Goal: Task Accomplishment & Management: Manage account settings

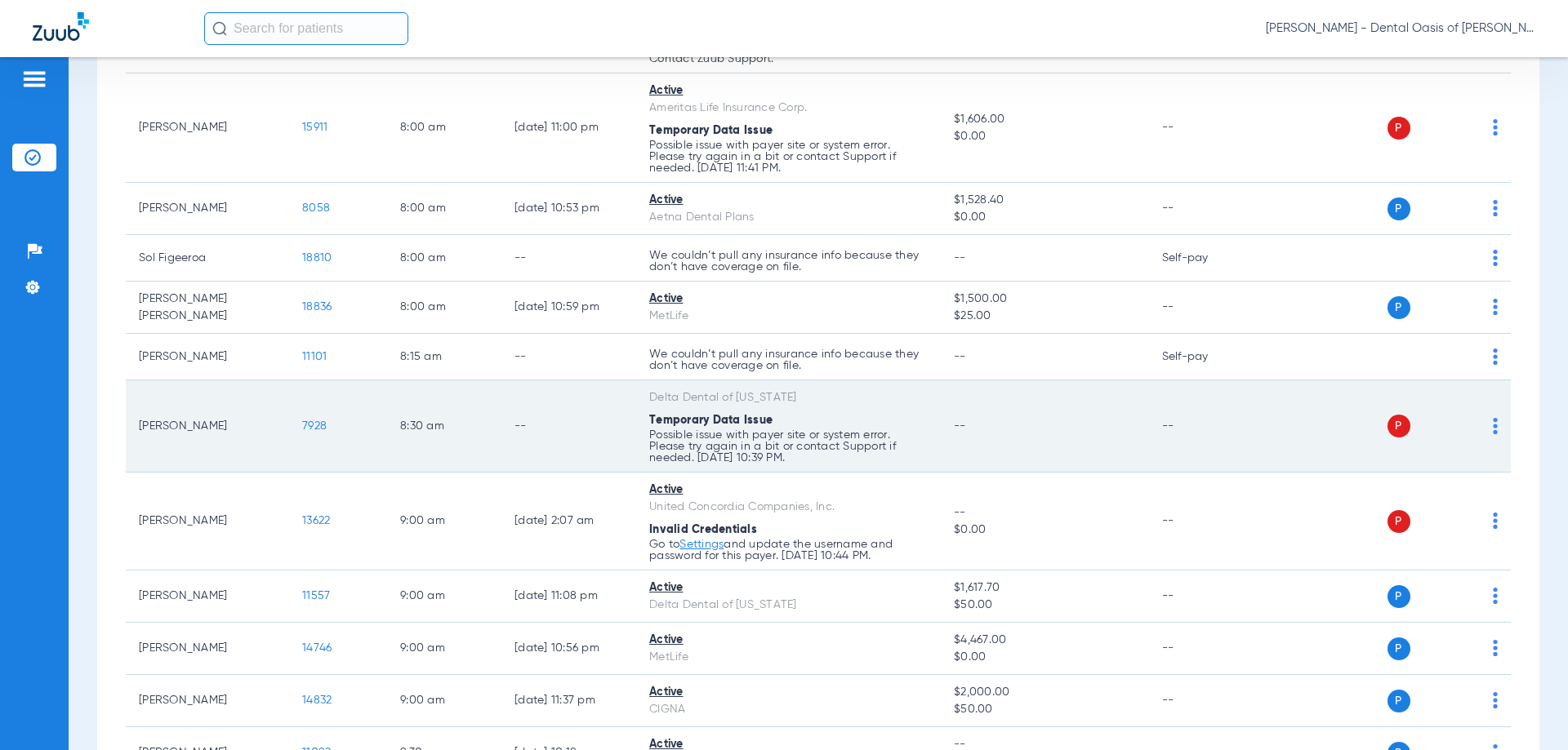
scroll to position [898, 0]
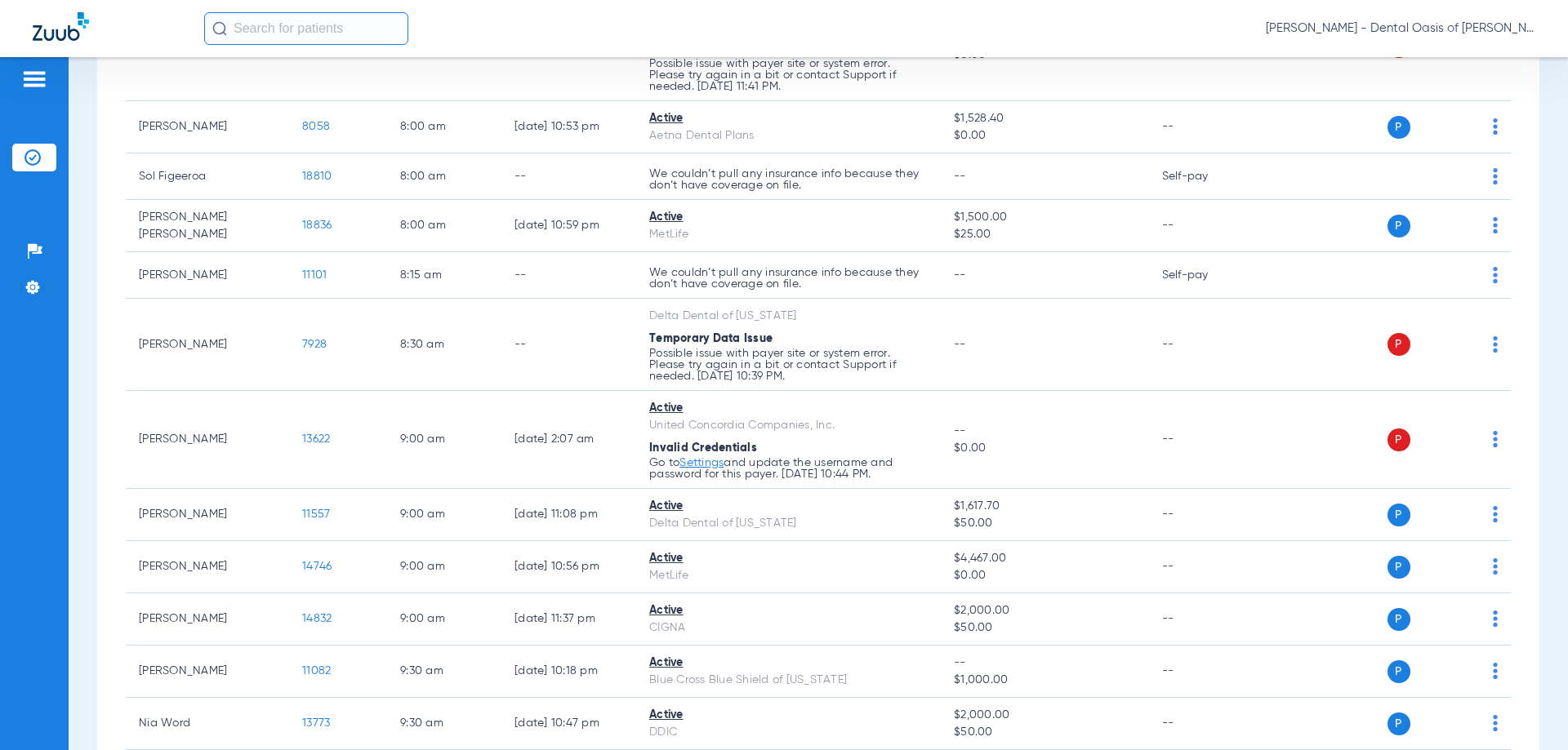
click at [31, 78] on img at bounding box center [35, 79] width 26 height 20
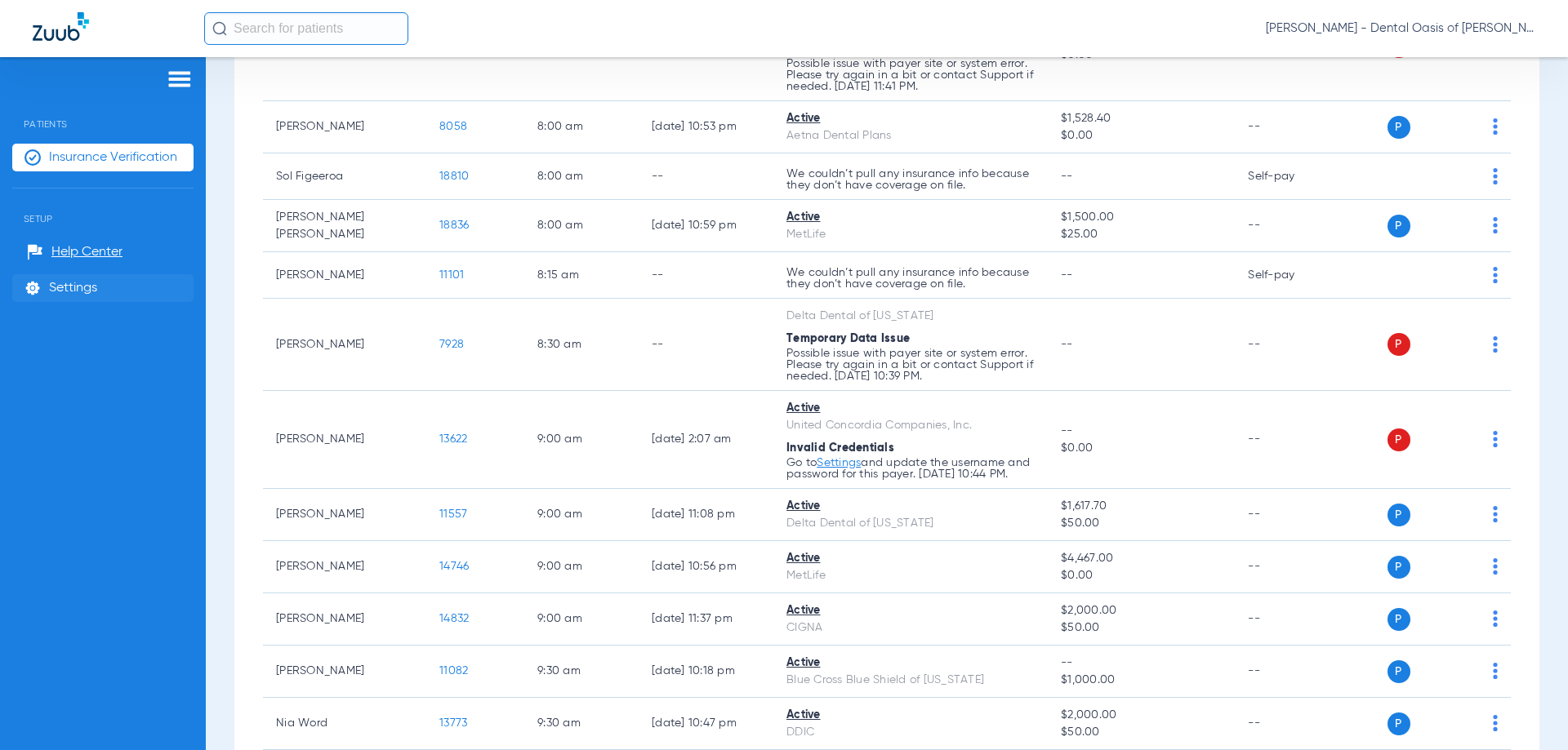
click at [78, 291] on span "Settings" at bounding box center [74, 288] width 49 height 16
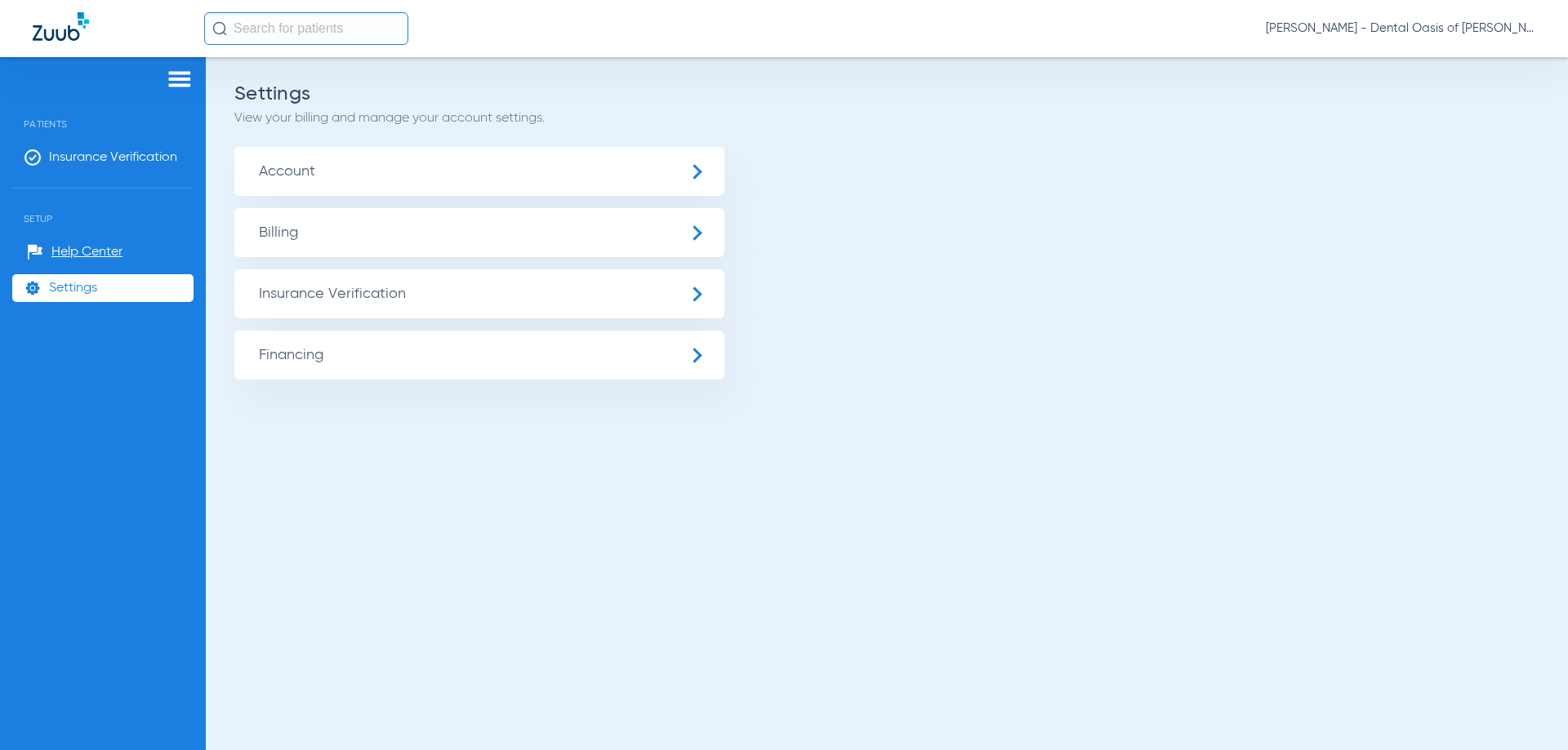
click at [311, 292] on span "Insurance Verification" at bounding box center [480, 294] width 490 height 49
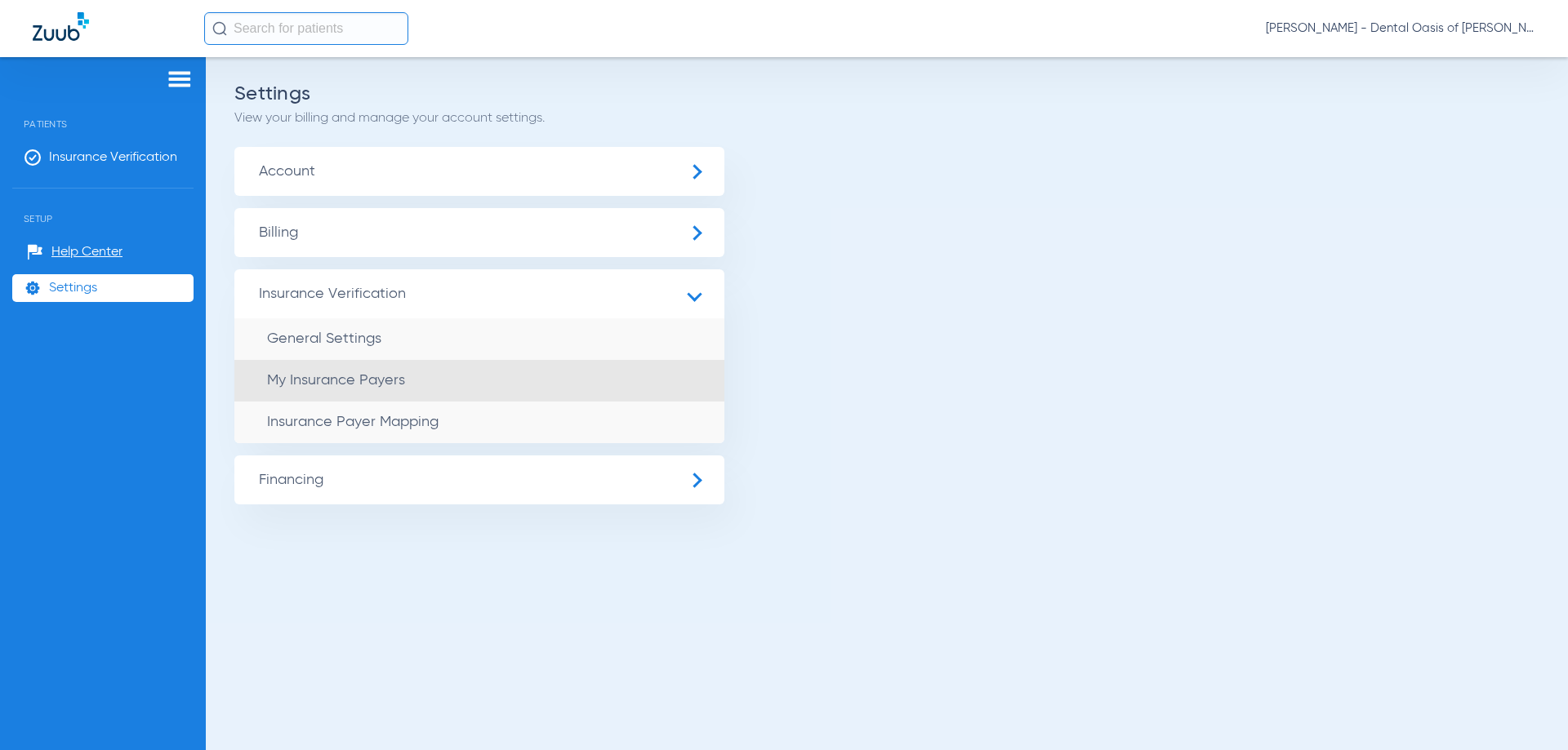
click at [328, 385] on span "My Insurance Payers" at bounding box center [335, 380] width 138 height 15
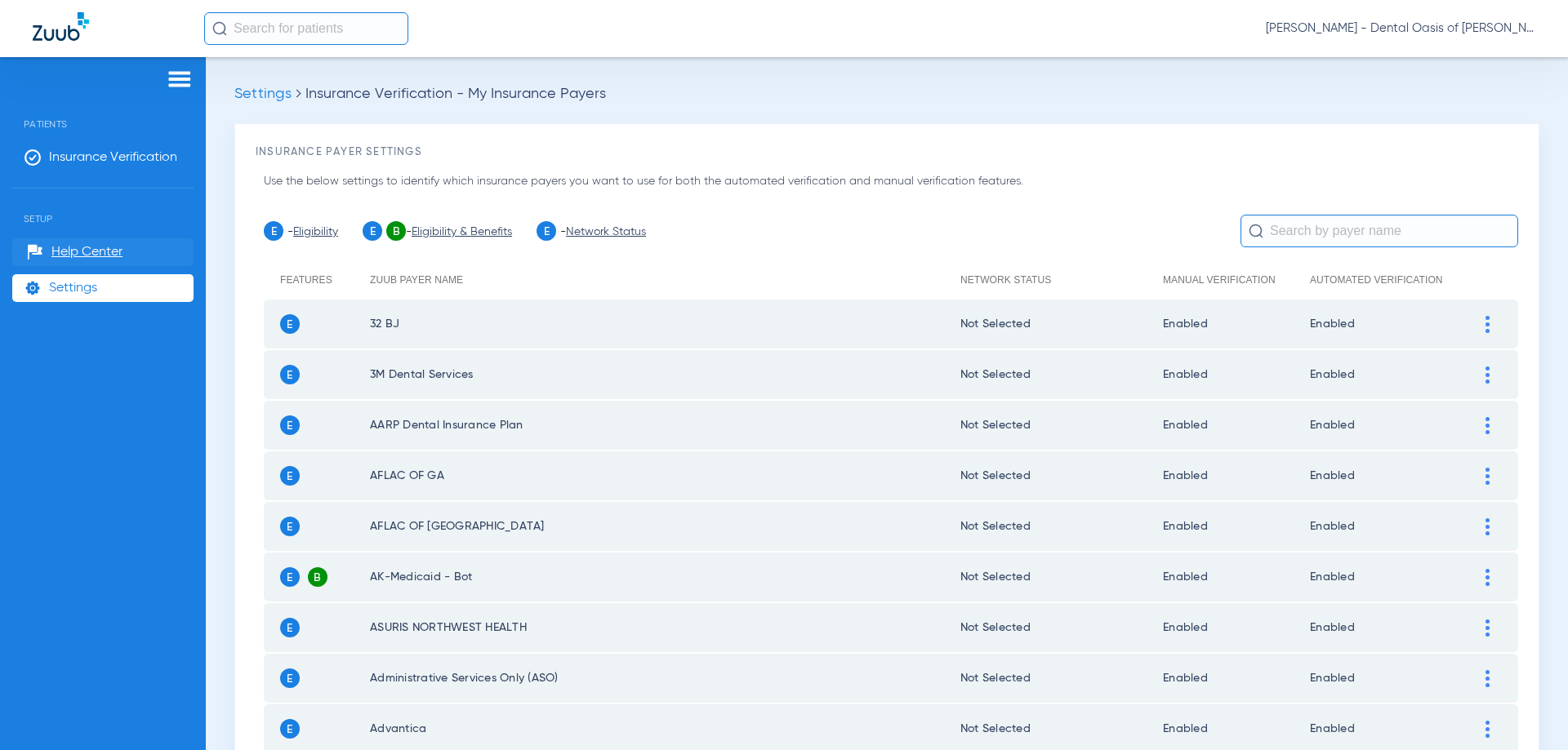
click at [106, 252] on span "Help Center" at bounding box center [87, 252] width 71 height 16
click at [175, 83] on img at bounding box center [179, 79] width 26 height 20
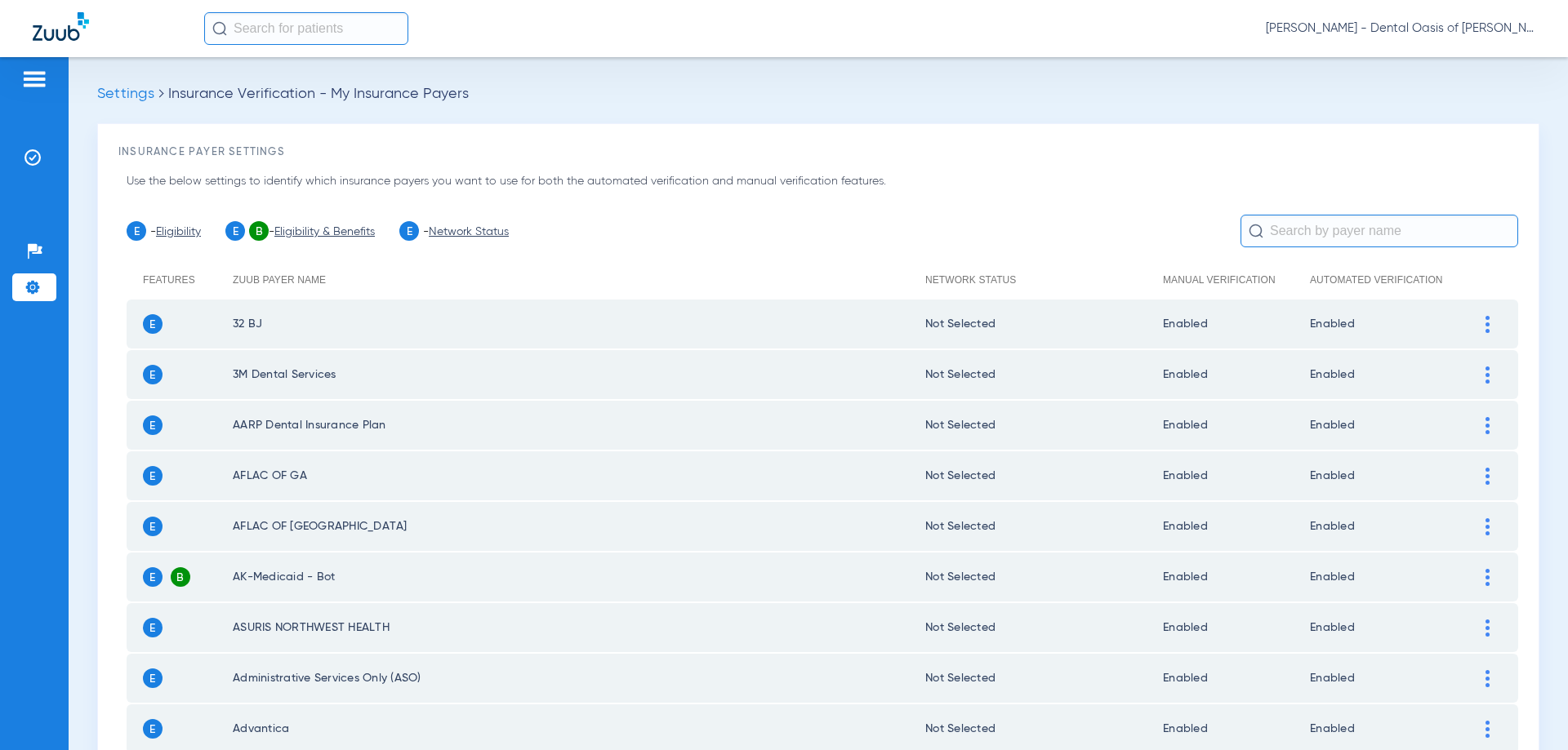
click at [30, 74] on img at bounding box center [35, 79] width 26 height 20
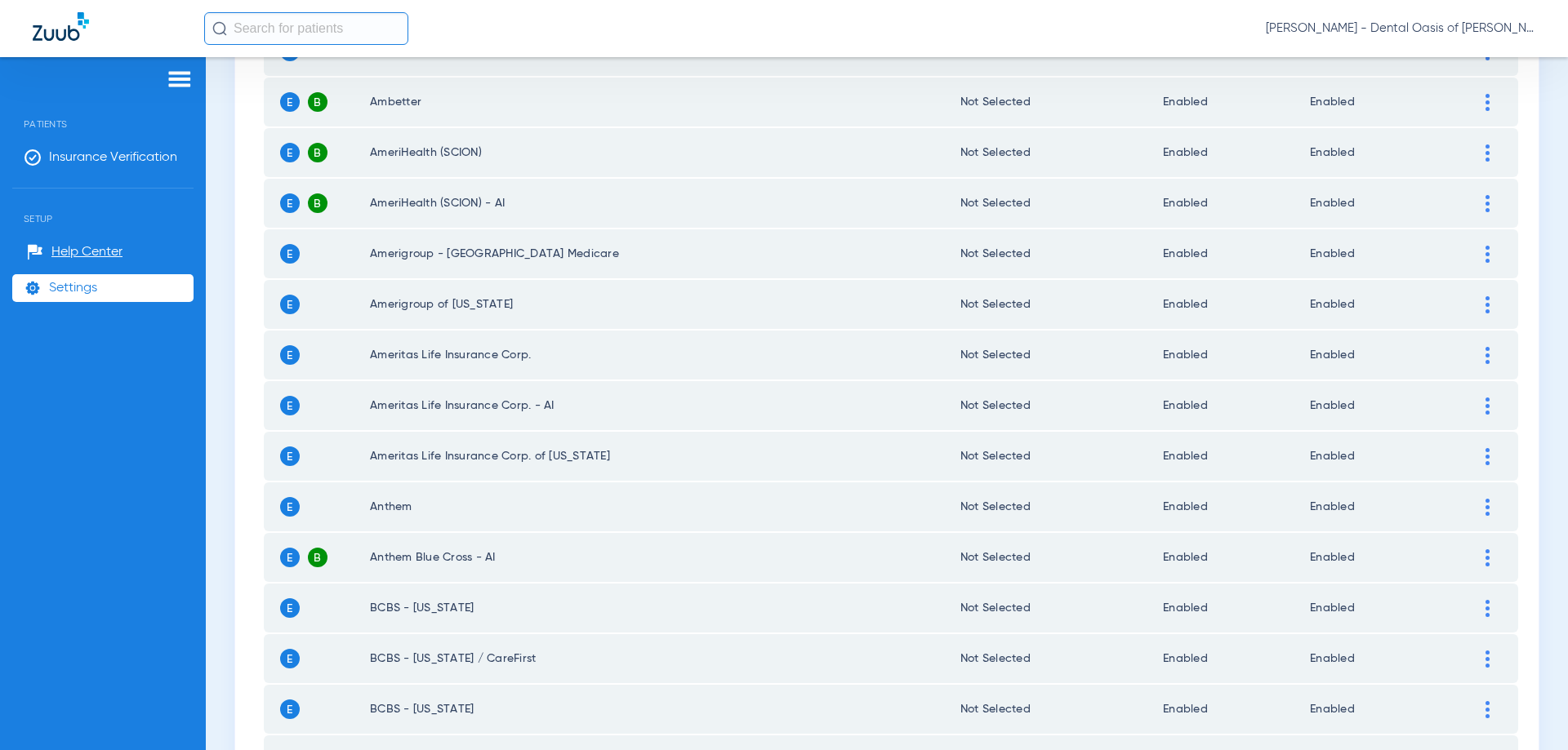
scroll to position [1143, 0]
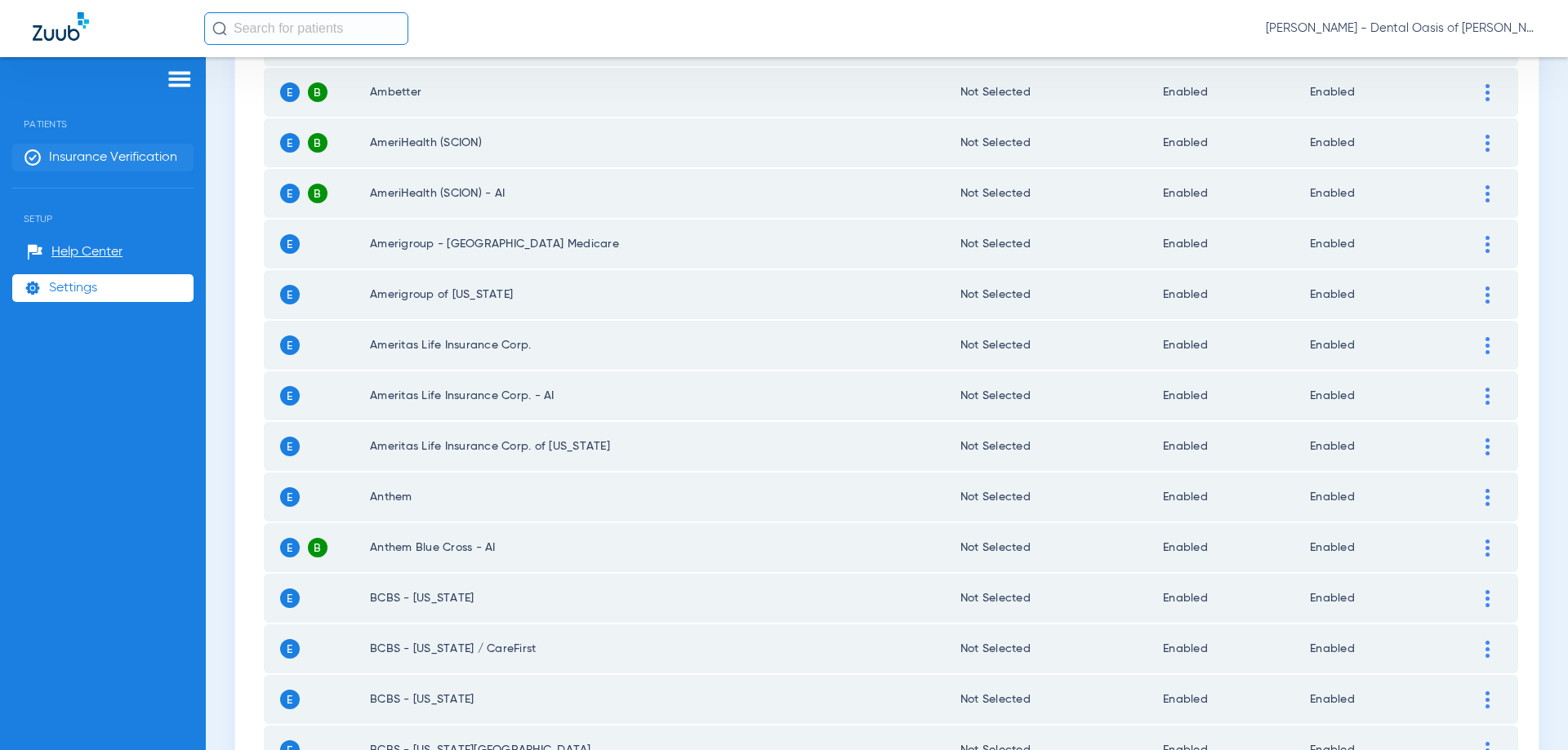
click at [87, 158] on span "Insurance Verification" at bounding box center [113, 158] width 128 height 16
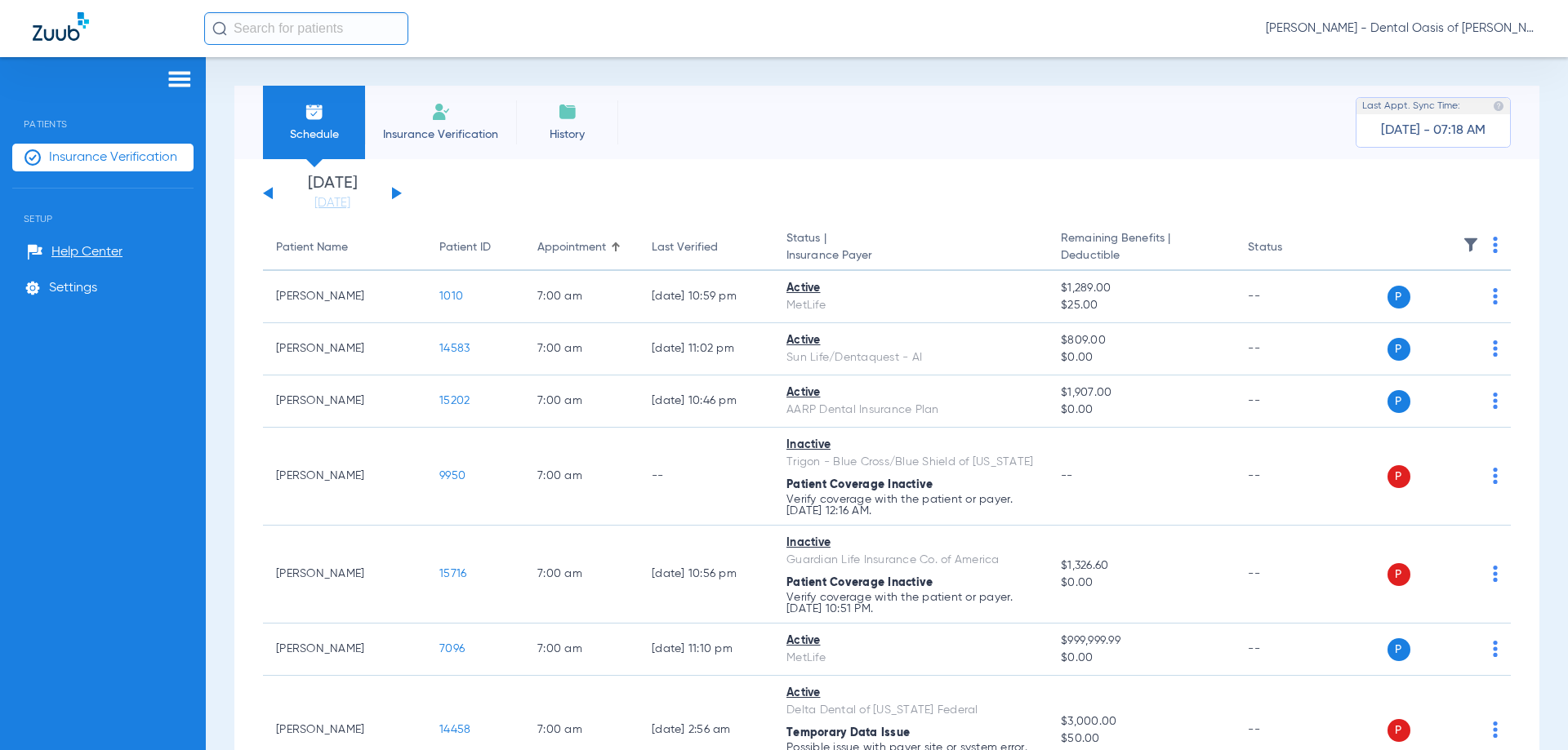
click at [449, 127] on span "Insurance Verification" at bounding box center [441, 134] width 126 height 16
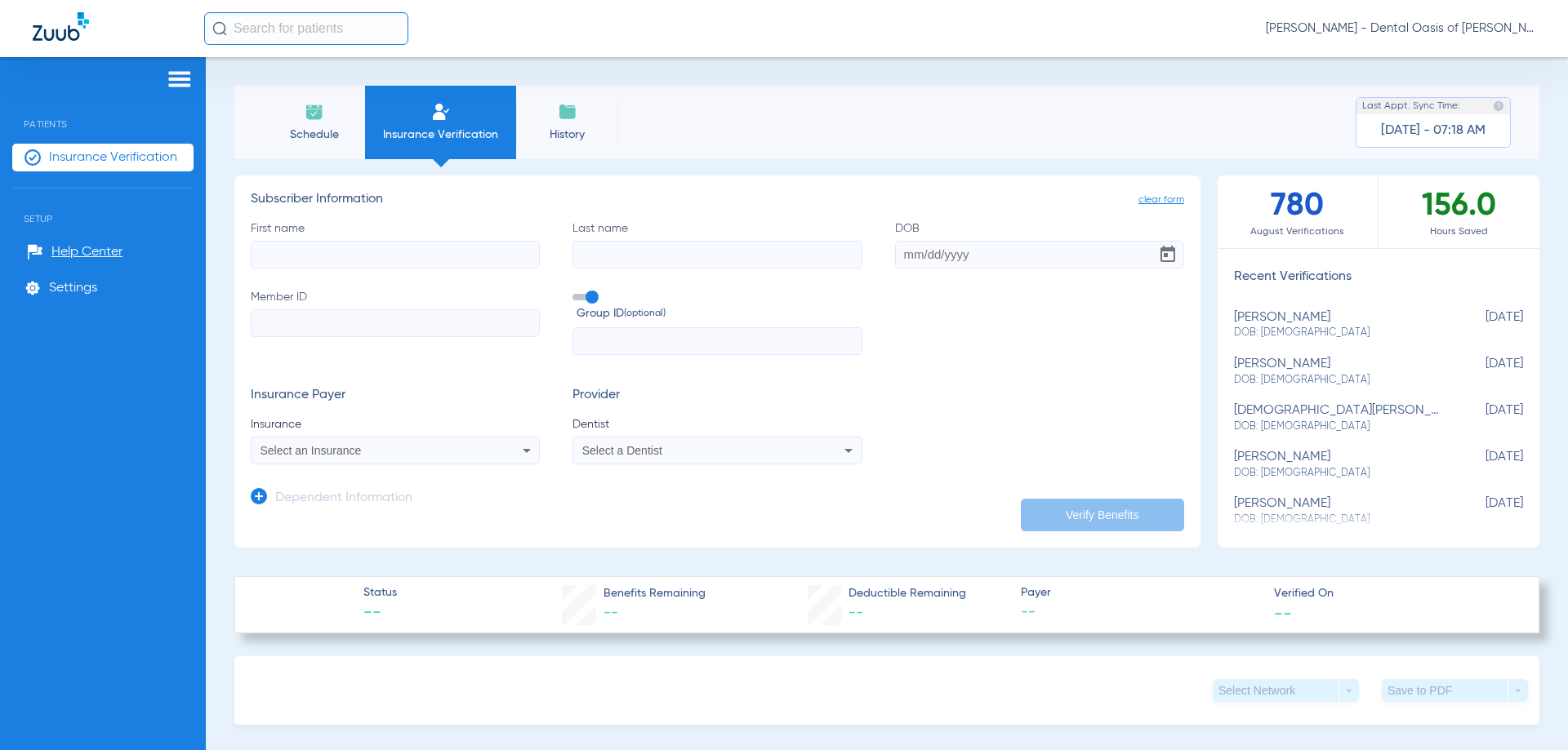
click at [567, 140] on span "History" at bounding box center [567, 134] width 78 height 16
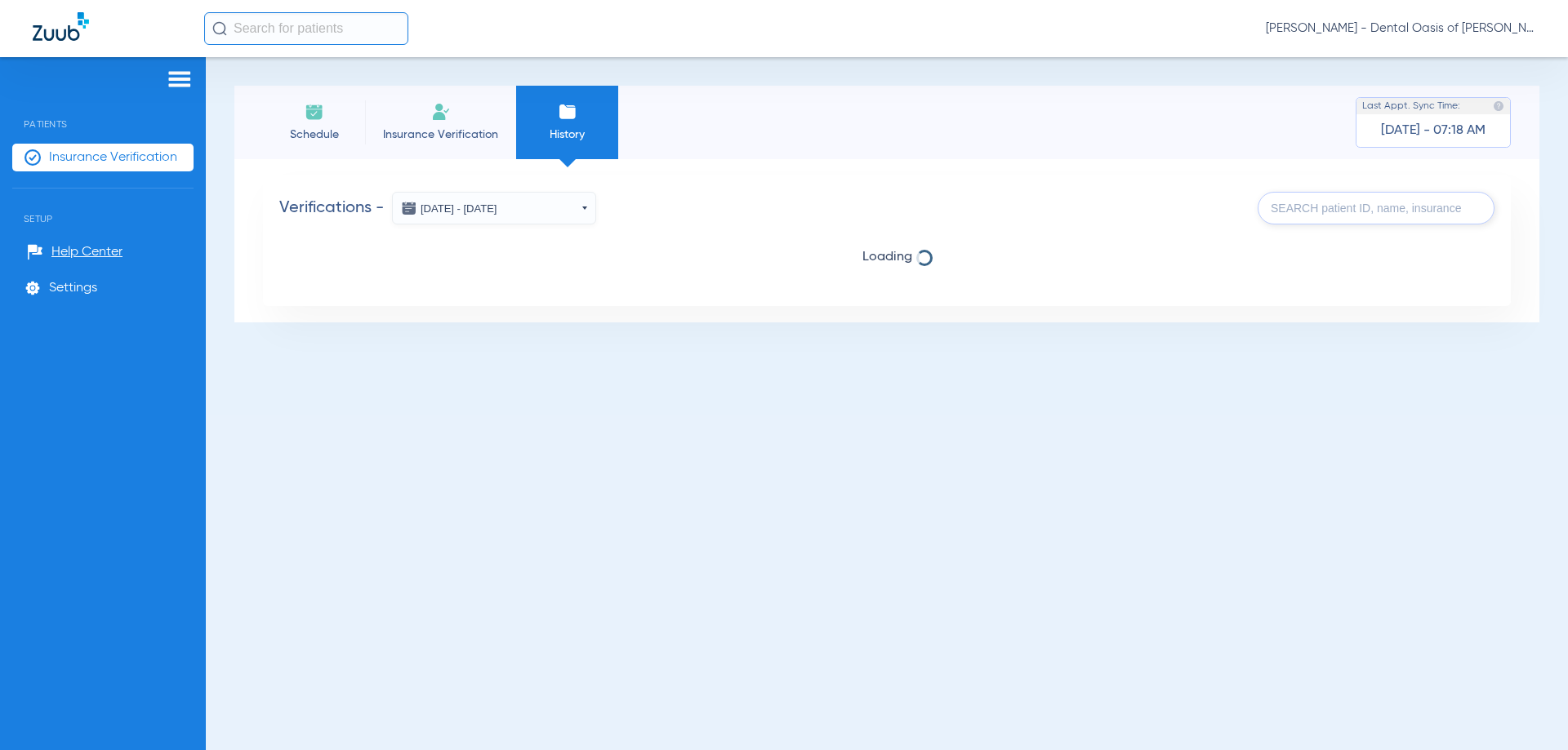
click at [317, 127] on span "Schedule" at bounding box center [314, 134] width 78 height 16
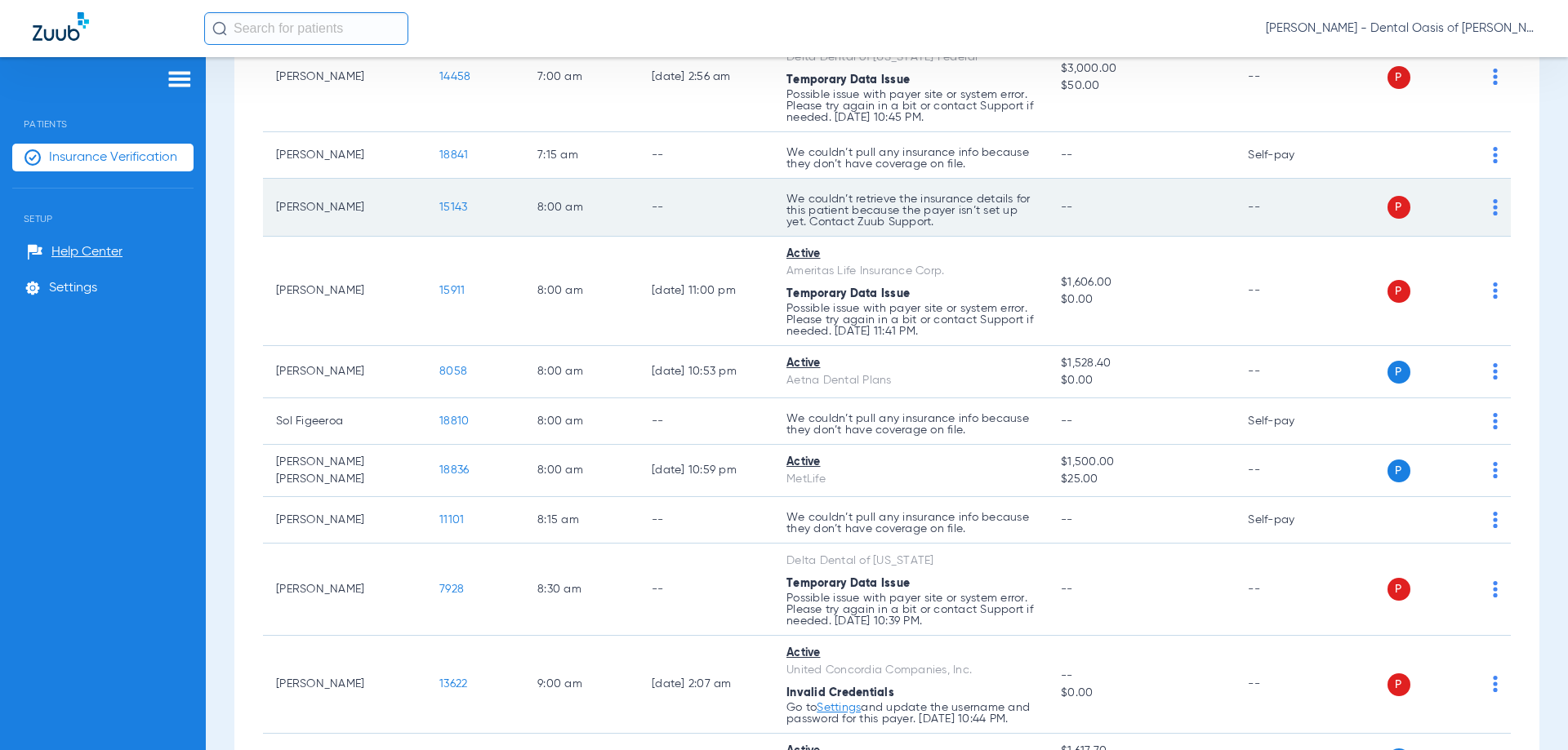
scroll to position [734, 0]
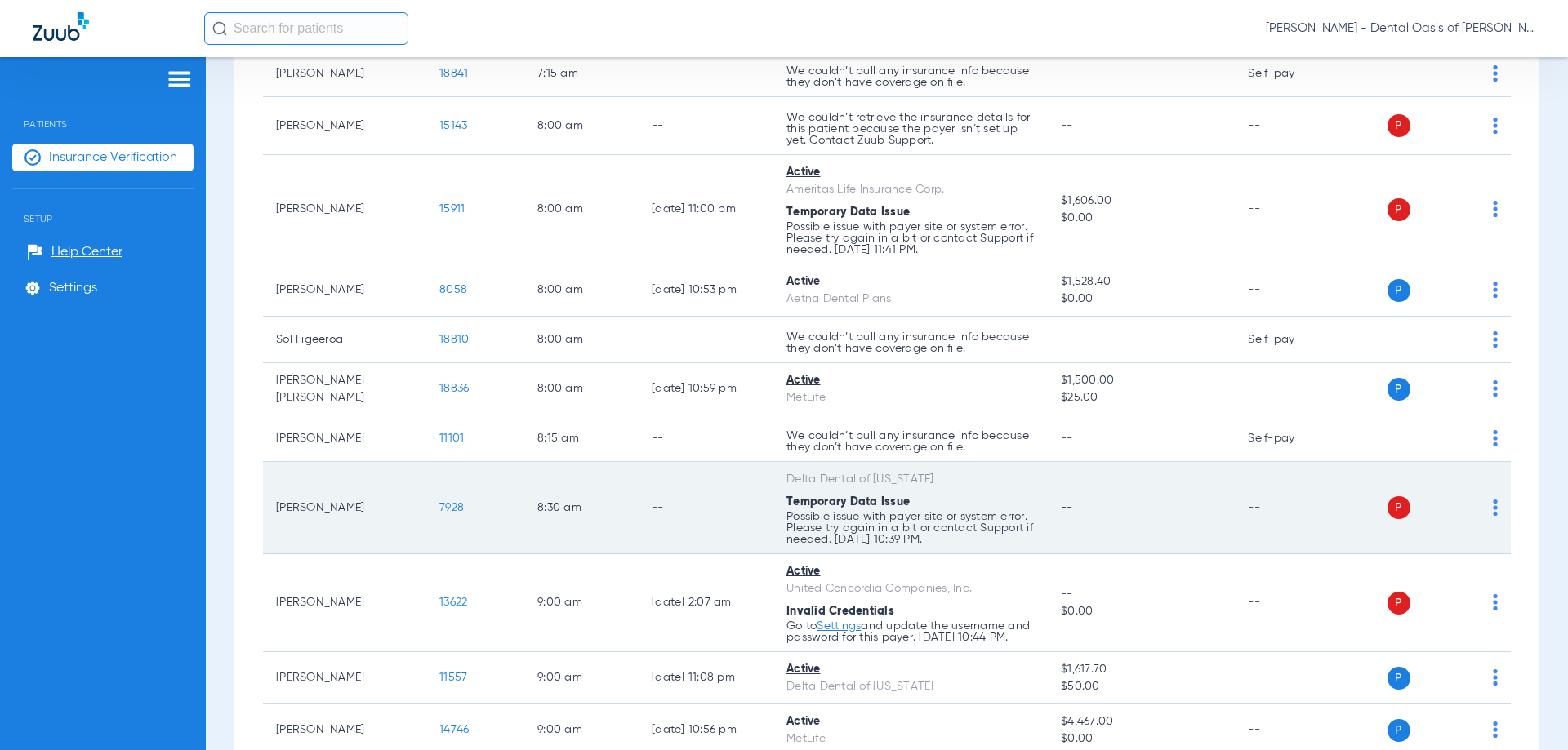
click at [1493, 509] on img at bounding box center [1495, 508] width 5 height 16
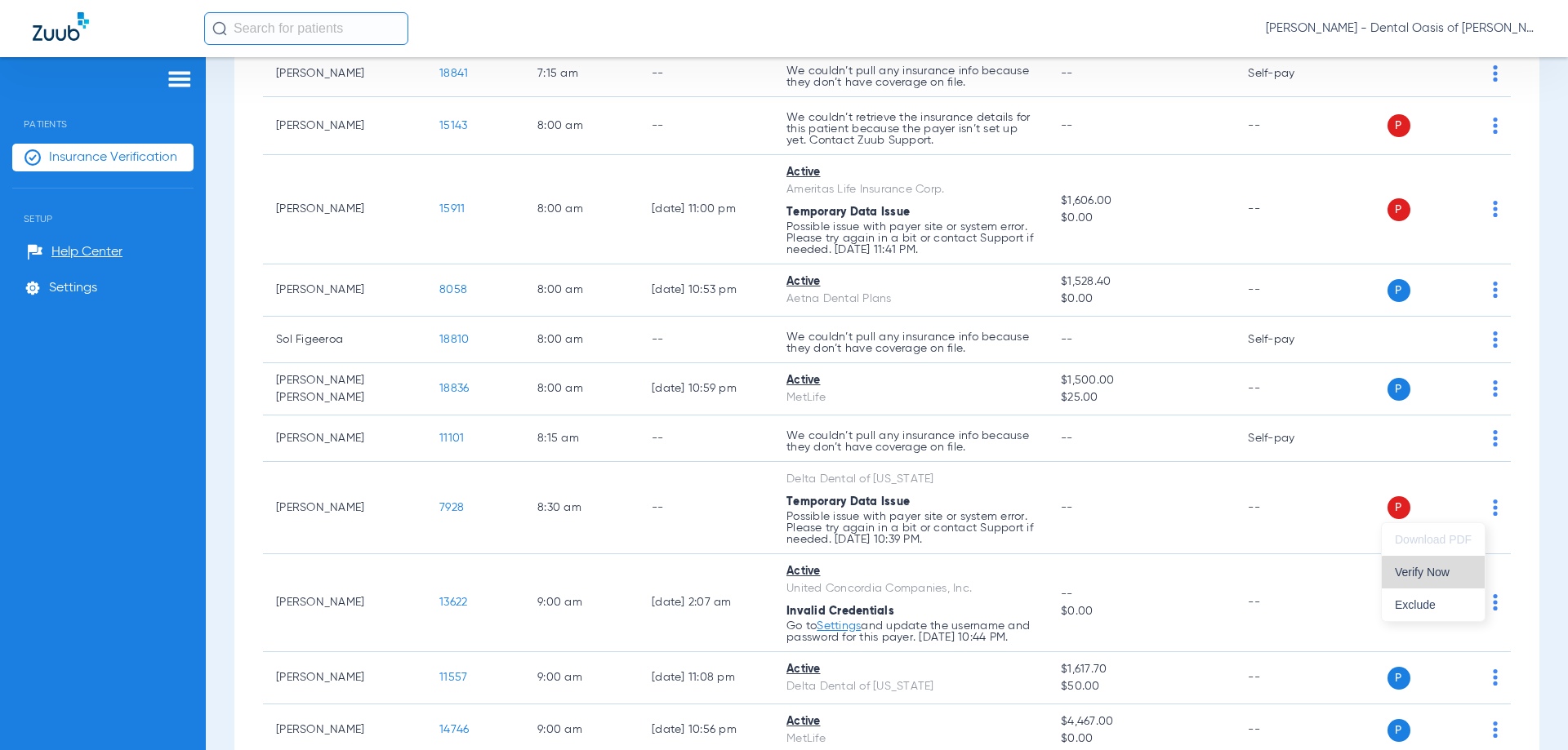
click at [1435, 576] on span "Verify Now" at bounding box center [1433, 572] width 77 height 11
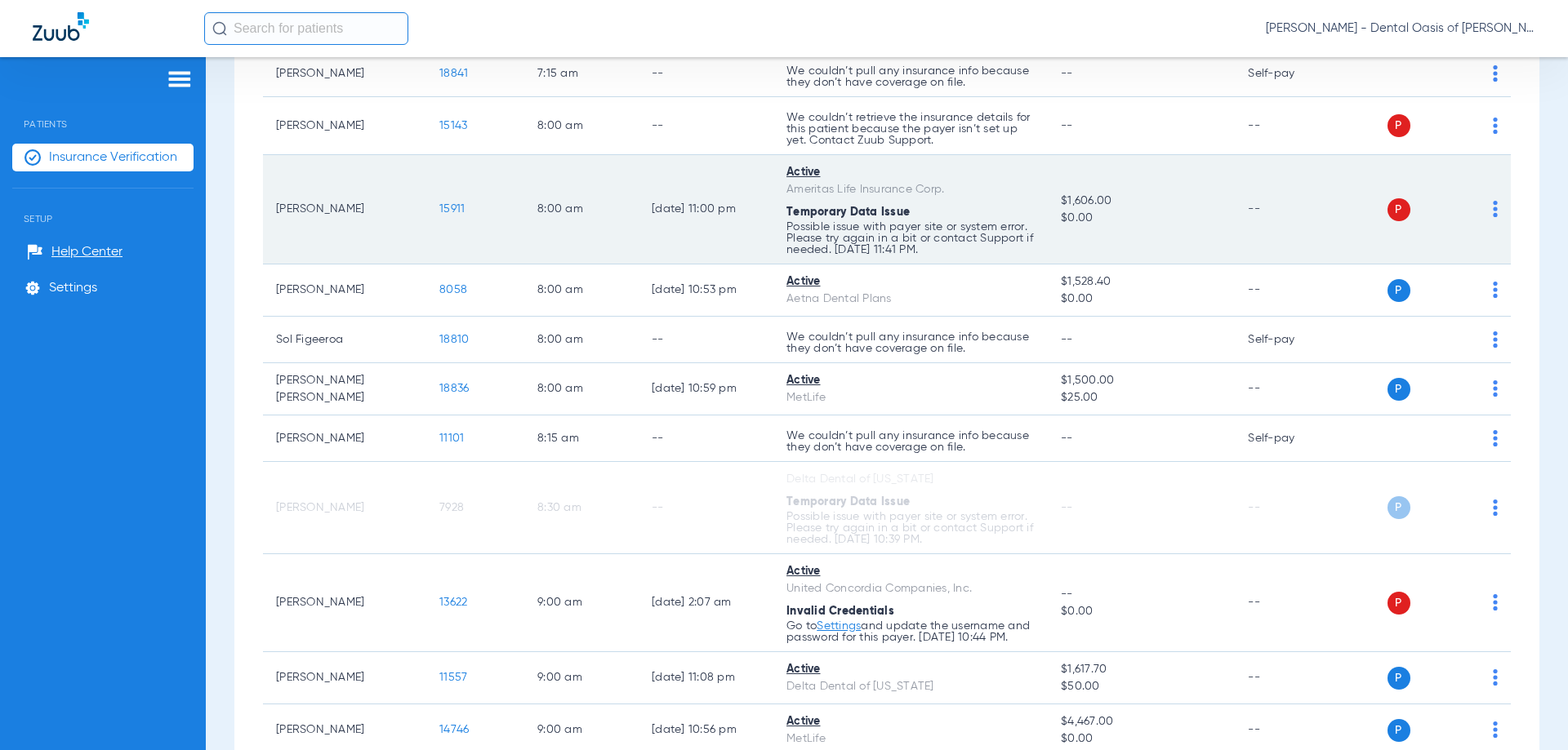
click at [1493, 203] on img at bounding box center [1495, 209] width 5 height 16
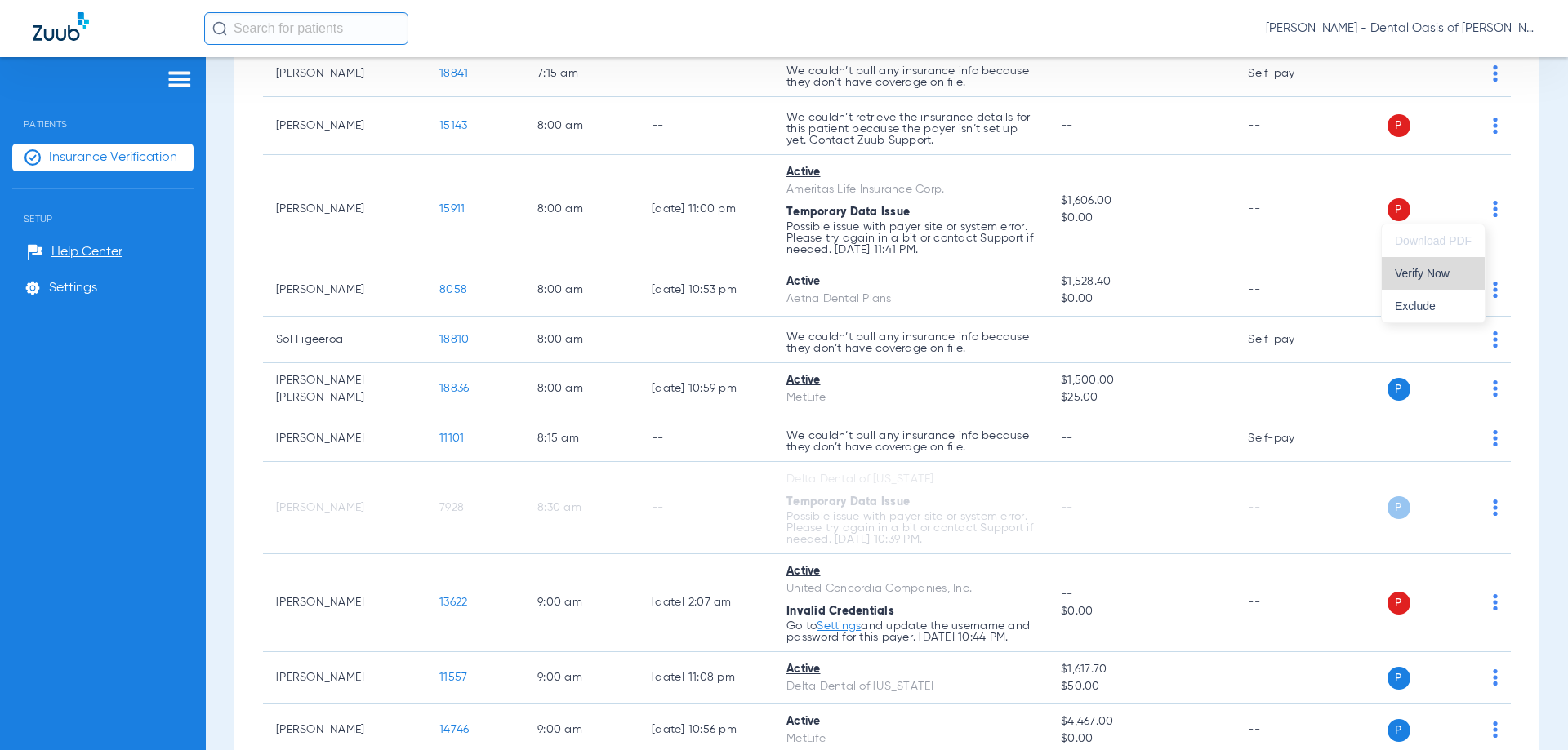
click at [1430, 277] on span "Verify Now" at bounding box center [1433, 273] width 77 height 11
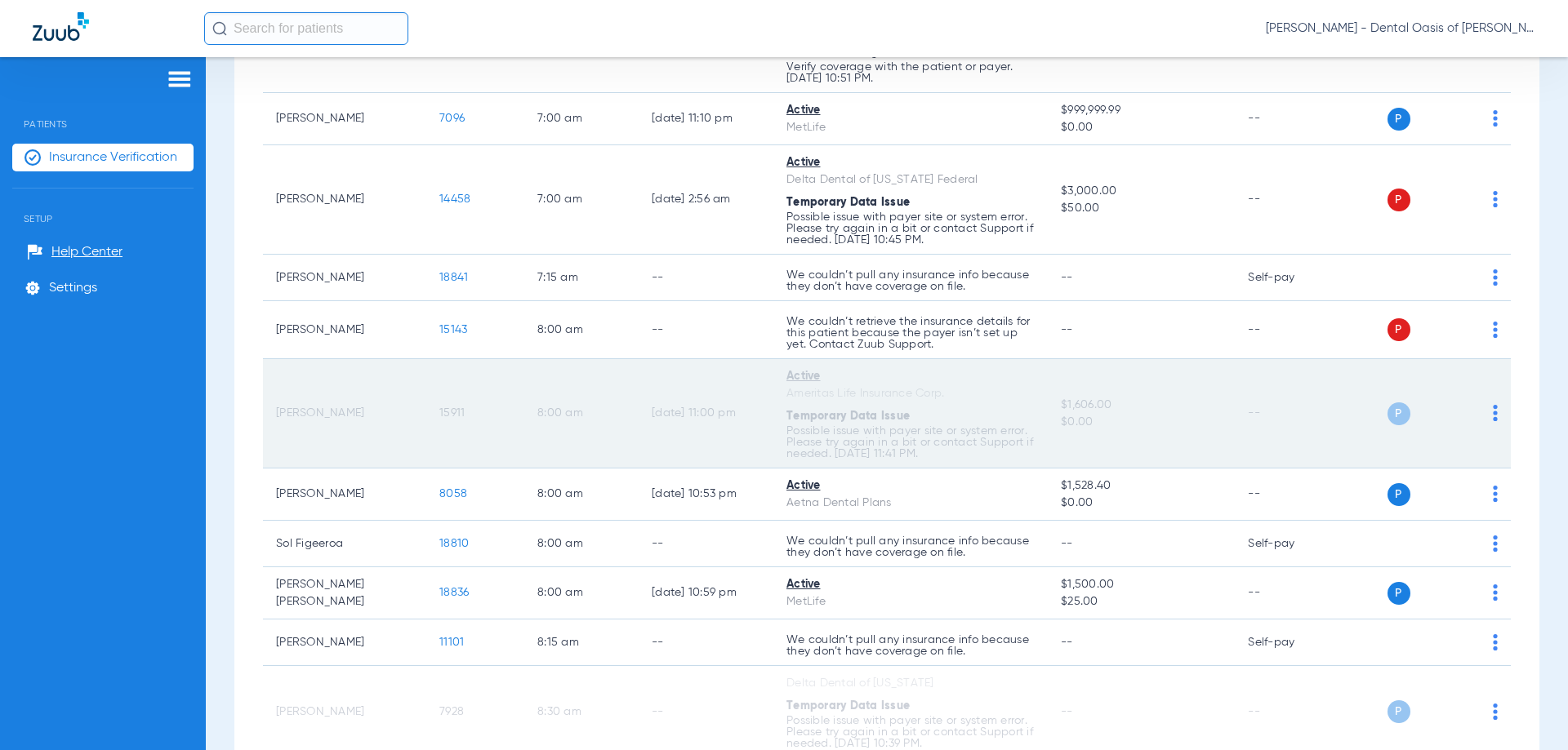
scroll to position [490, 0]
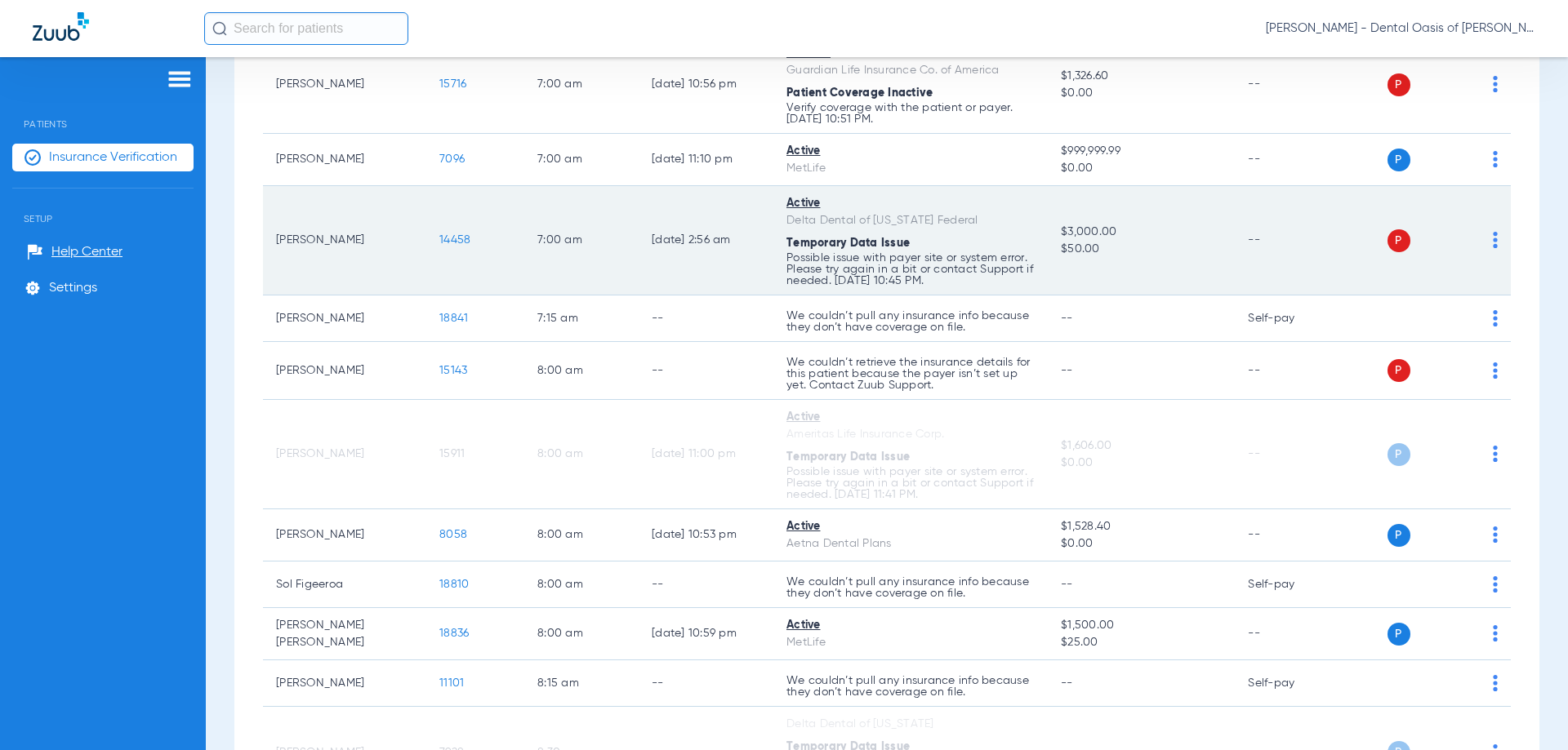
click at [1493, 245] on img at bounding box center [1495, 240] width 5 height 16
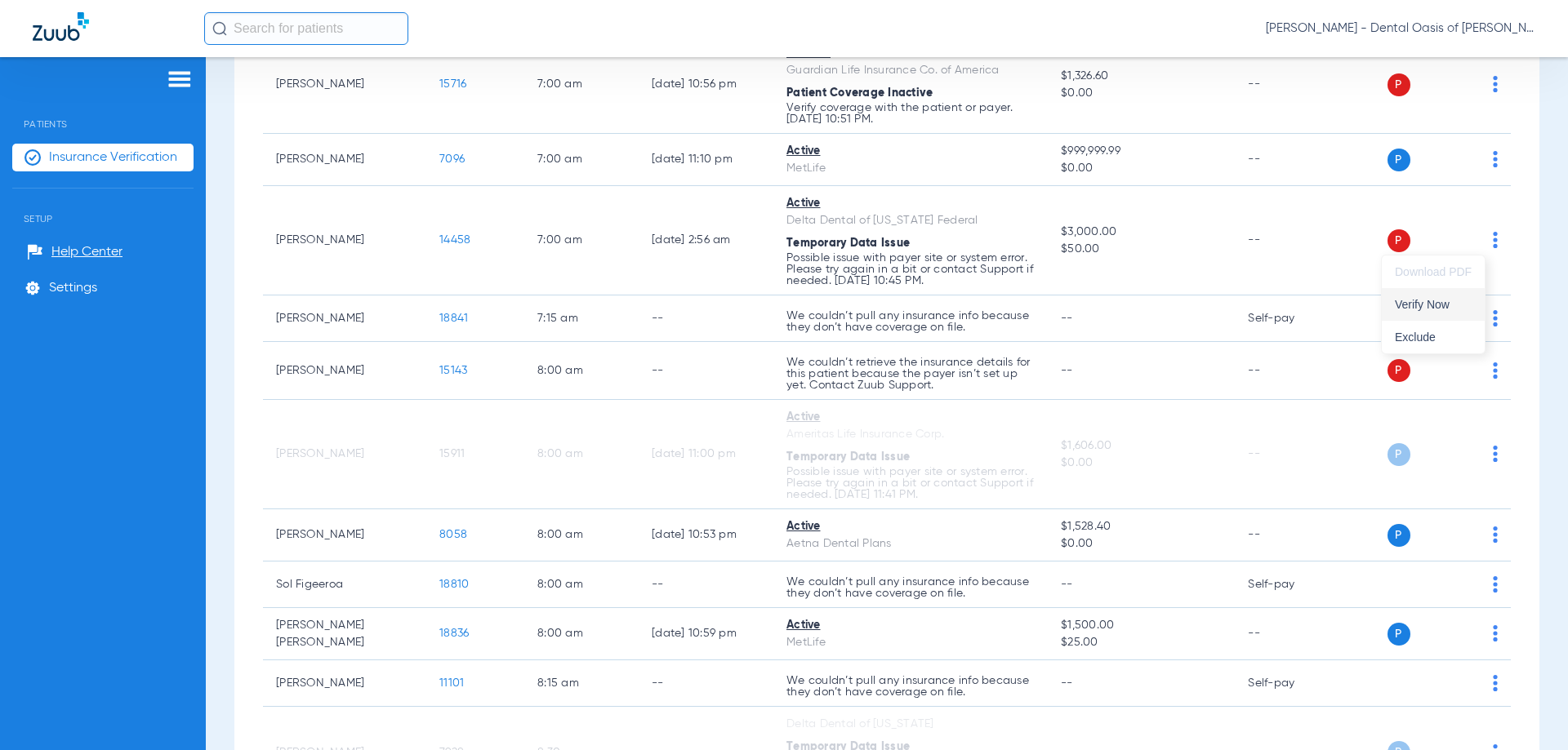
click at [1428, 303] on span "Verify Now" at bounding box center [1433, 304] width 77 height 11
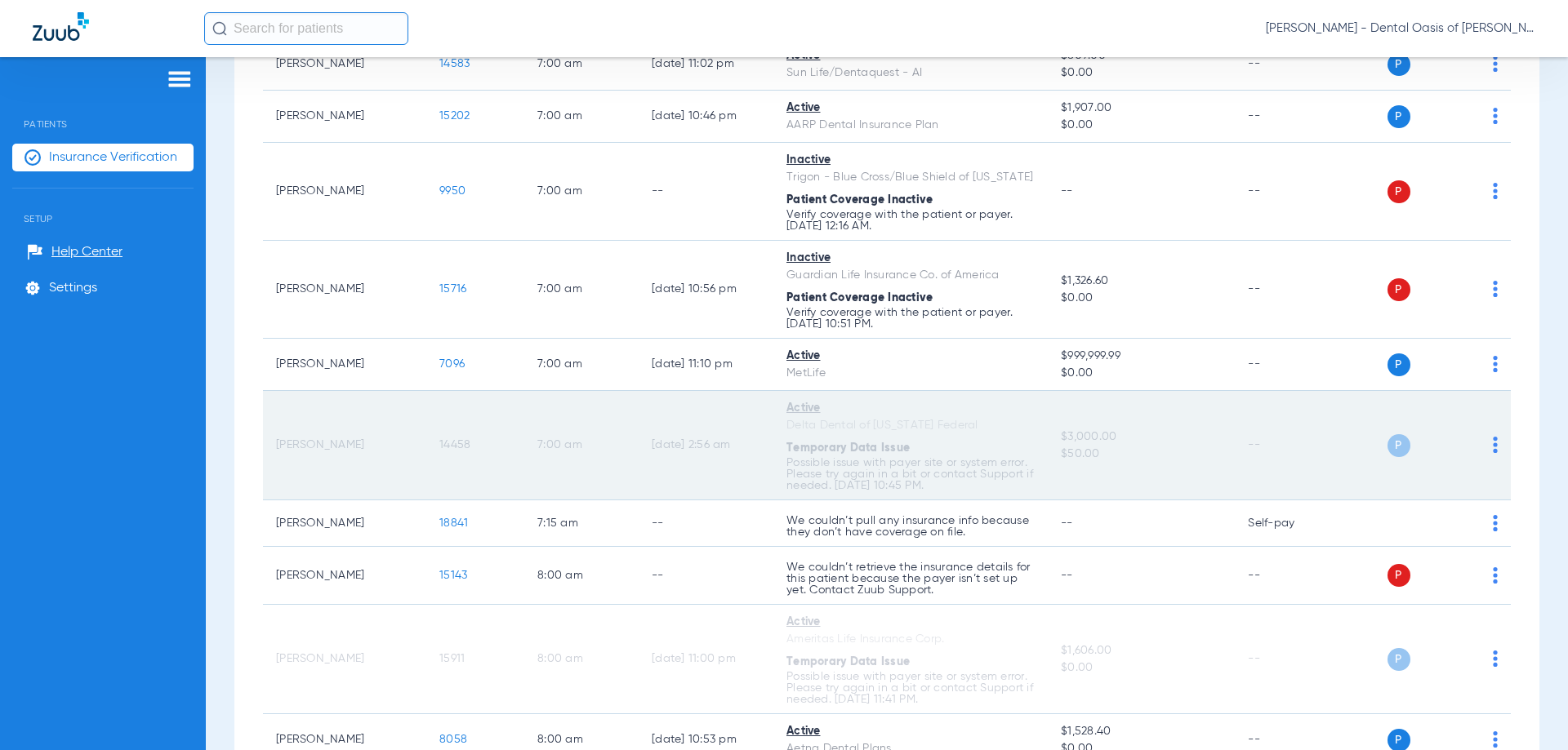
scroll to position [245, 0]
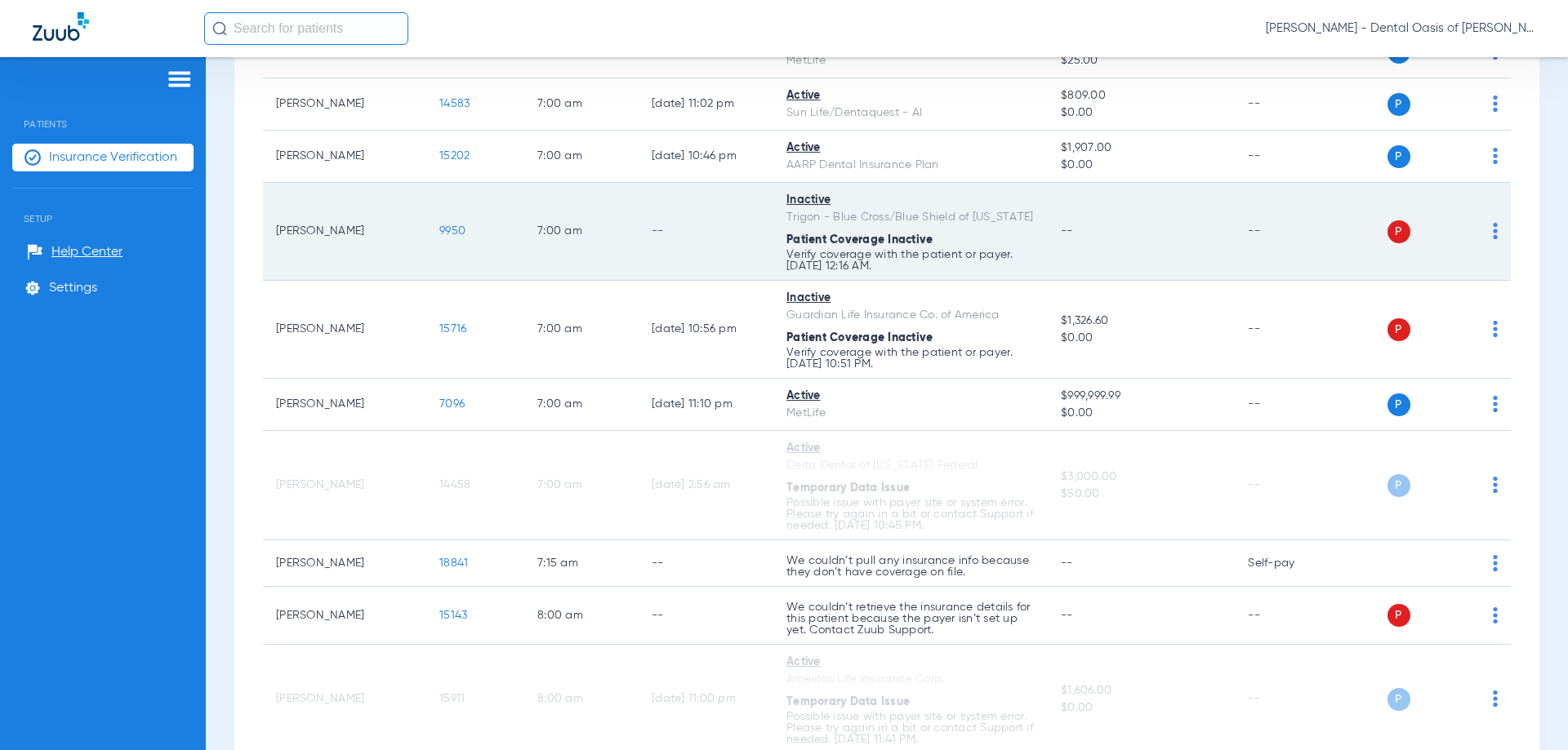
click at [454, 233] on span "9950" at bounding box center [452, 230] width 26 height 11
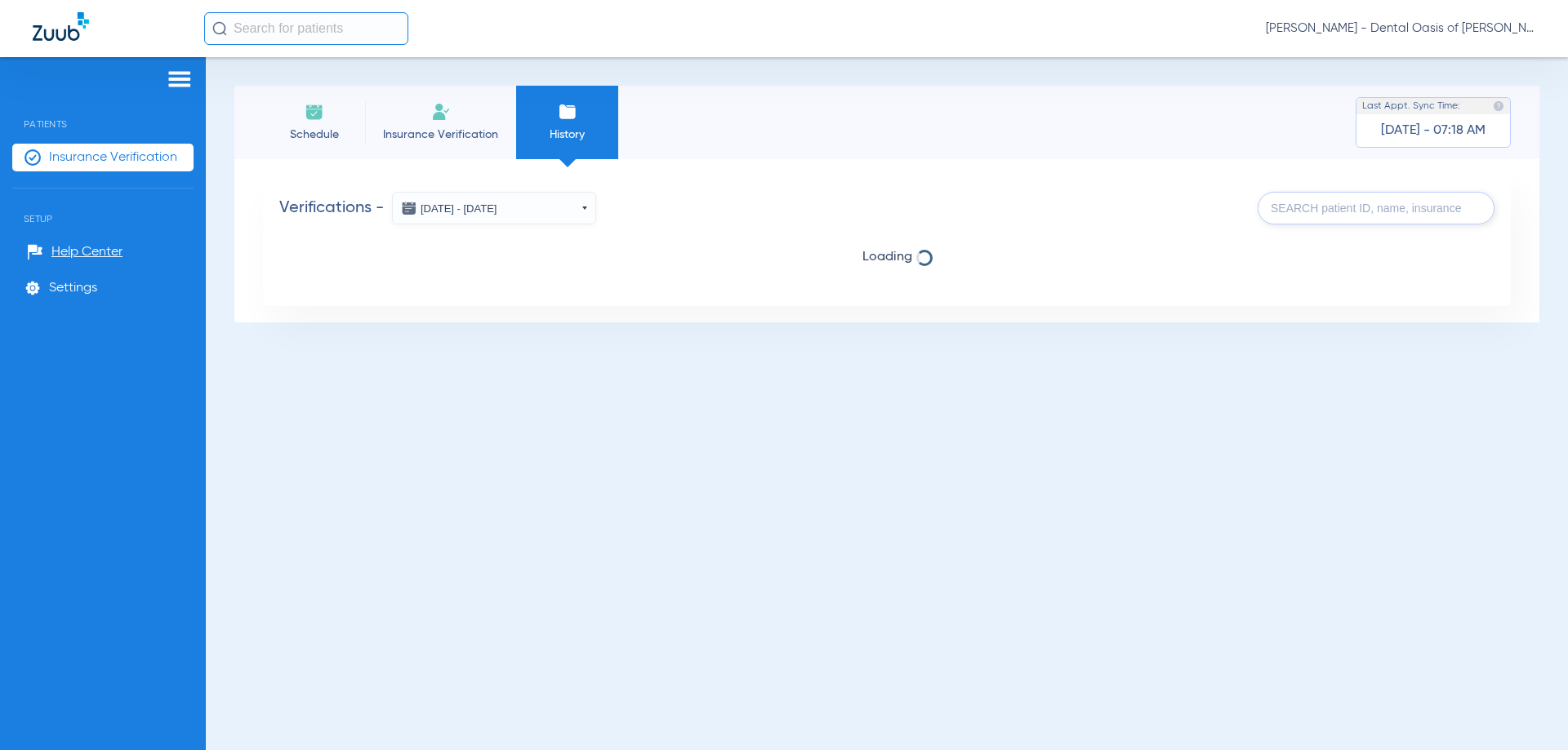
click at [314, 125] on li "Schedule" at bounding box center [314, 122] width 102 height 74
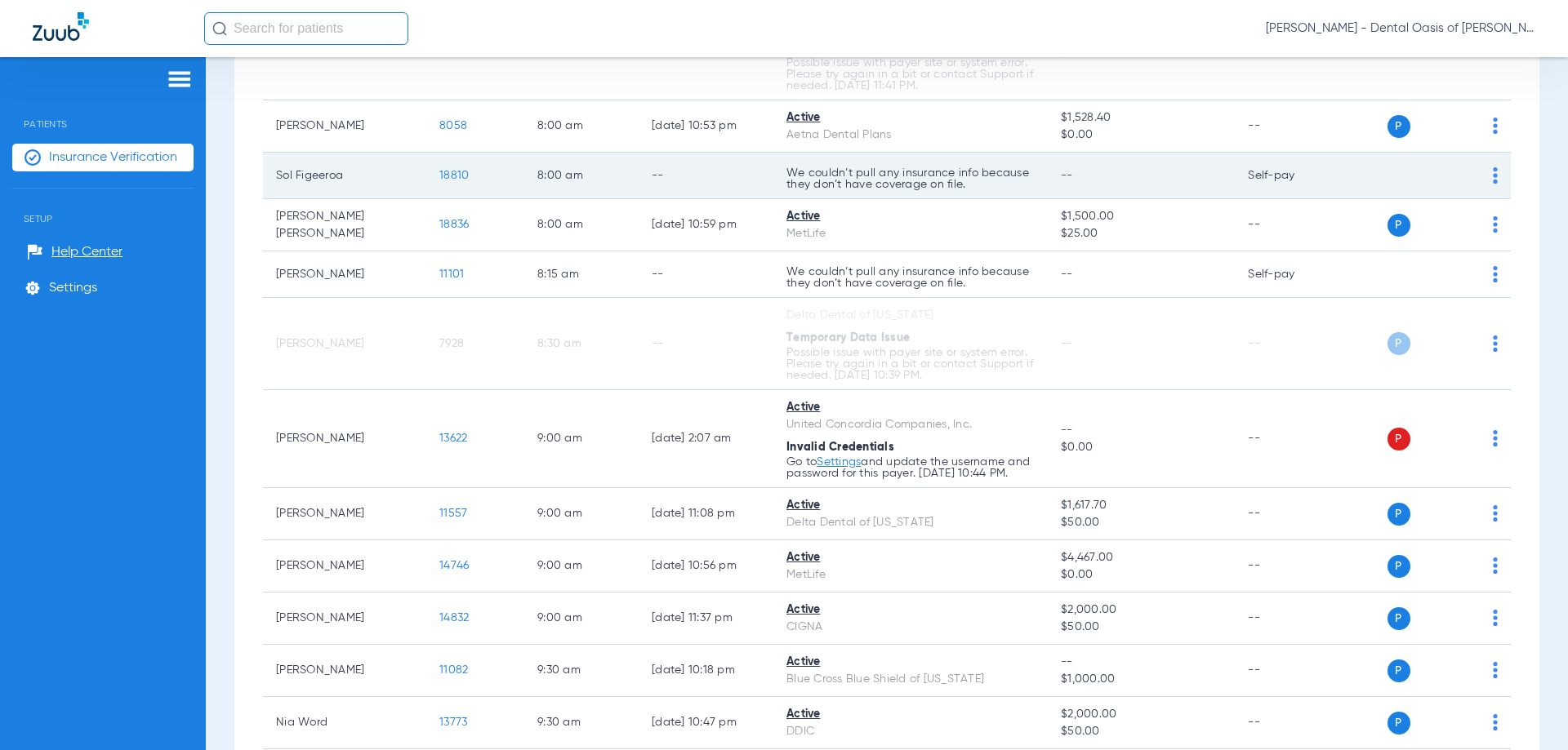
scroll to position [980, 0]
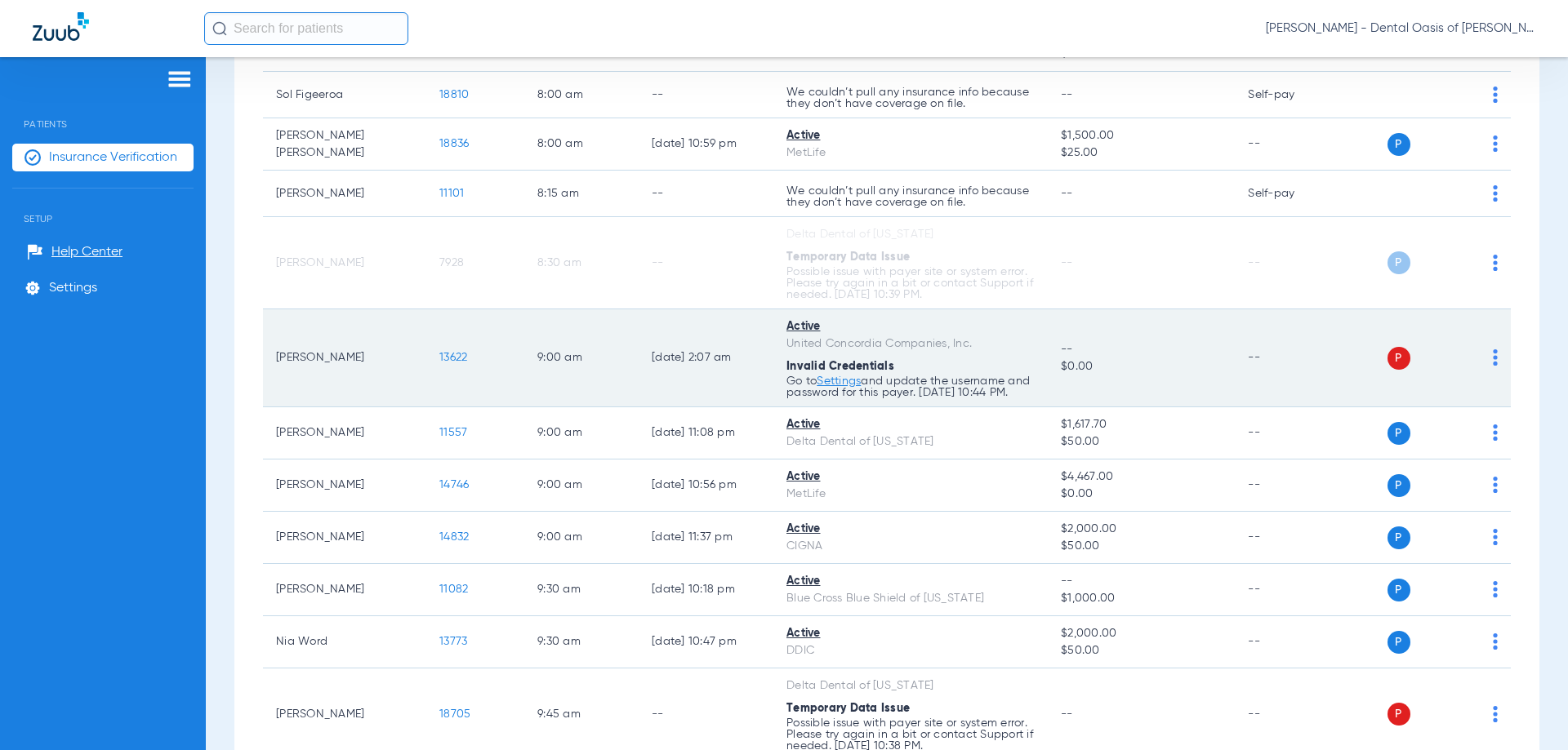
click at [836, 385] on link "Settings" at bounding box center [839, 381] width 44 height 11
click at [1388, 364] on span "P" at bounding box center [1399, 359] width 23 height 23
click at [1475, 364] on div "P S" at bounding box center [1422, 359] width 152 height 23
click at [1493, 364] on img at bounding box center [1495, 357] width 5 height 16
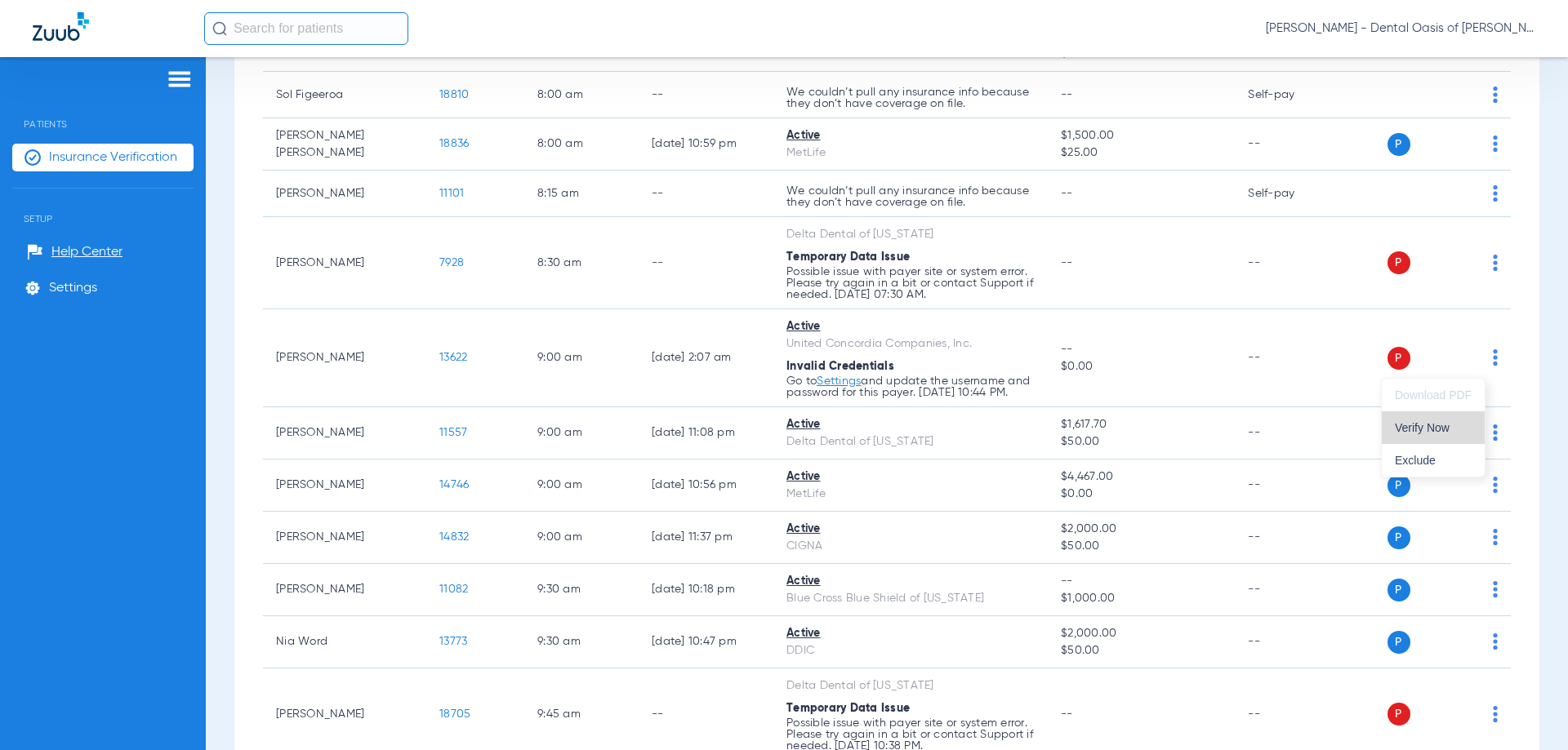
click at [1431, 430] on span "Verify Now" at bounding box center [1433, 427] width 77 height 11
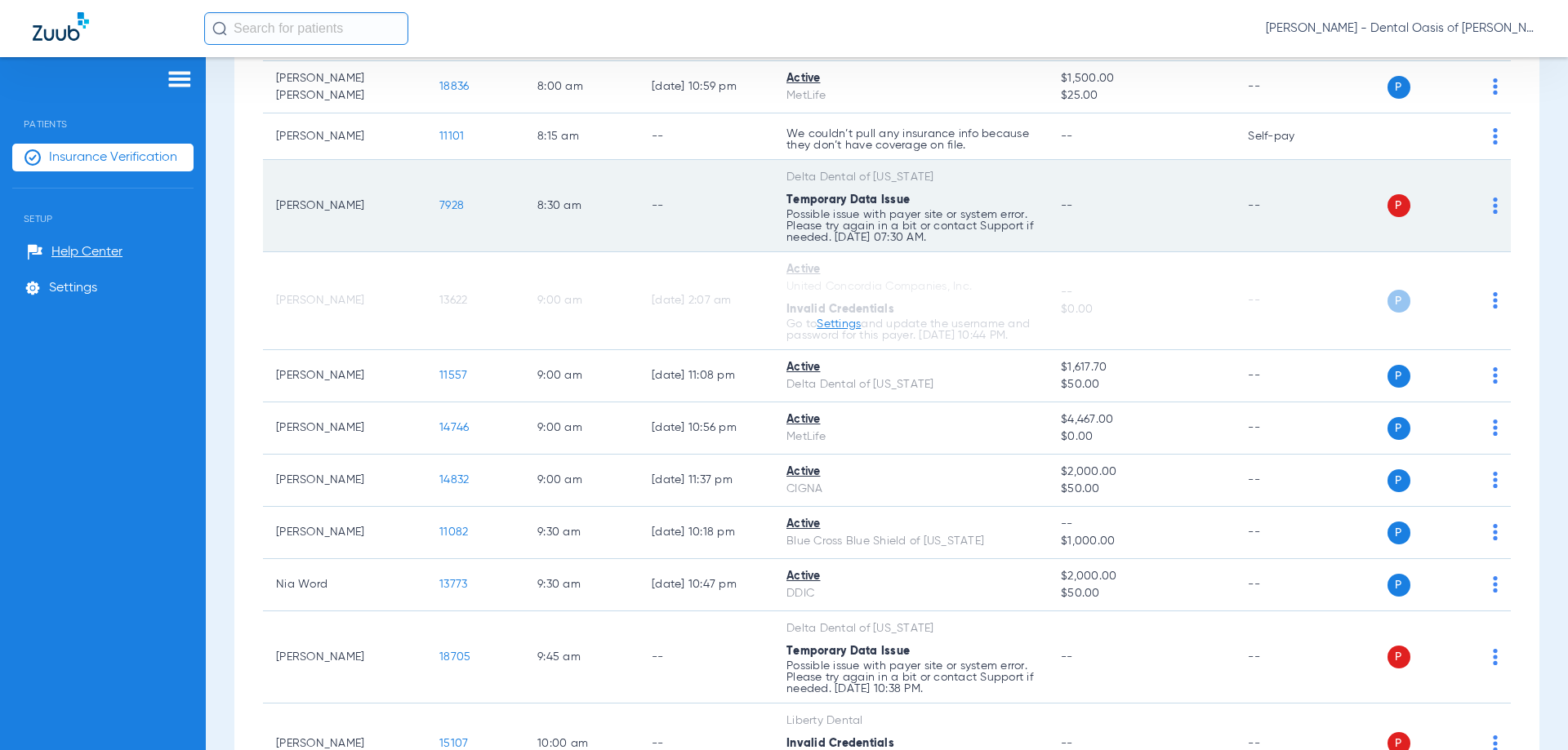
scroll to position [922, 0]
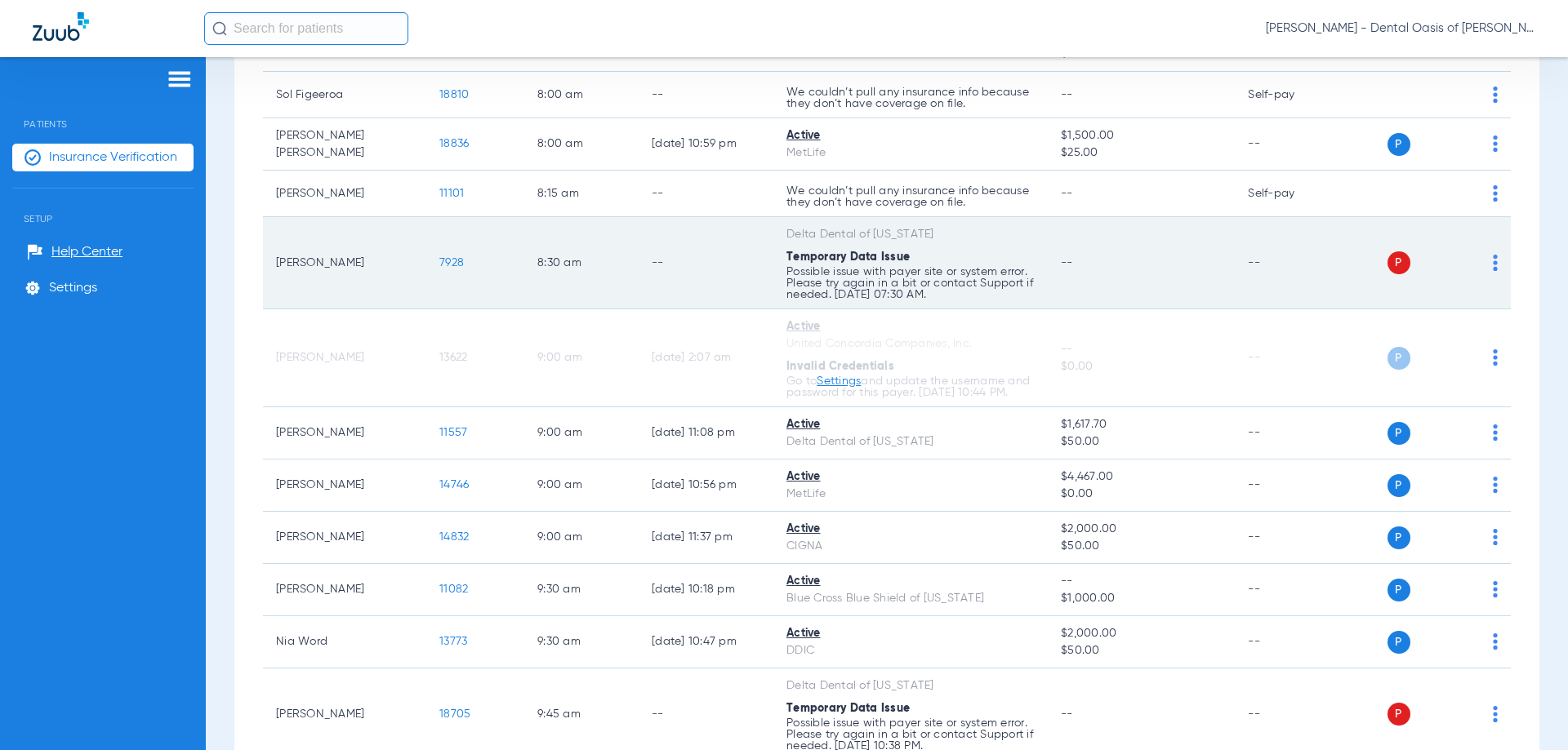
click at [1493, 263] on img at bounding box center [1495, 262] width 5 height 16
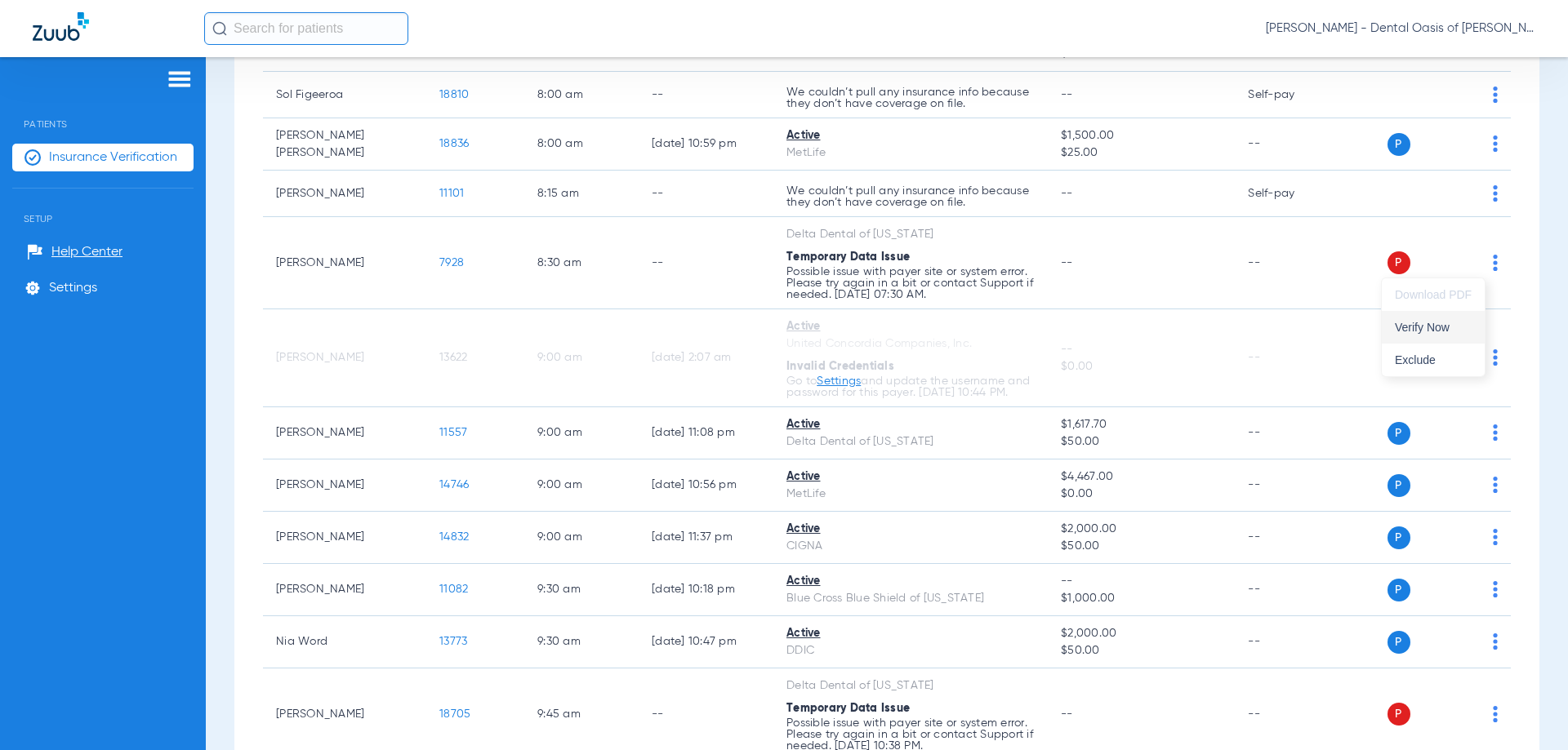
click at [1420, 332] on span "Verify Now" at bounding box center [1433, 327] width 77 height 11
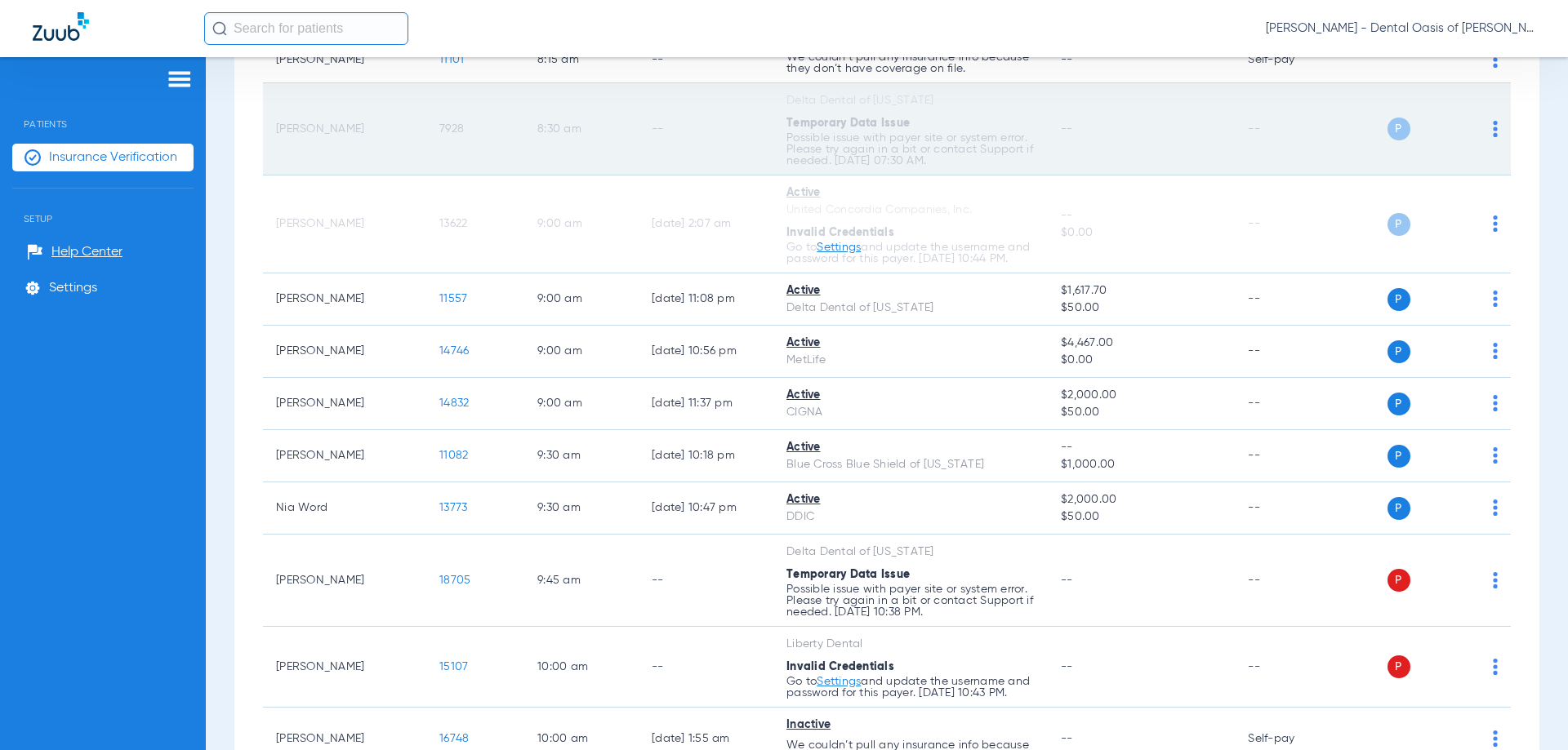
scroll to position [1086, 0]
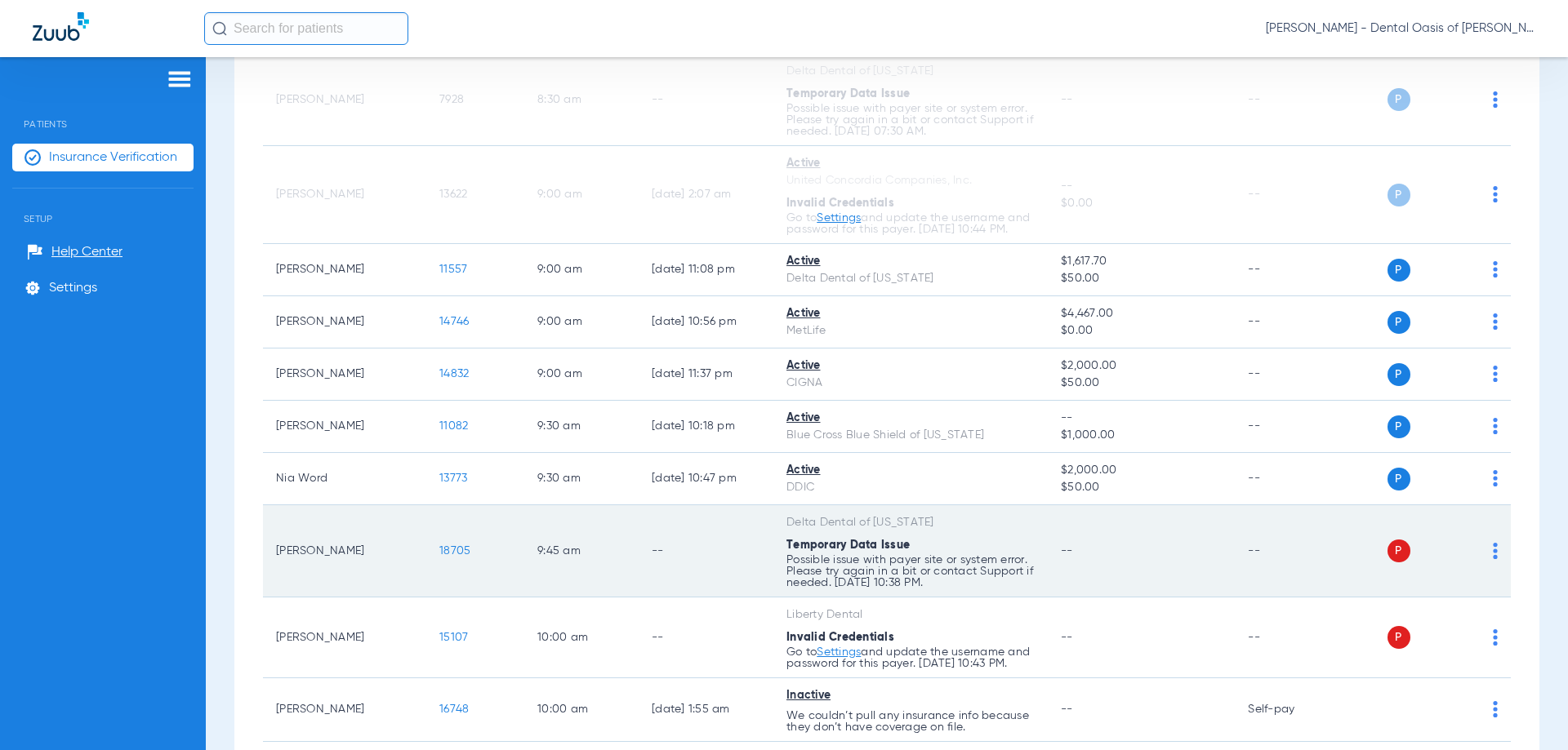
click at [1493, 559] on img at bounding box center [1495, 551] width 5 height 16
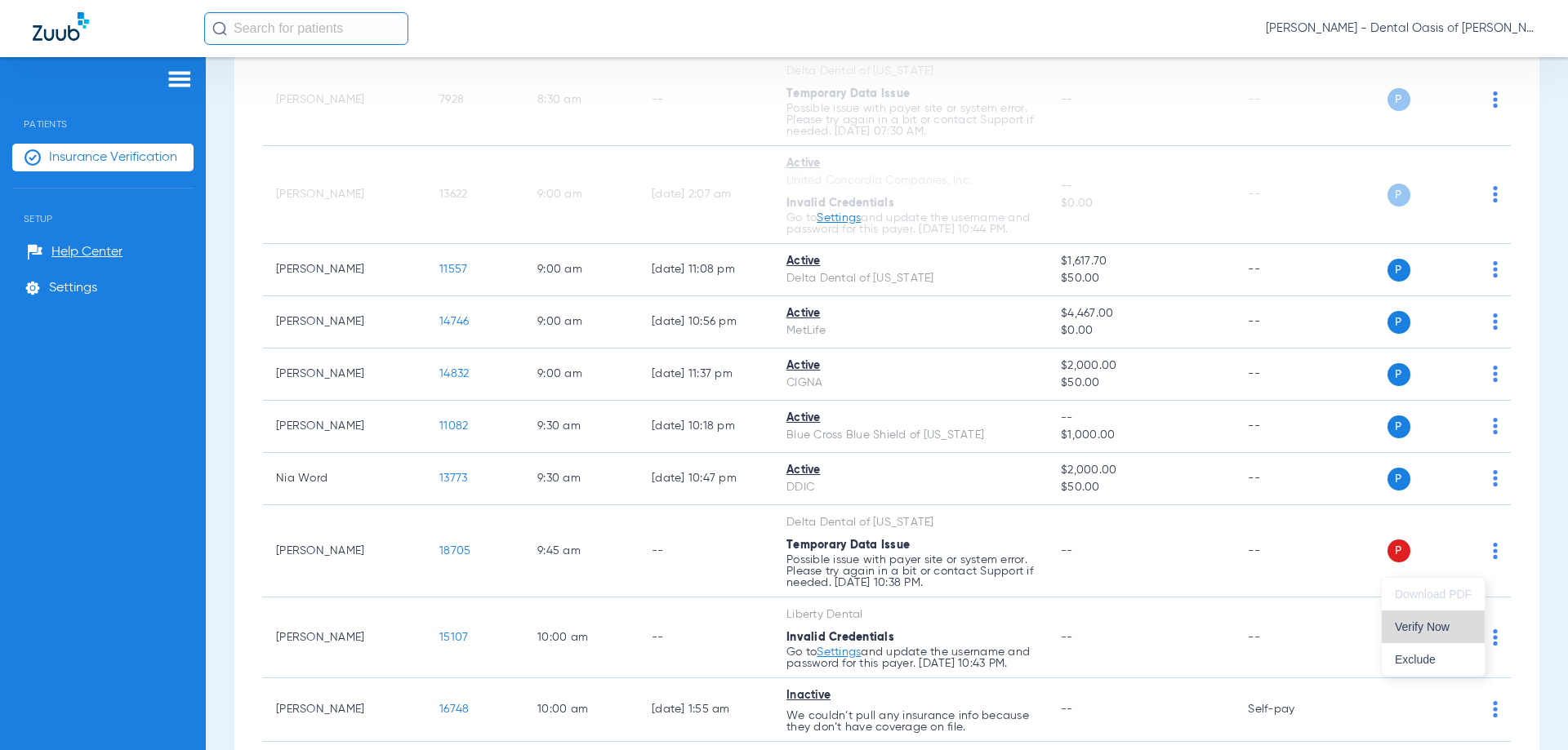
click at [1427, 631] on span "Verify Now" at bounding box center [1433, 626] width 77 height 11
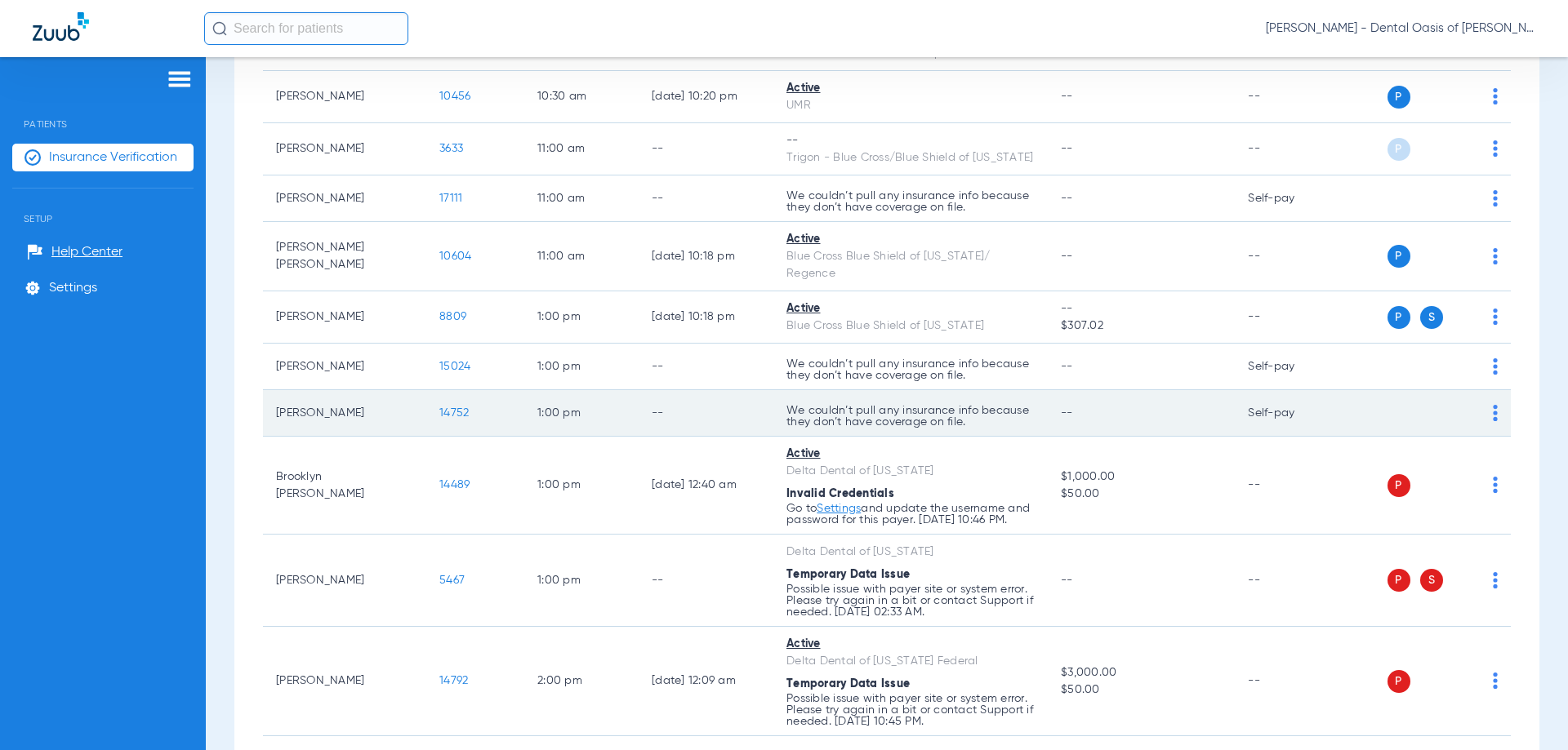
scroll to position [1984, 0]
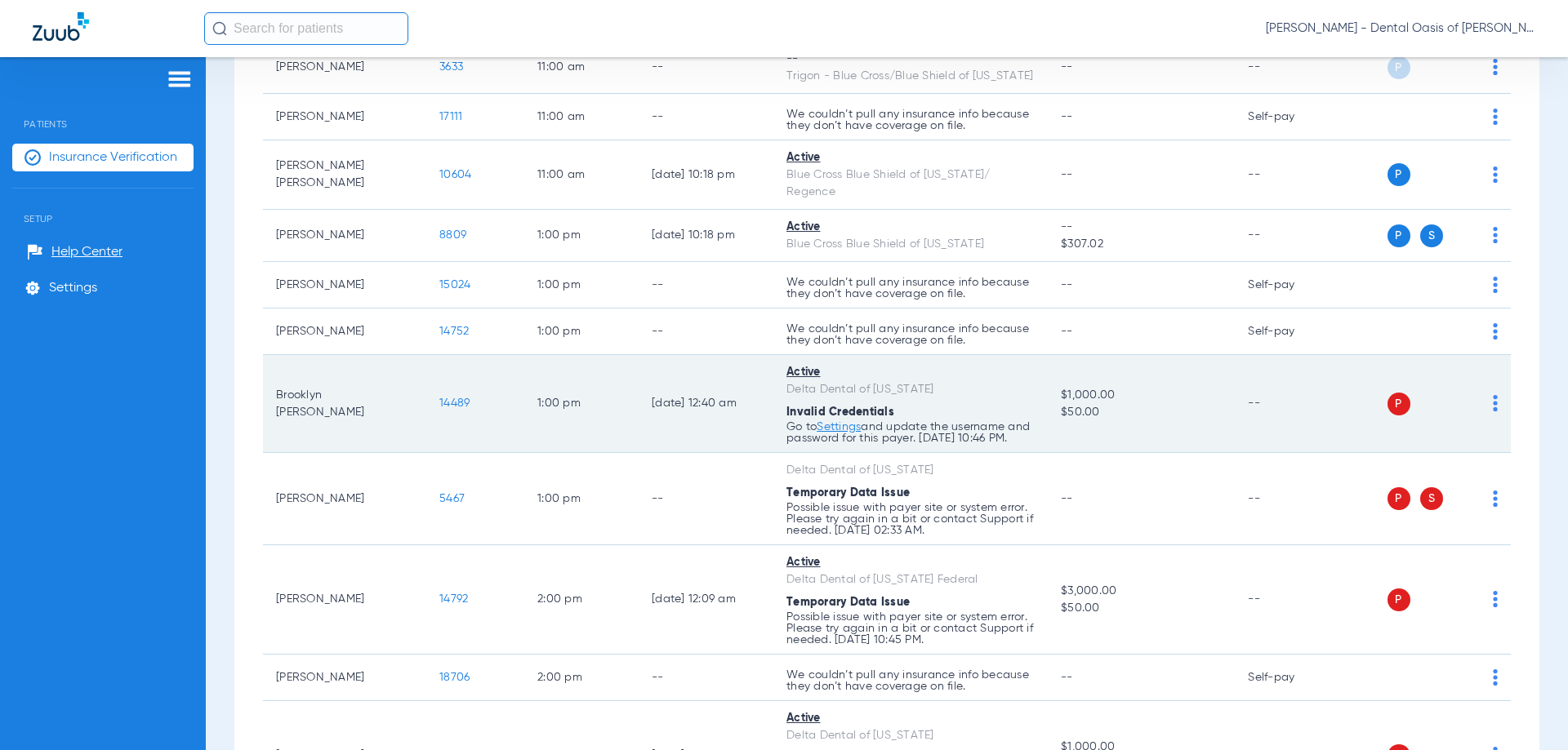
click at [1493, 411] on img at bounding box center [1495, 403] width 5 height 16
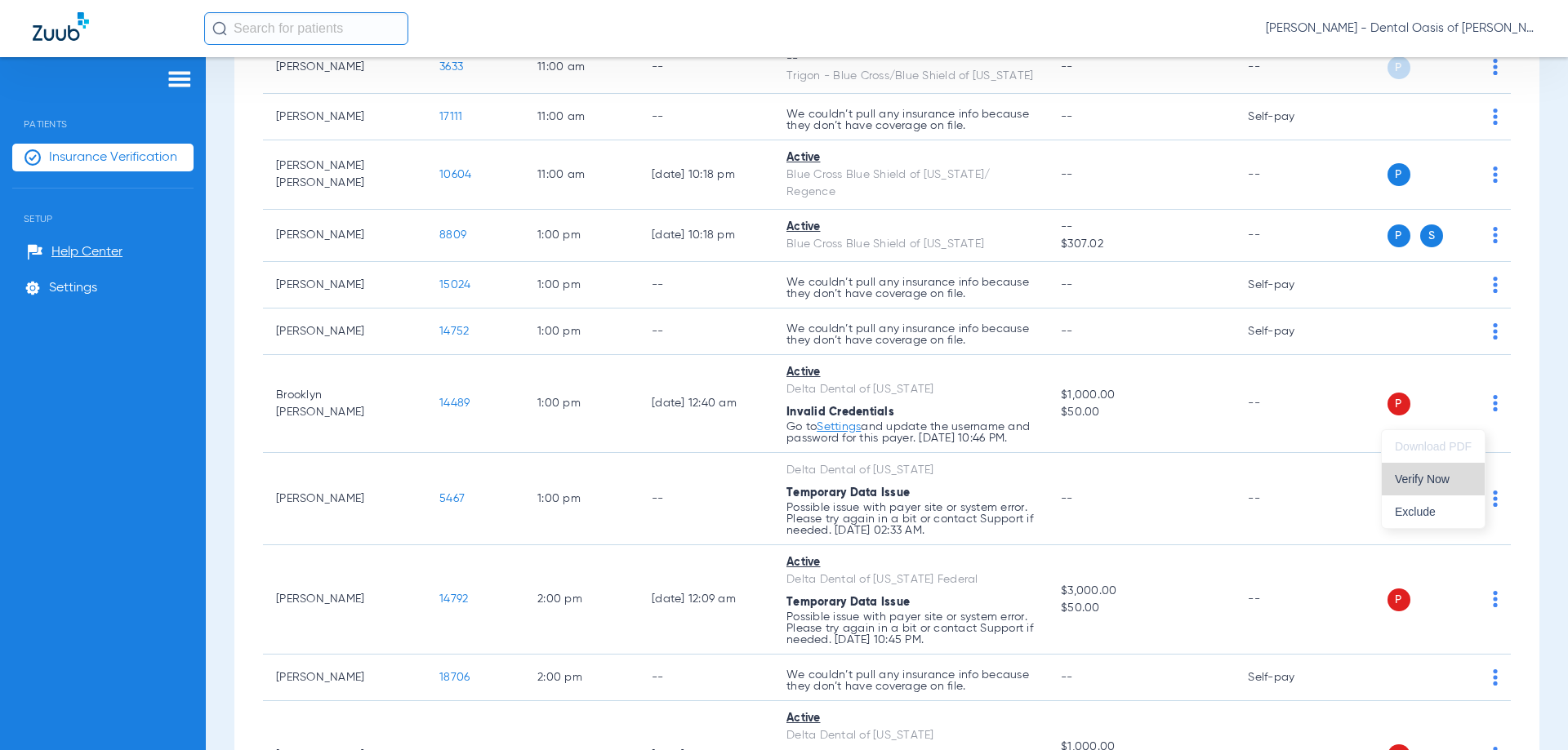
click at [1429, 482] on span "Verify Now" at bounding box center [1433, 479] width 77 height 11
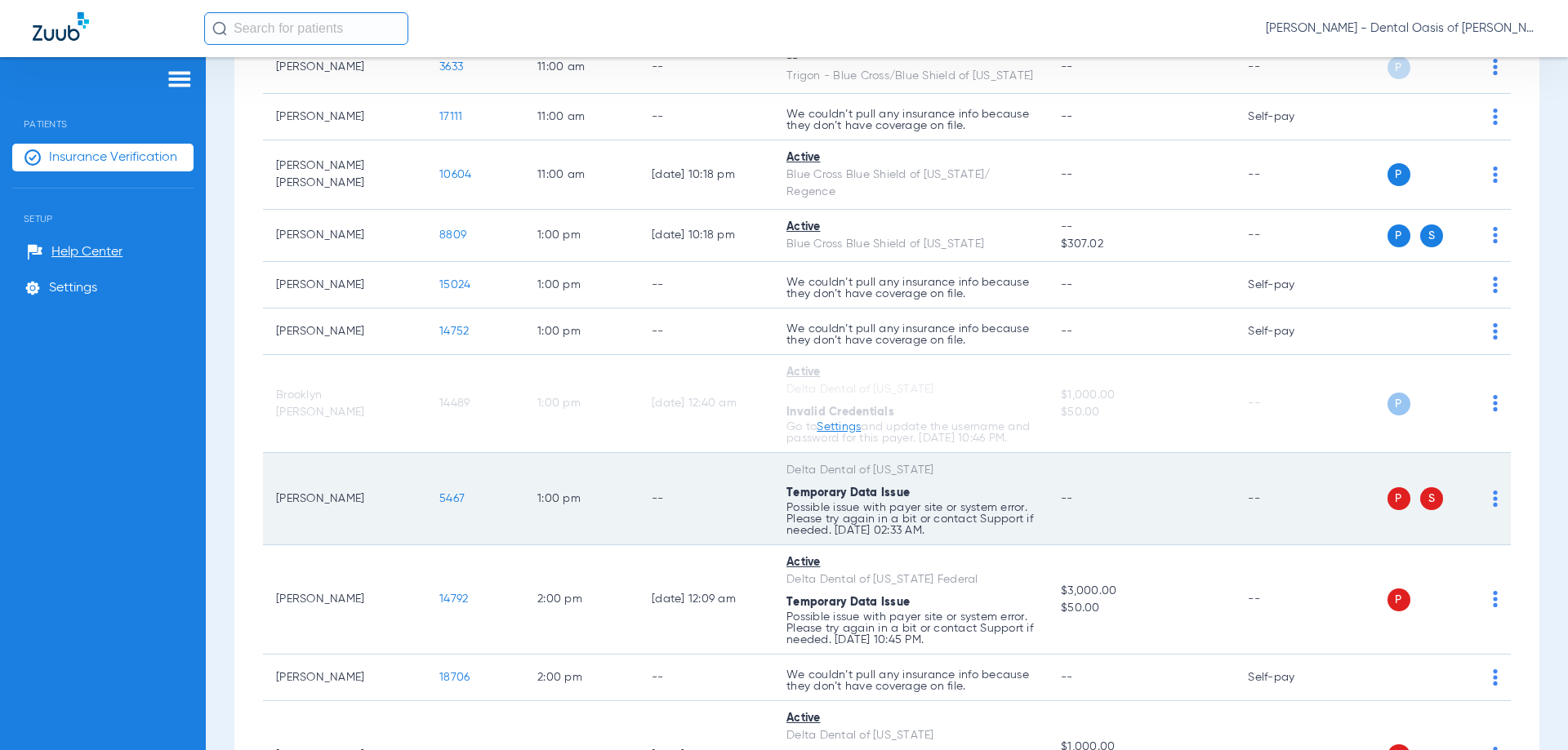
click at [1479, 510] on div "P S" at bounding box center [1422, 499] width 152 height 23
click at [1493, 507] on img at bounding box center [1495, 499] width 5 height 16
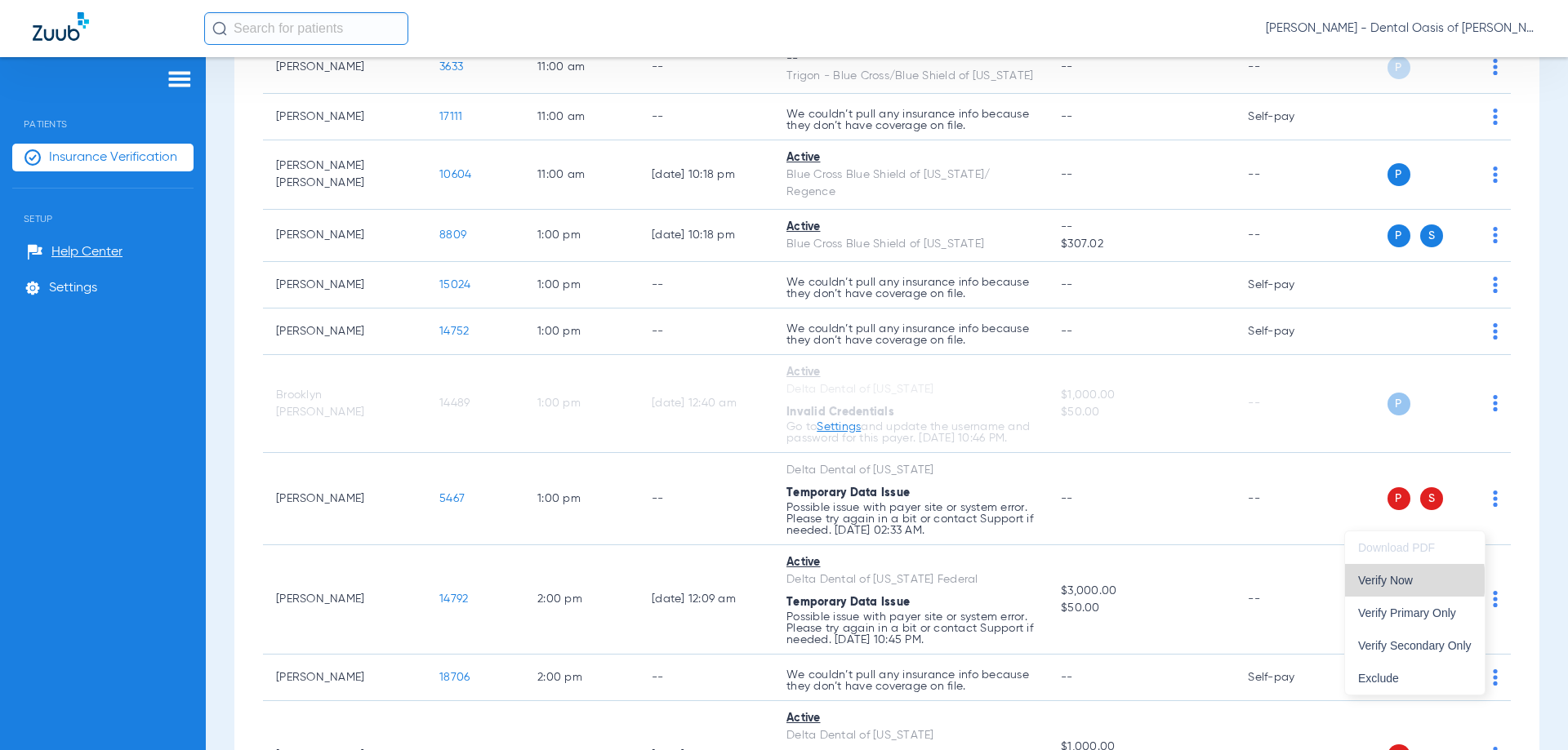
click at [1393, 580] on span "Verify Now" at bounding box center [1415, 580] width 113 height 11
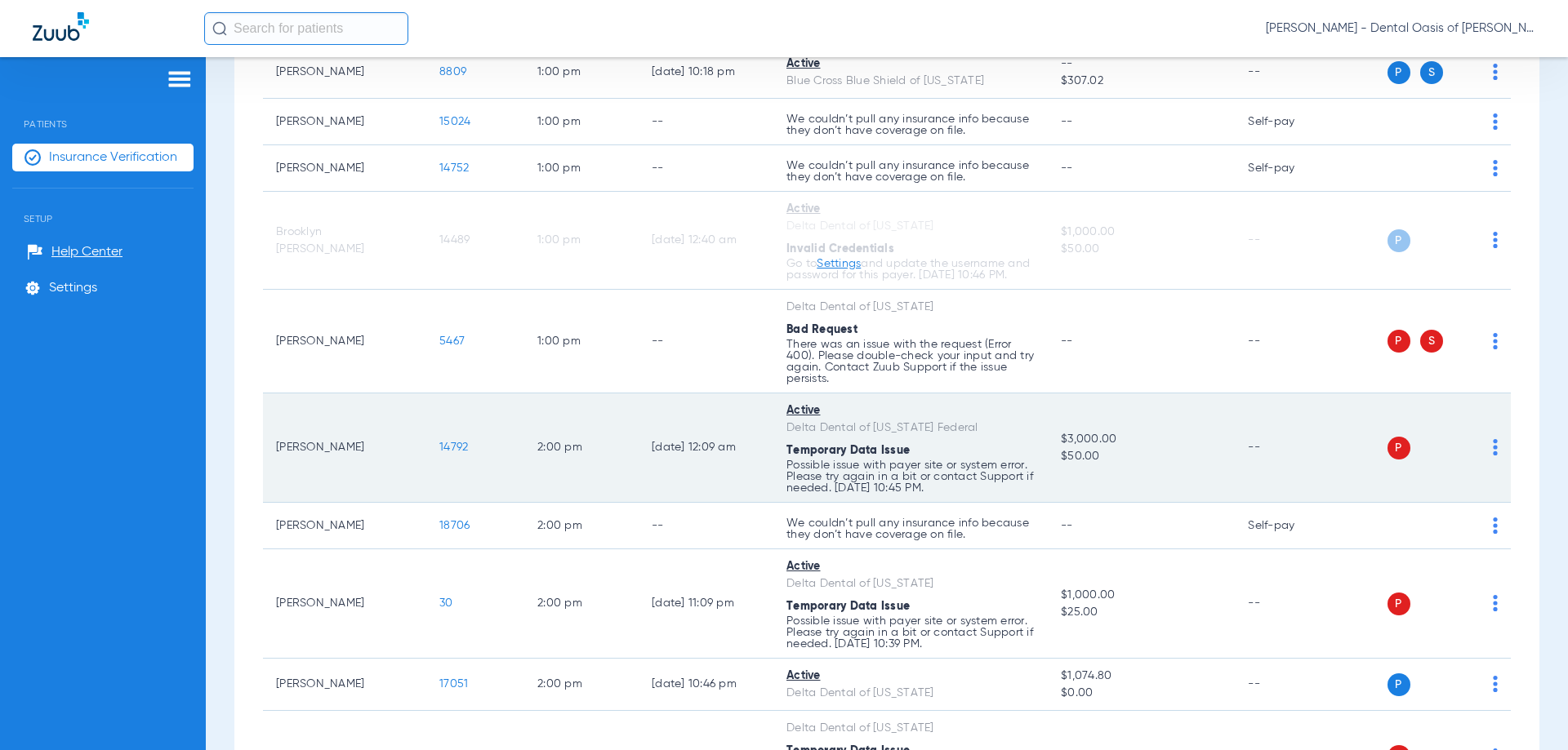
scroll to position [2229, 0]
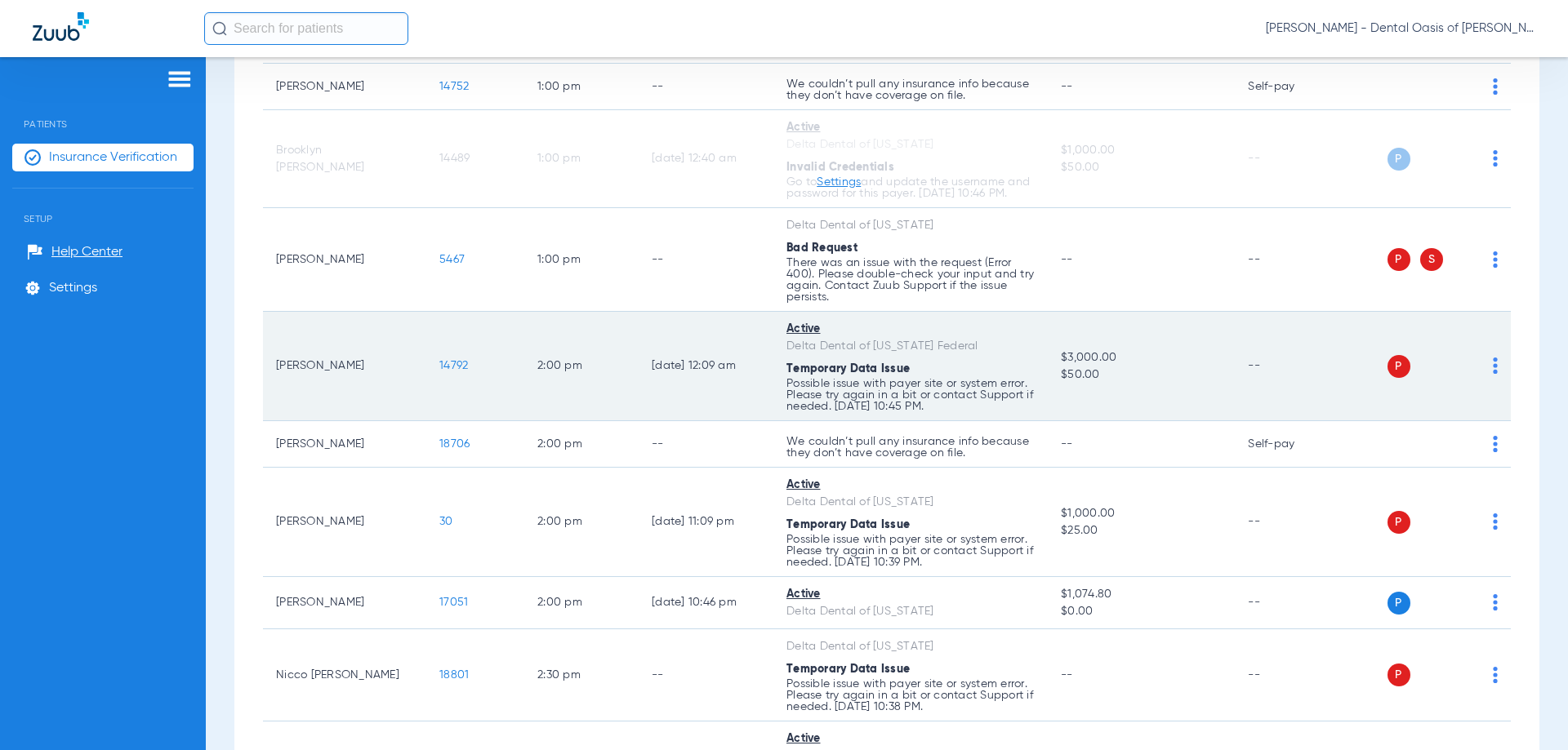
click at [1493, 374] on img at bounding box center [1495, 365] width 5 height 16
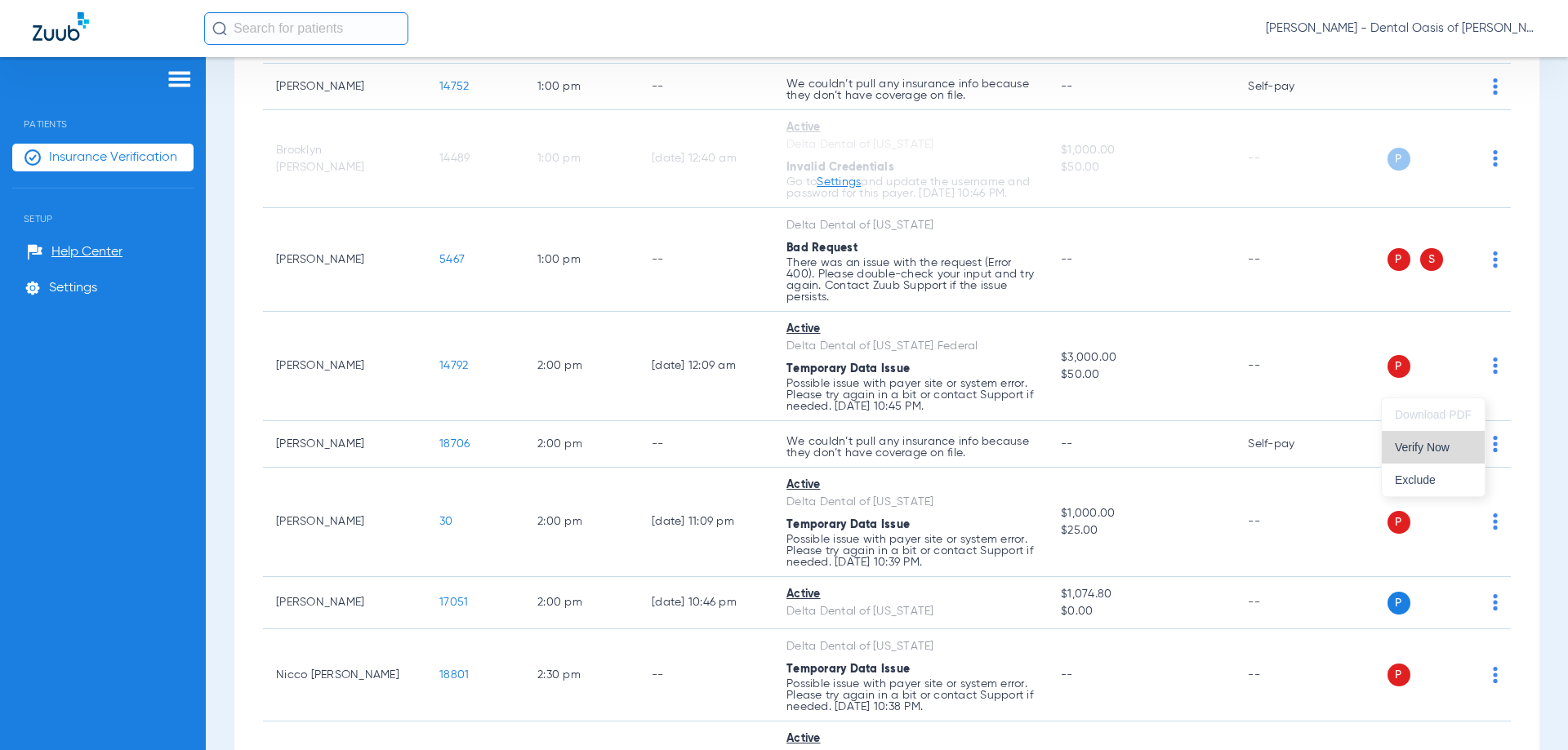
click at [1428, 449] on span "Verify Now" at bounding box center [1433, 447] width 77 height 11
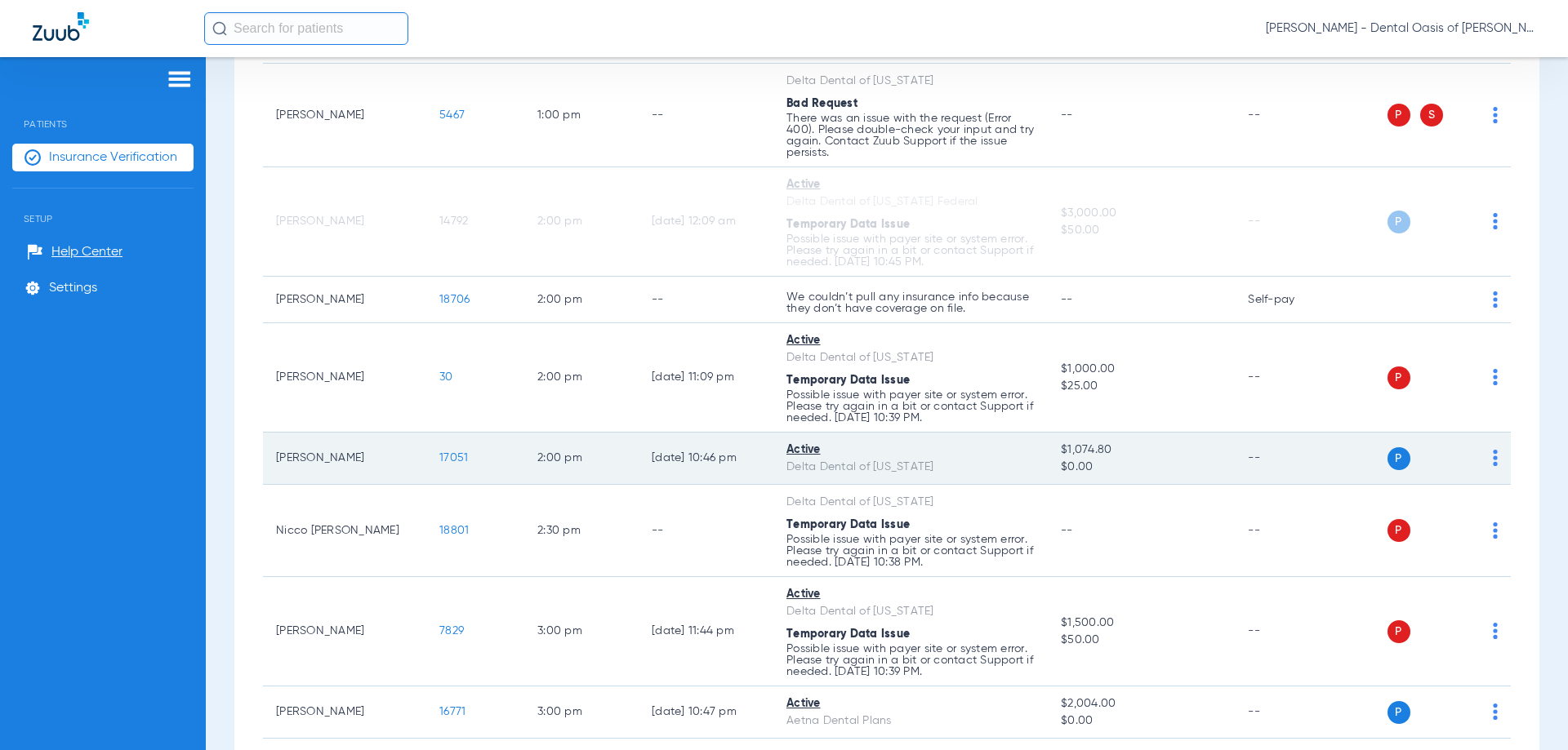
scroll to position [2392, 0]
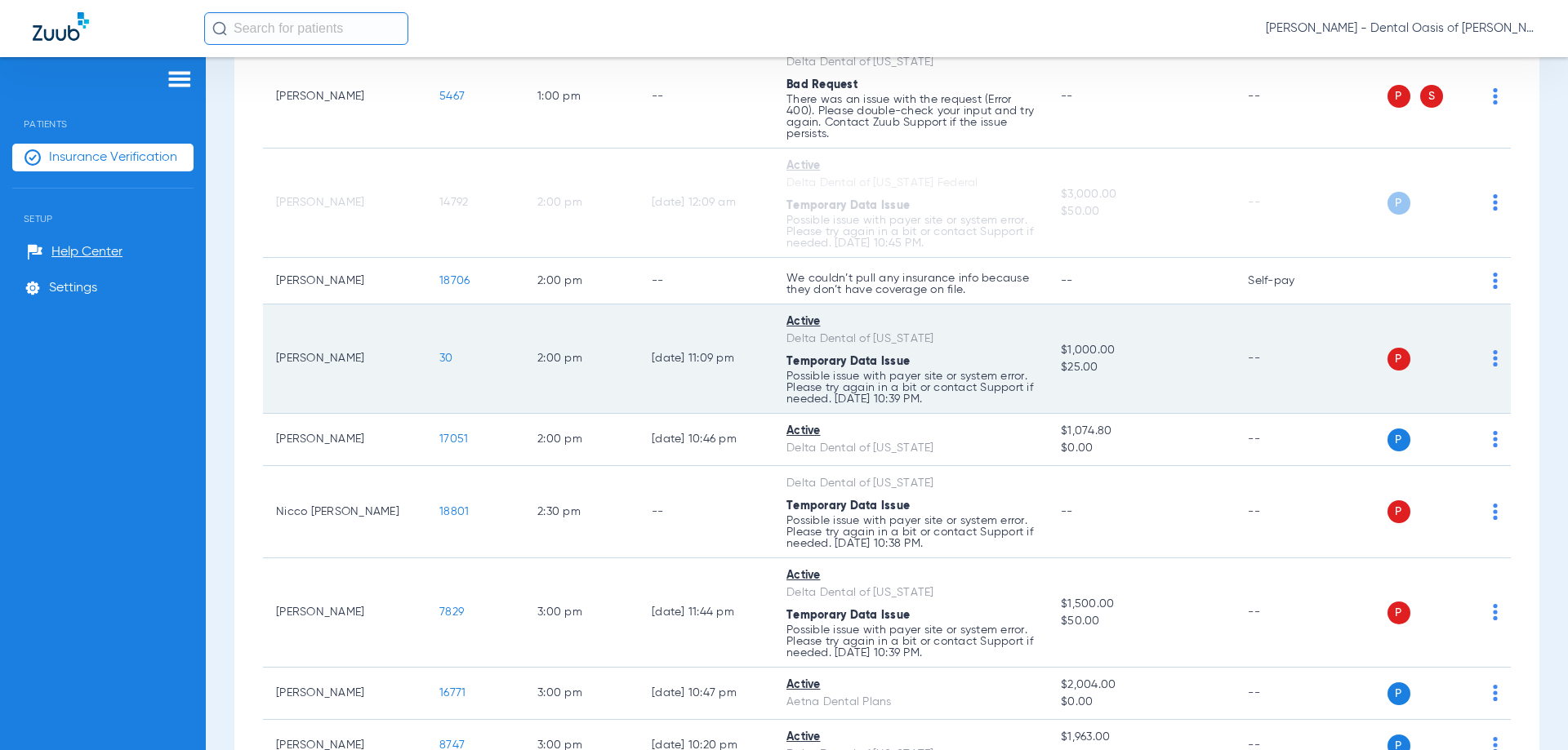
click at [1493, 366] on img at bounding box center [1495, 358] width 5 height 16
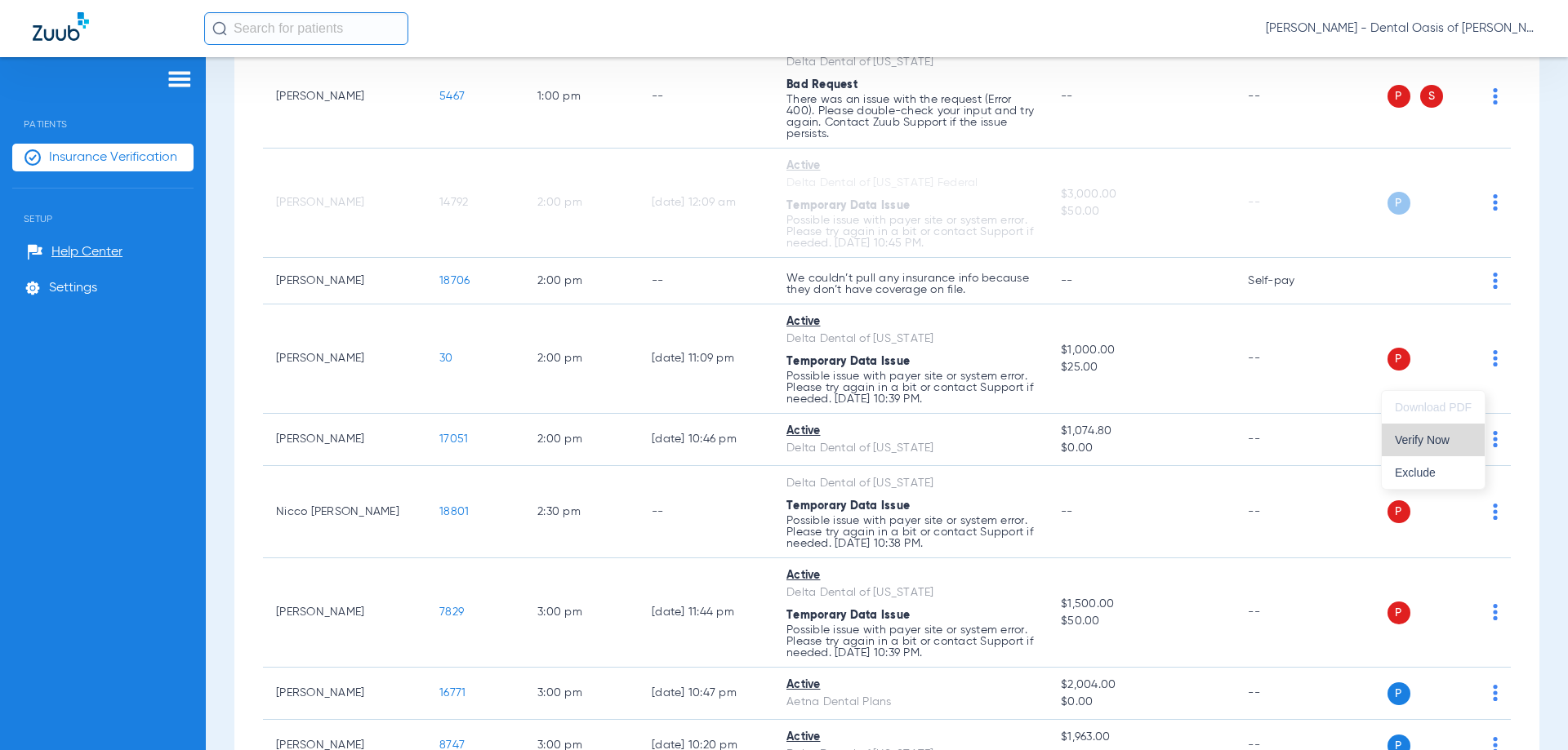
click at [1420, 444] on span "Verify Now" at bounding box center [1433, 440] width 77 height 11
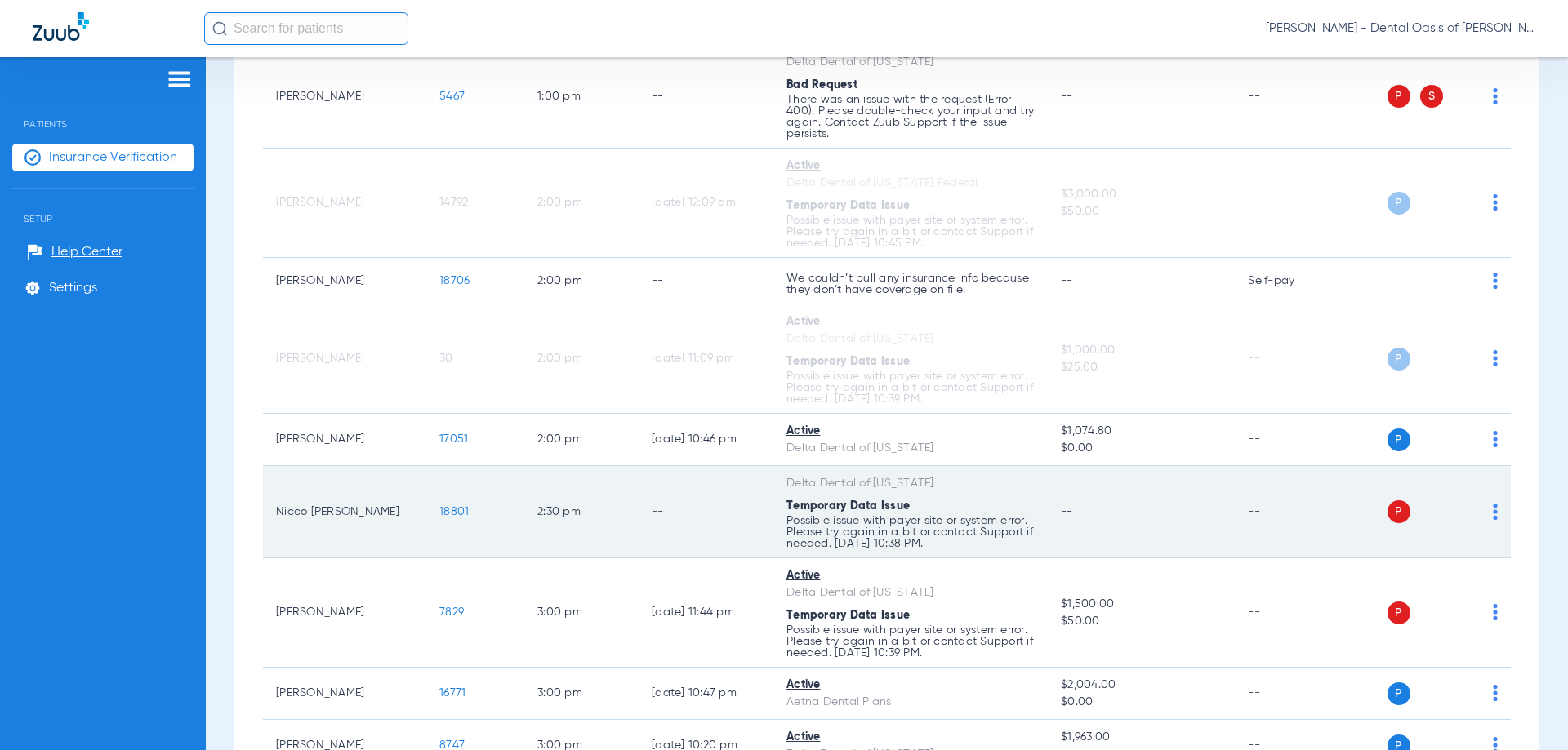
click at [1493, 520] on img at bounding box center [1495, 512] width 5 height 16
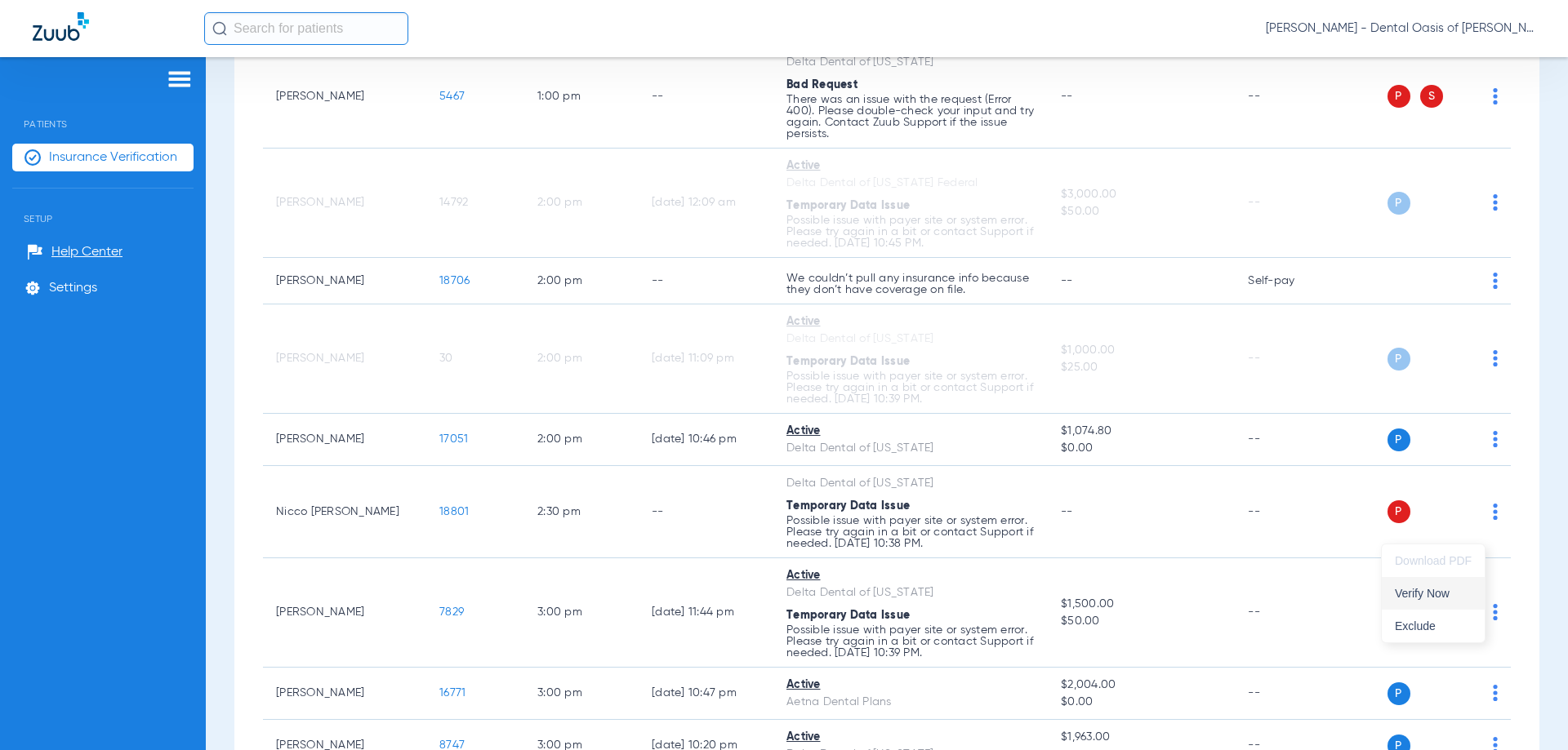
click at [1433, 595] on span "Verify Now" at bounding box center [1433, 593] width 77 height 11
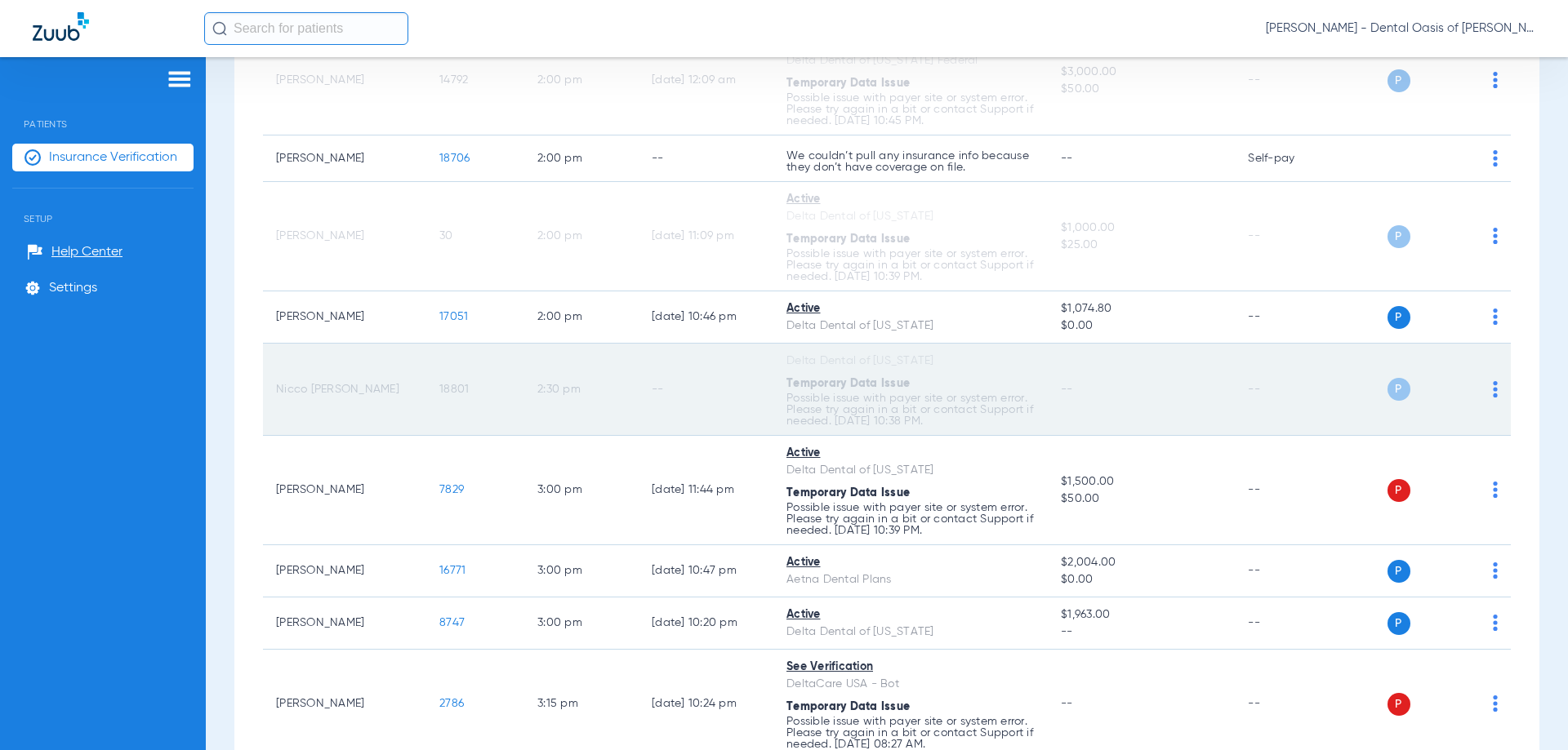
scroll to position [2556, 0]
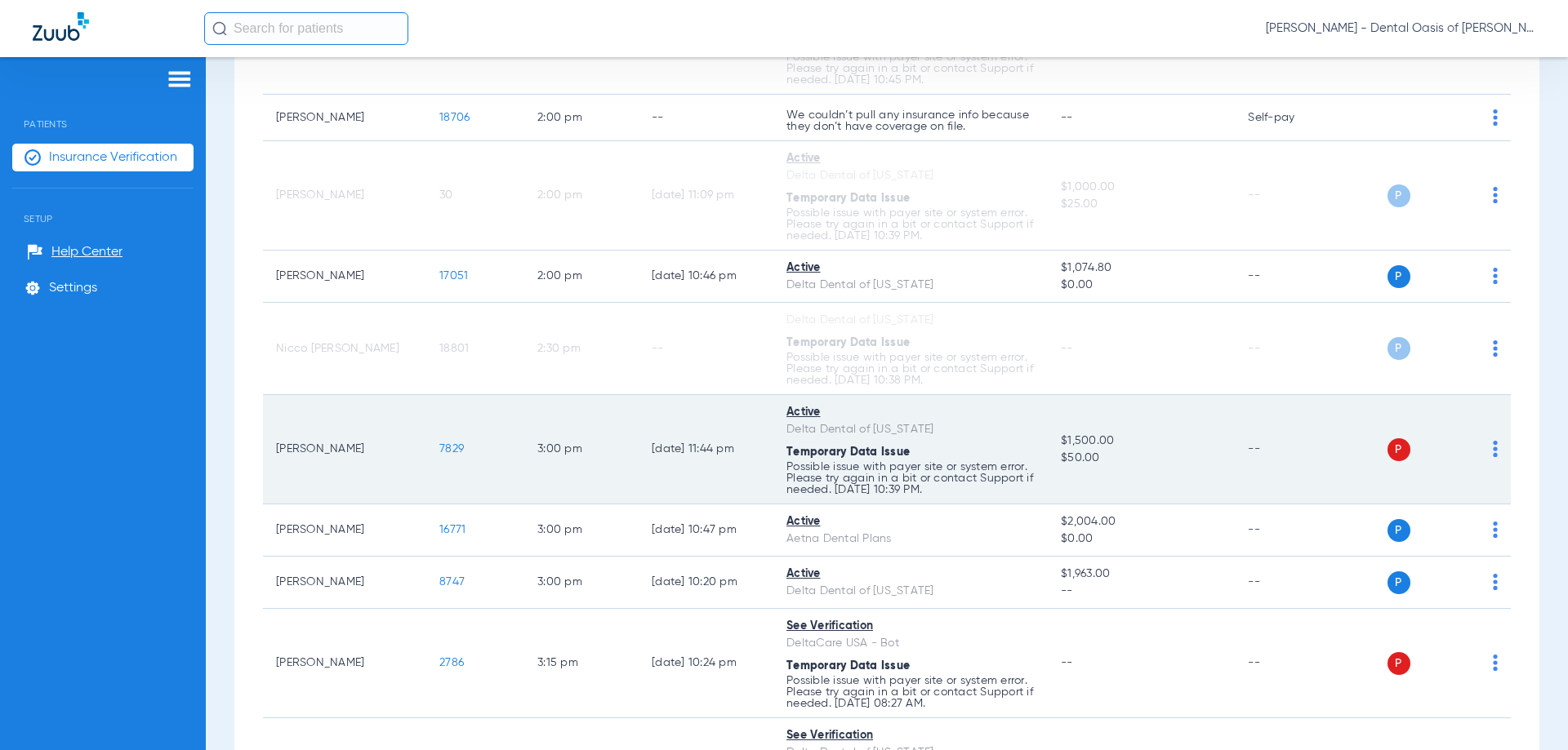
click at [1486, 465] on td "P S" at bounding box center [1428, 449] width 165 height 109
click at [1493, 457] on img at bounding box center [1495, 449] width 5 height 16
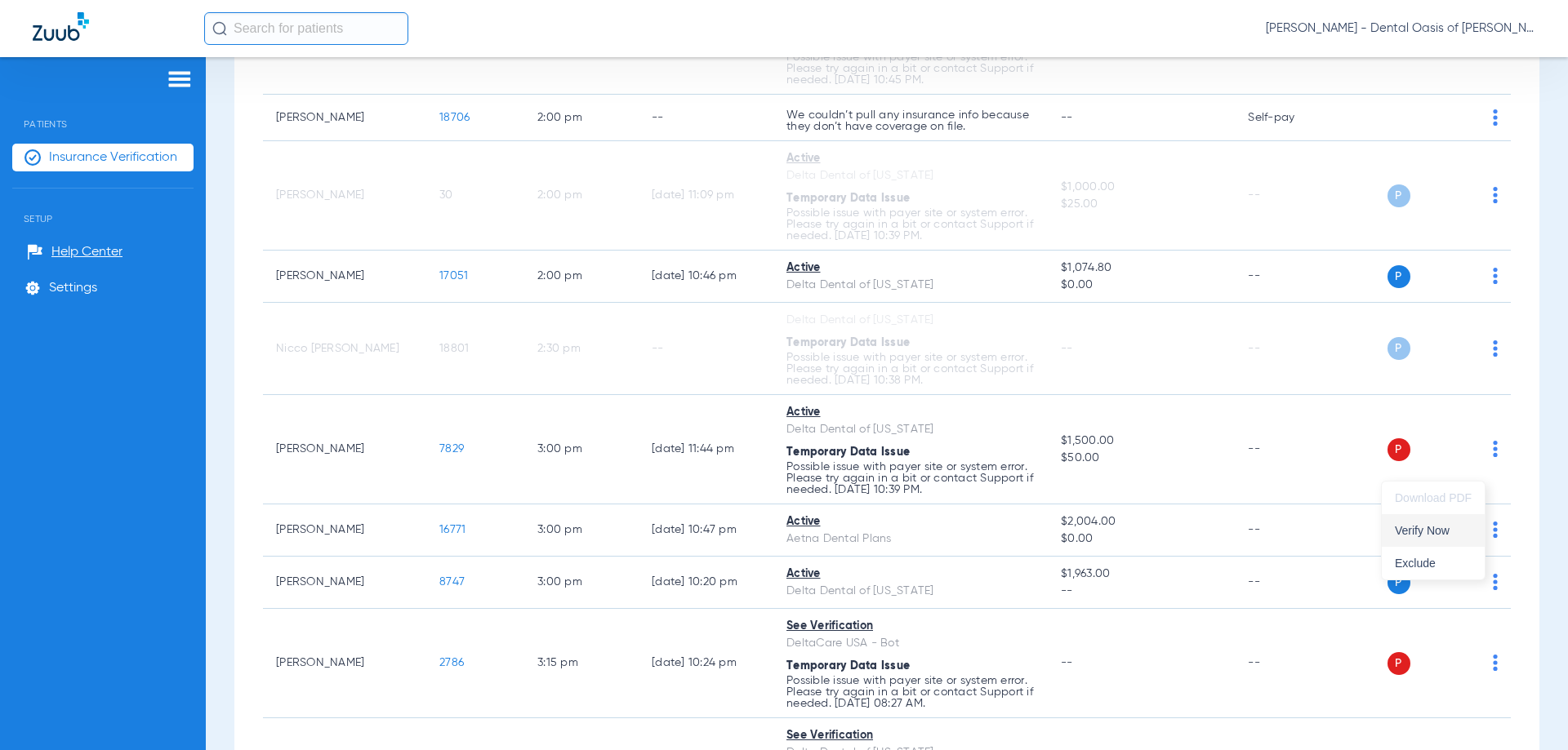
click at [1428, 532] on span "Verify Now" at bounding box center [1433, 530] width 77 height 11
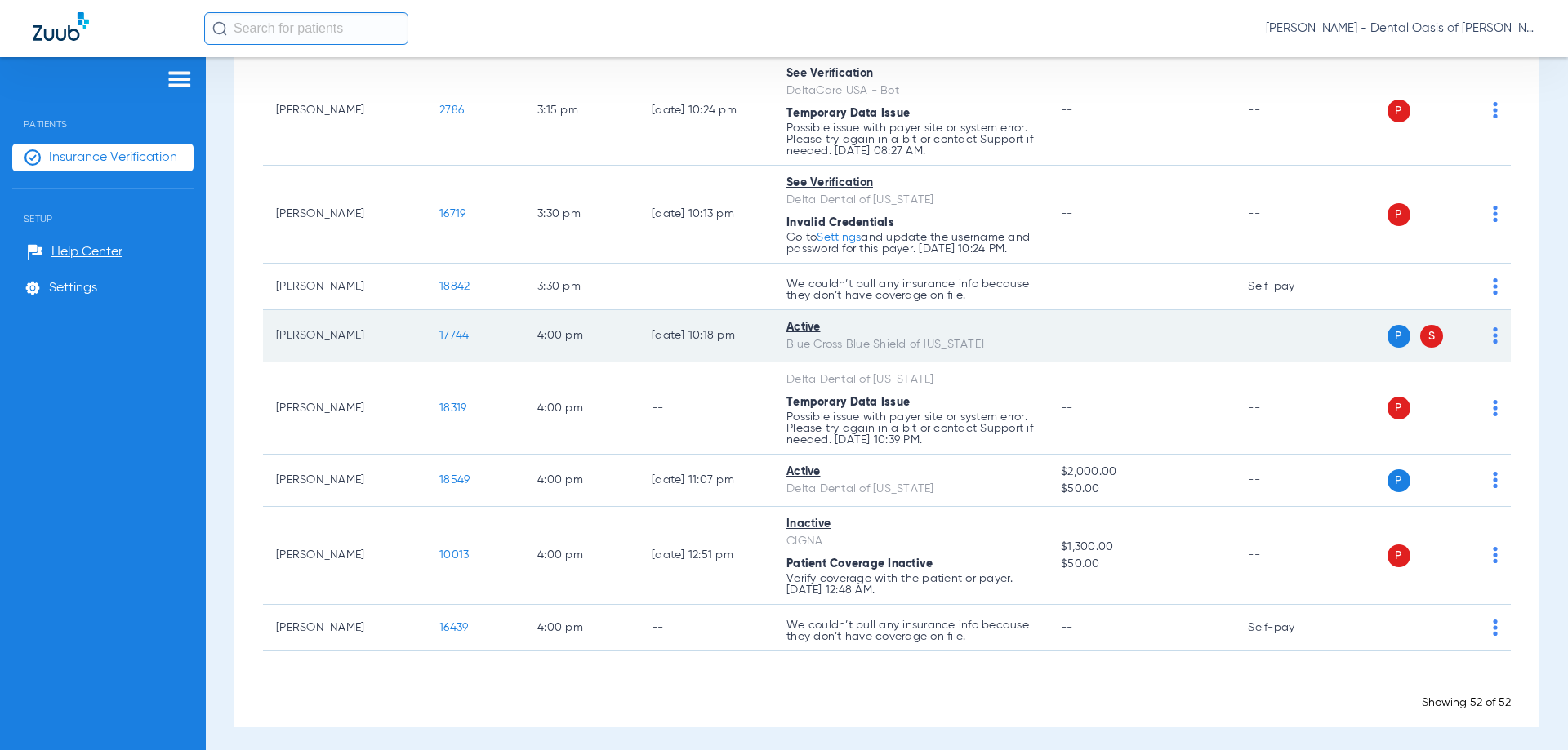
scroll to position [3127, 0]
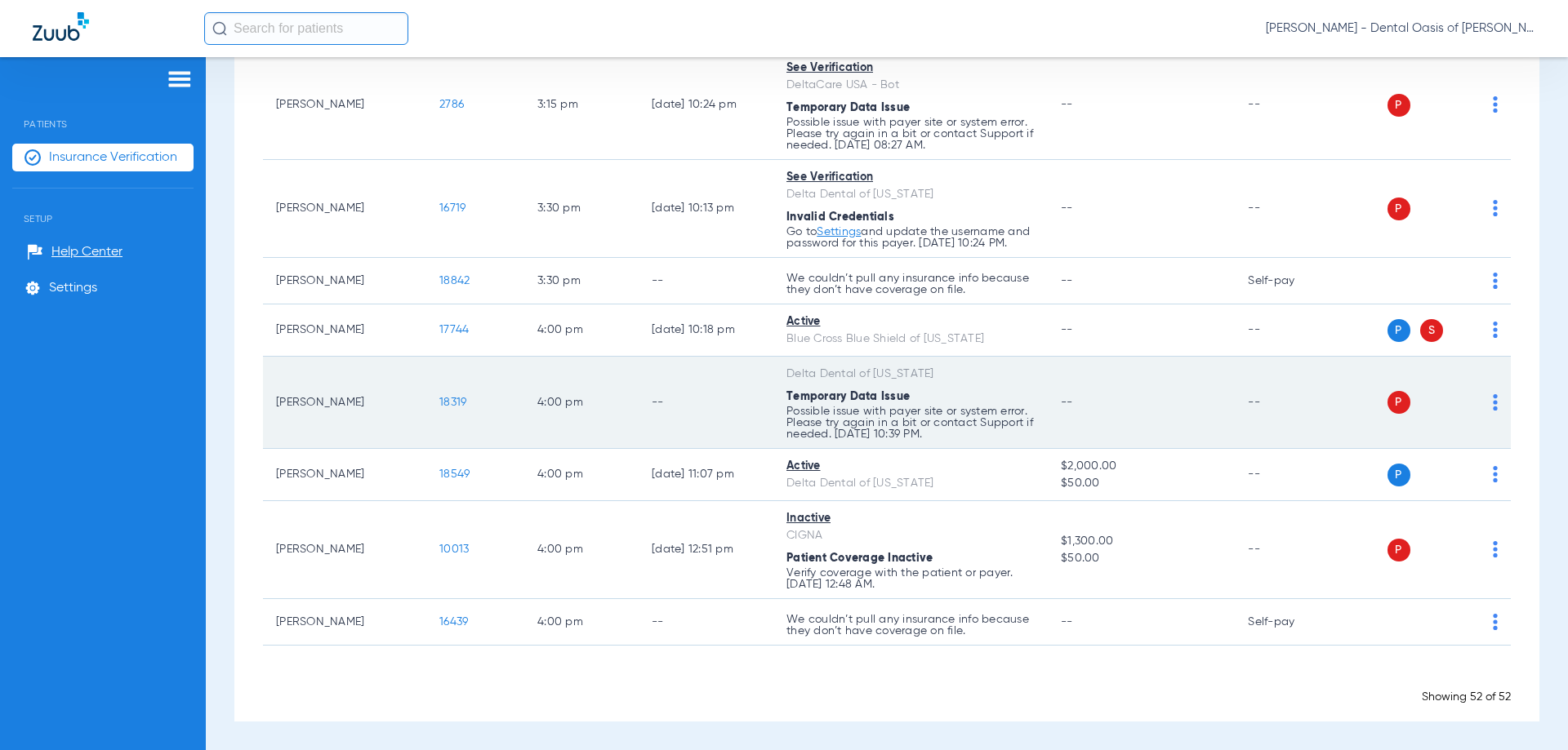
click at [1493, 411] on img at bounding box center [1495, 402] width 5 height 16
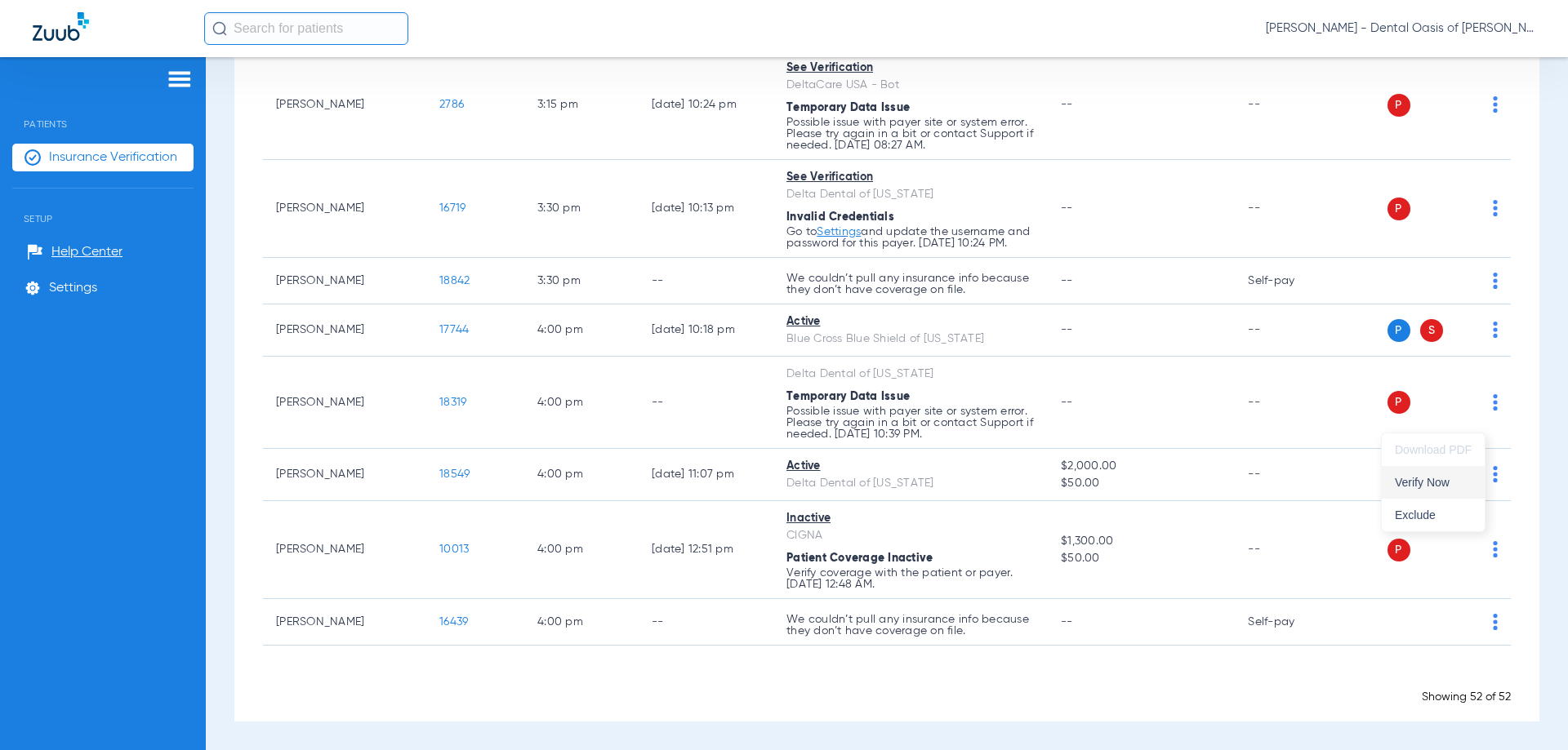
click at [1411, 482] on span "Verify Now" at bounding box center [1433, 482] width 77 height 11
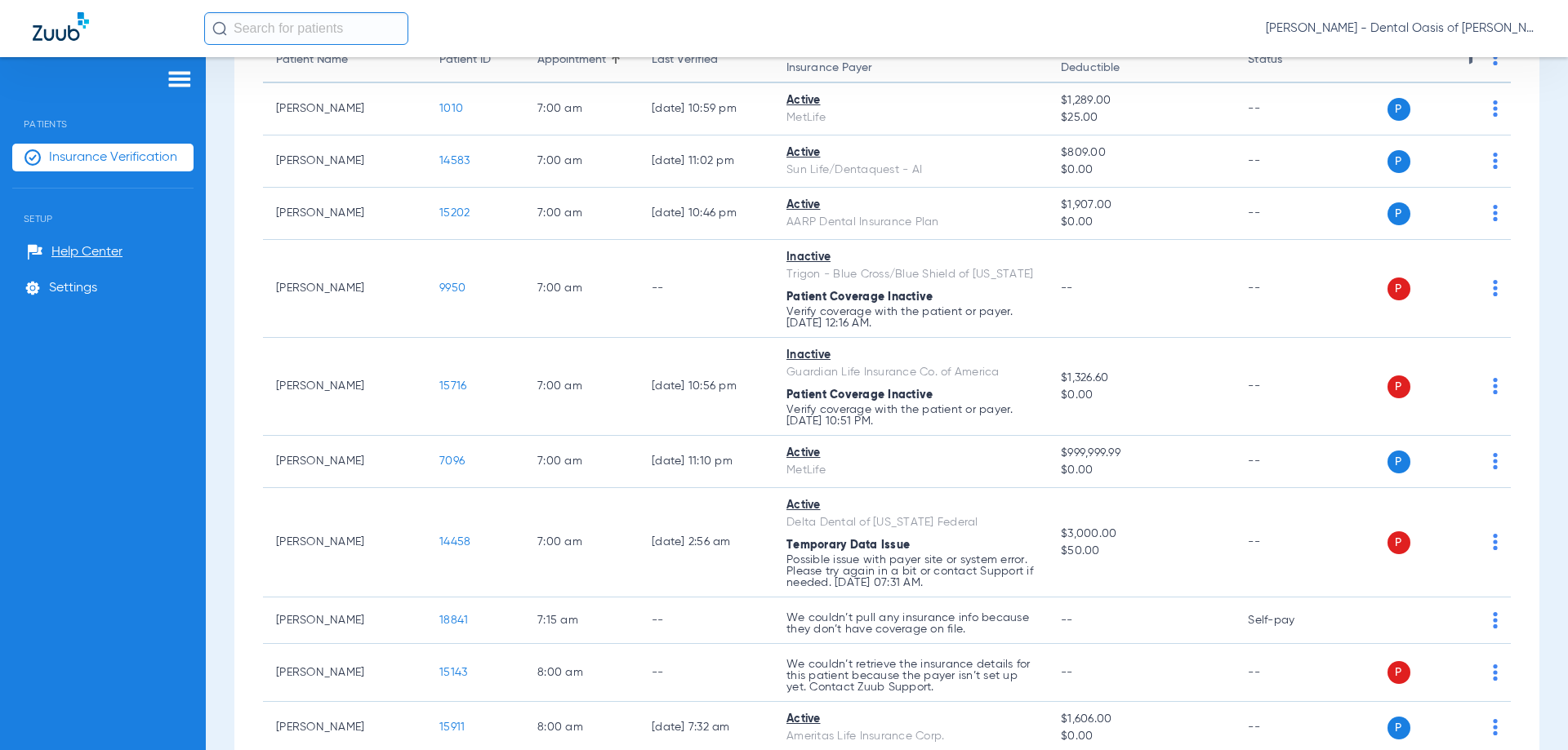
scroll to position [0, 0]
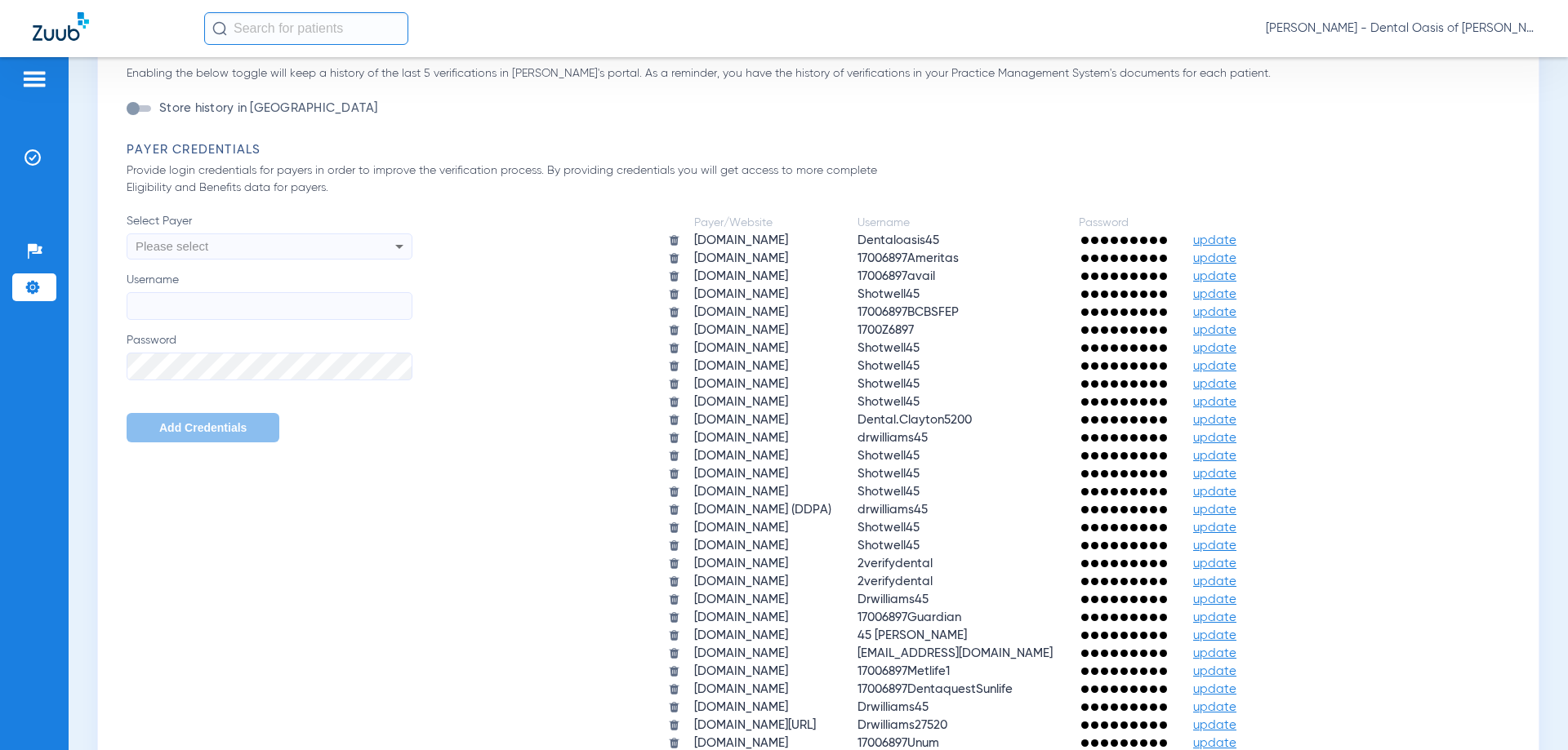
scroll to position [653, 0]
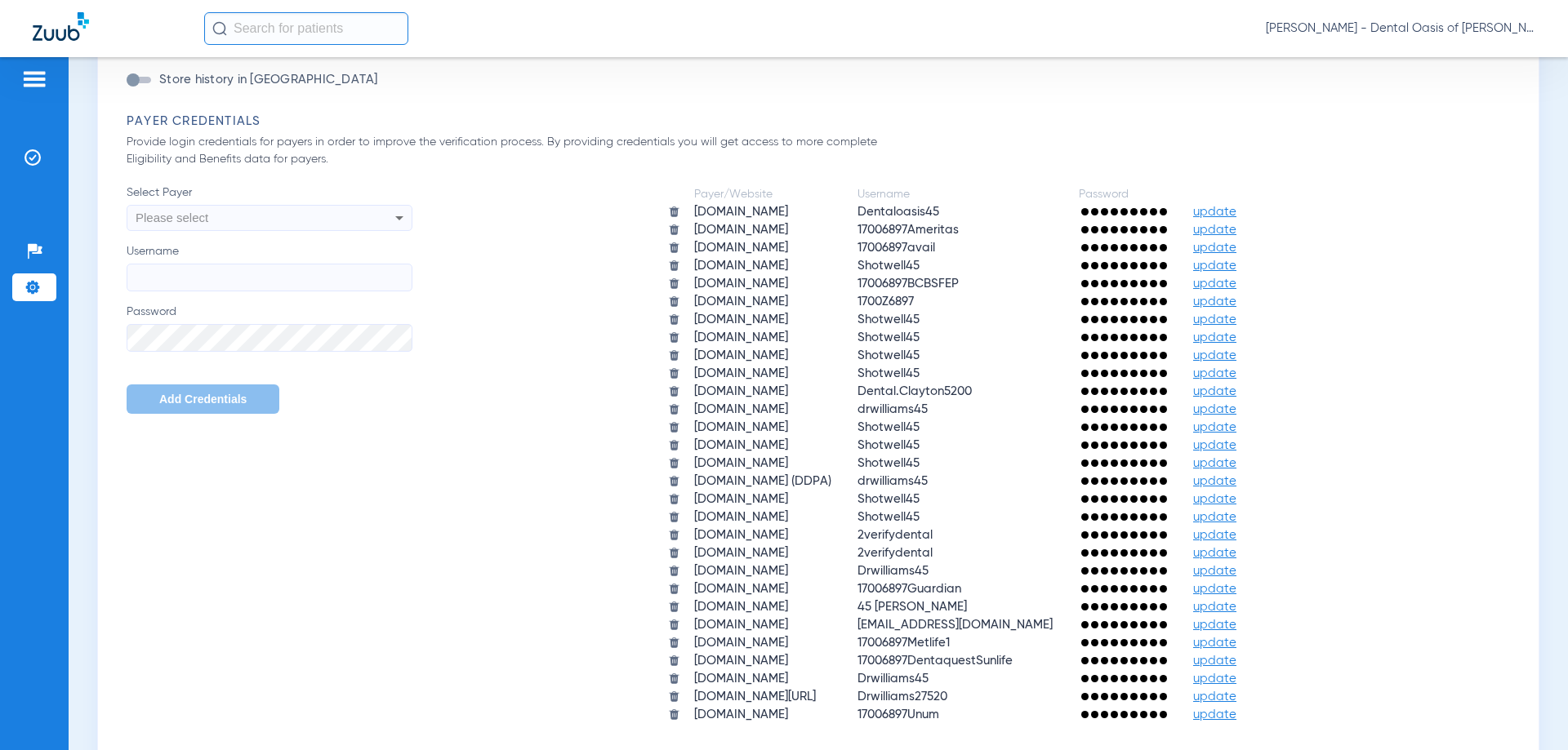
click at [1236, 517] on span "update" at bounding box center [1215, 517] width 43 height 12
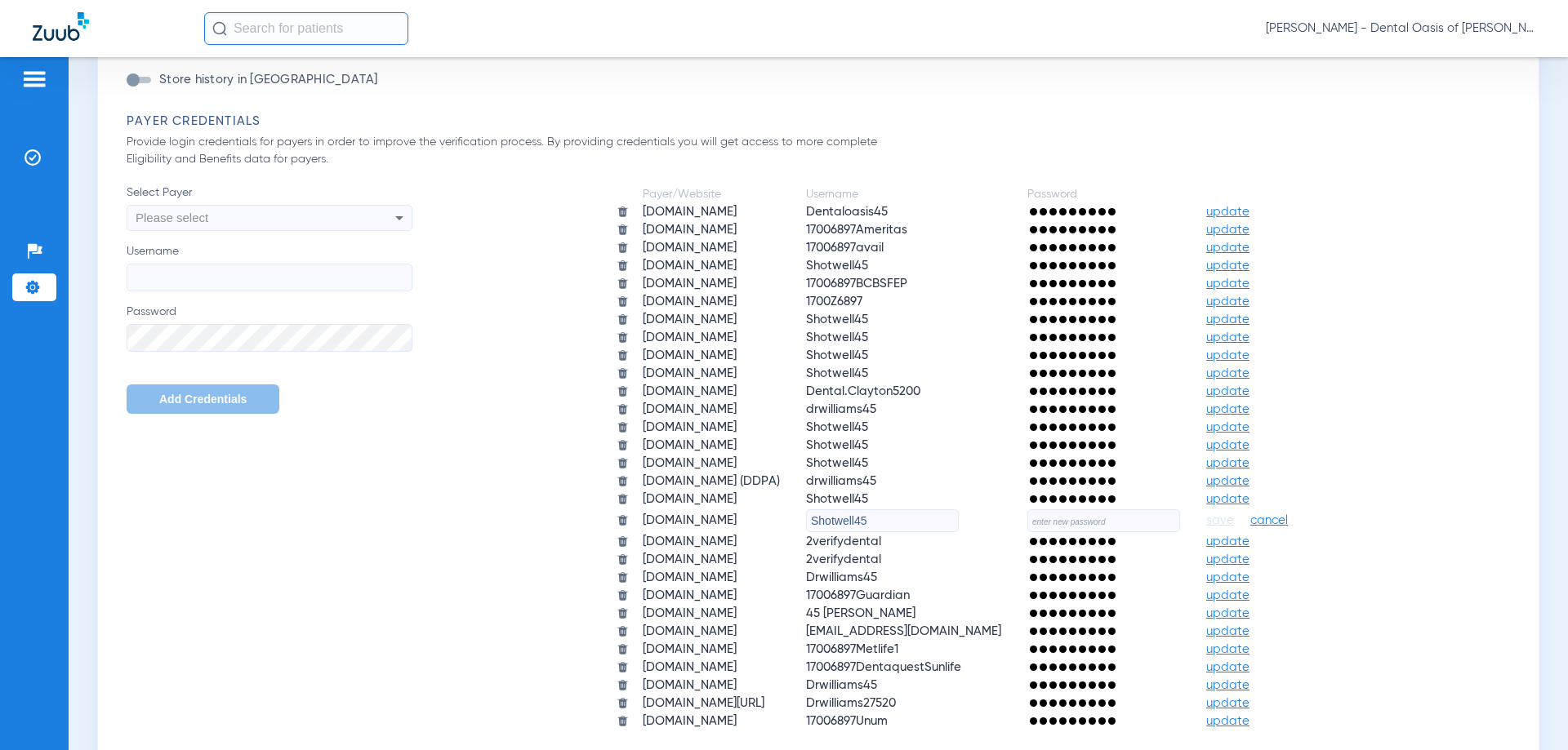
click at [1124, 524] on input "text" at bounding box center [1104, 520] width 152 height 23
type input "t"
type input "Toothfairy123!"
click at [1234, 523] on span "save" at bounding box center [1220, 520] width 28 height 15
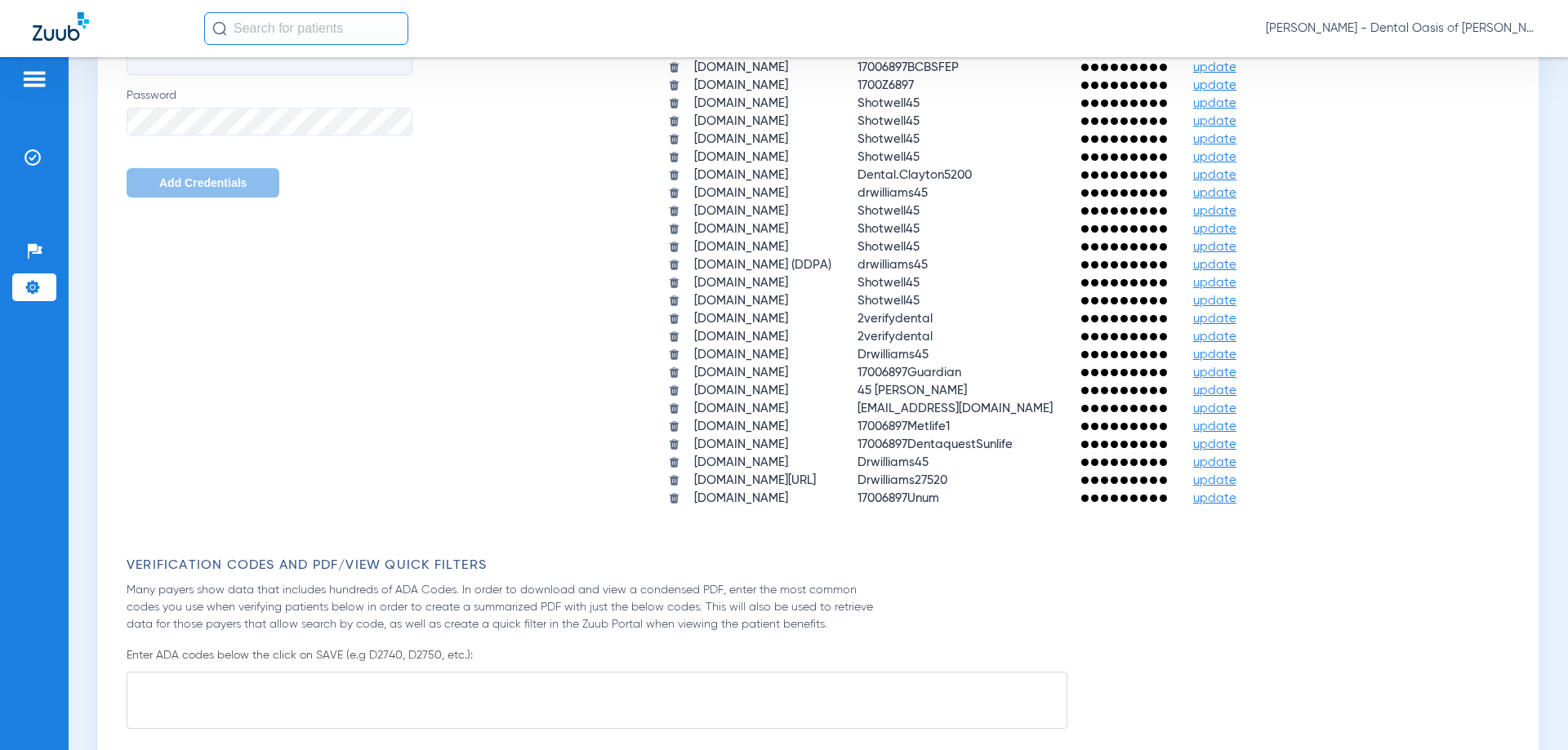
scroll to position [980, 0]
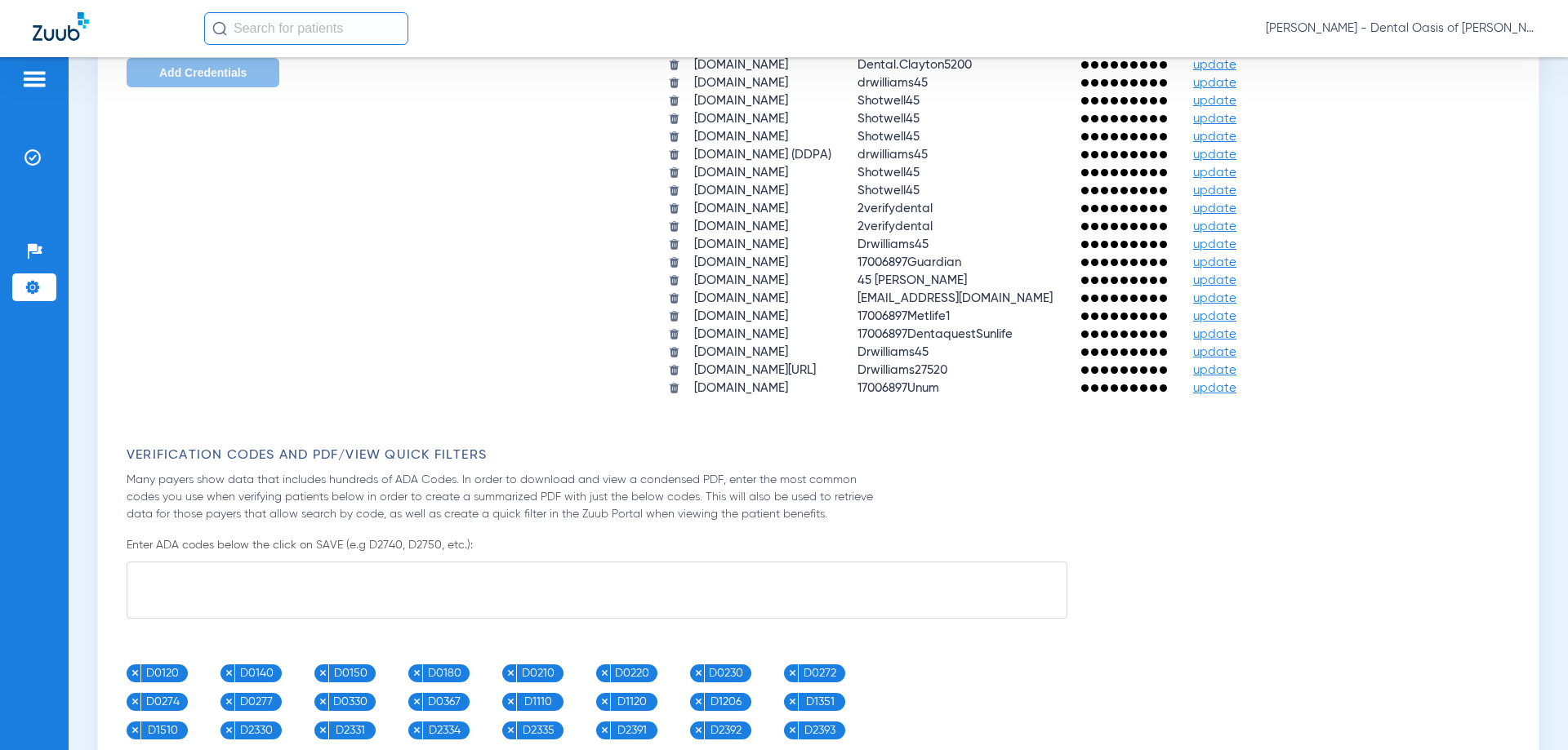
click at [1236, 375] on span "update" at bounding box center [1215, 370] width 43 height 12
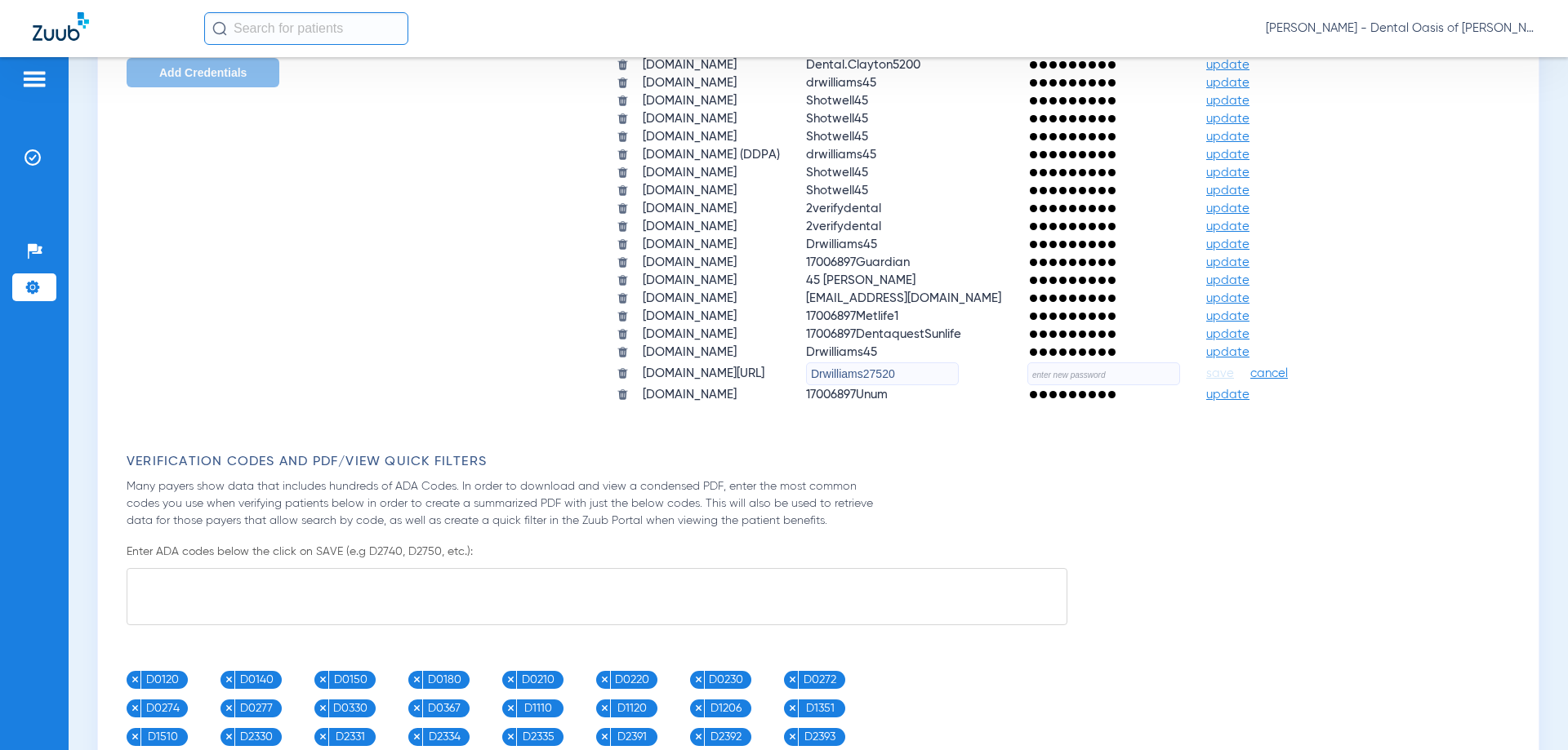
click at [1125, 378] on input "text" at bounding box center [1104, 374] width 152 height 23
type input "Toothfairy123!"
click at [1234, 376] on span "save" at bounding box center [1220, 373] width 28 height 15
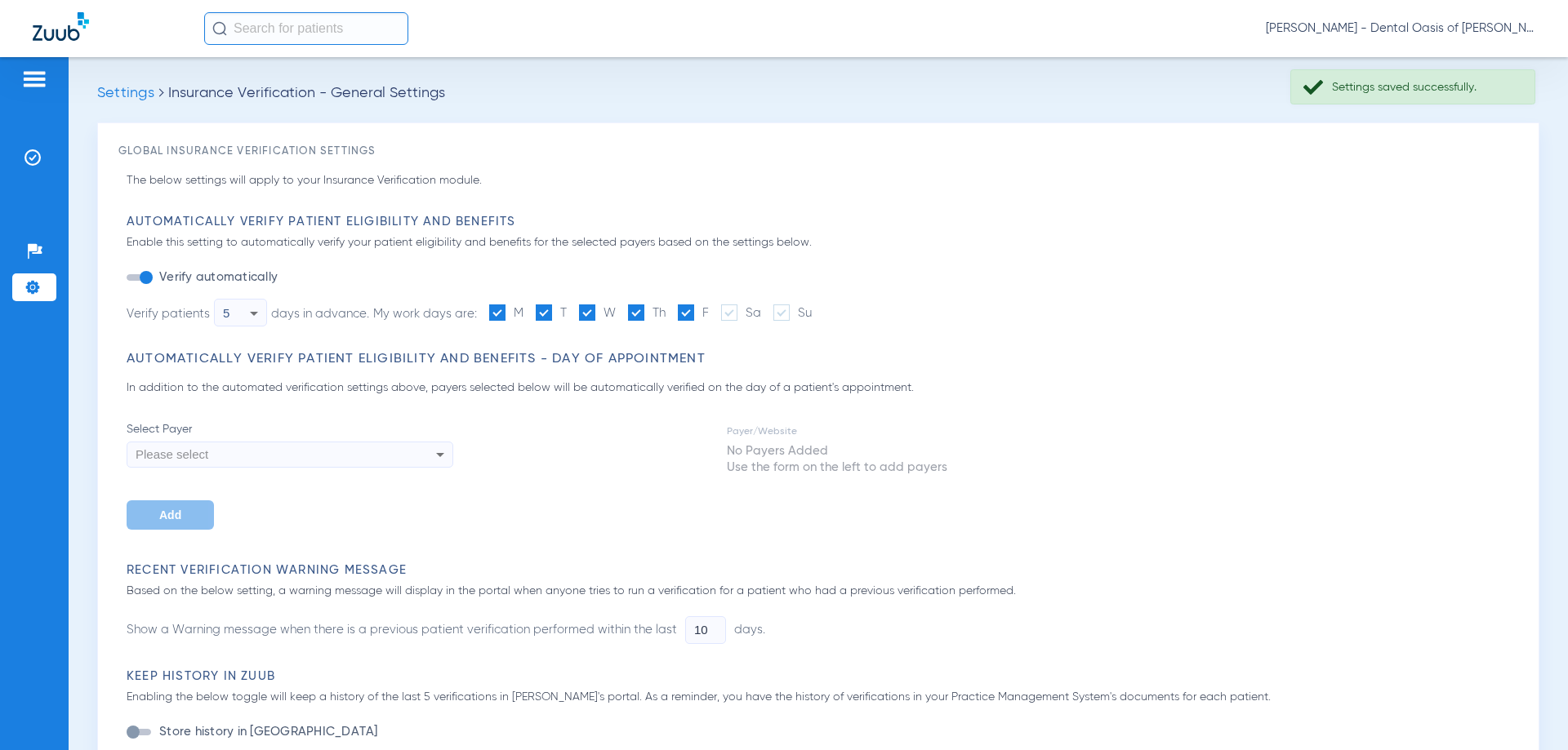
scroll to position [0, 0]
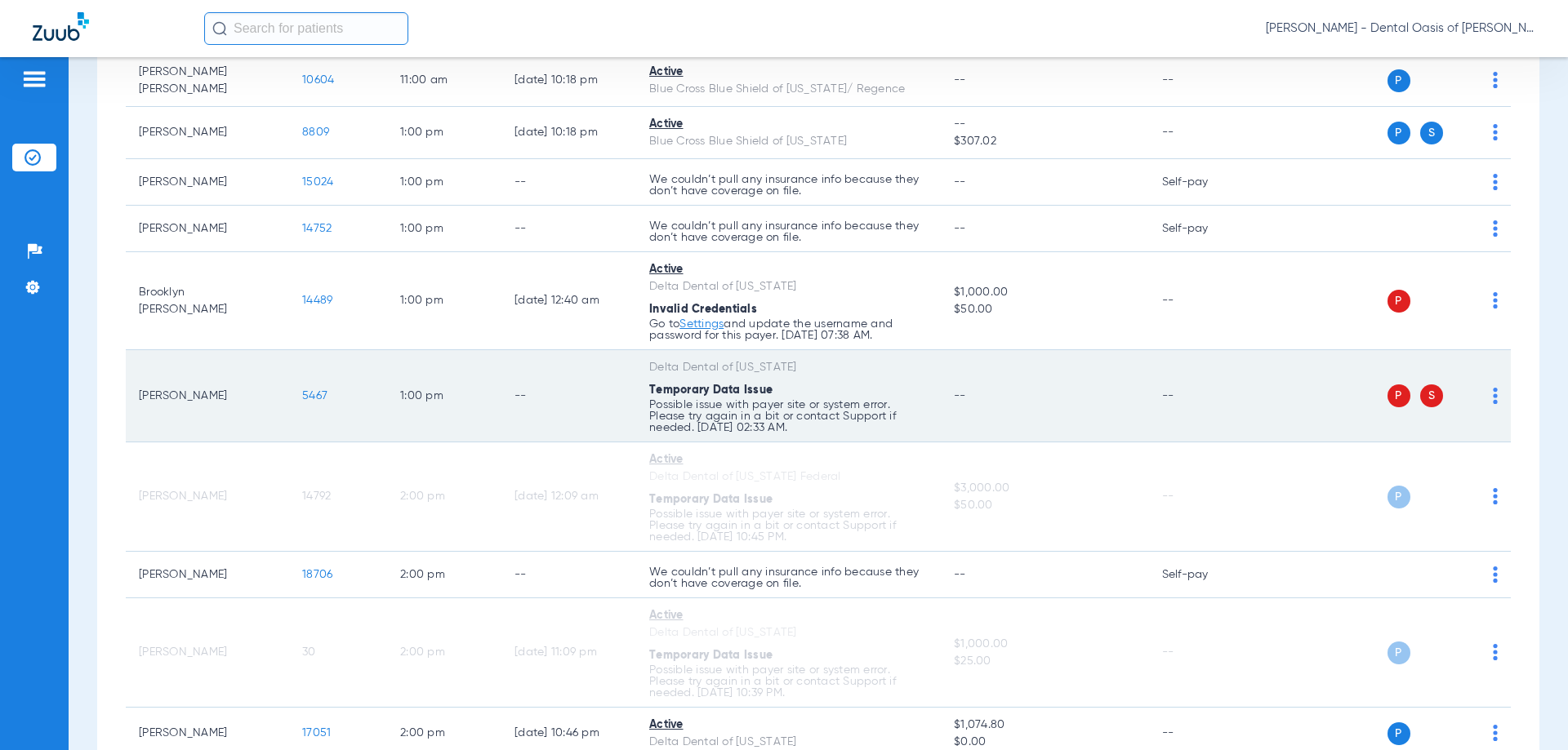
scroll to position [2041, 0]
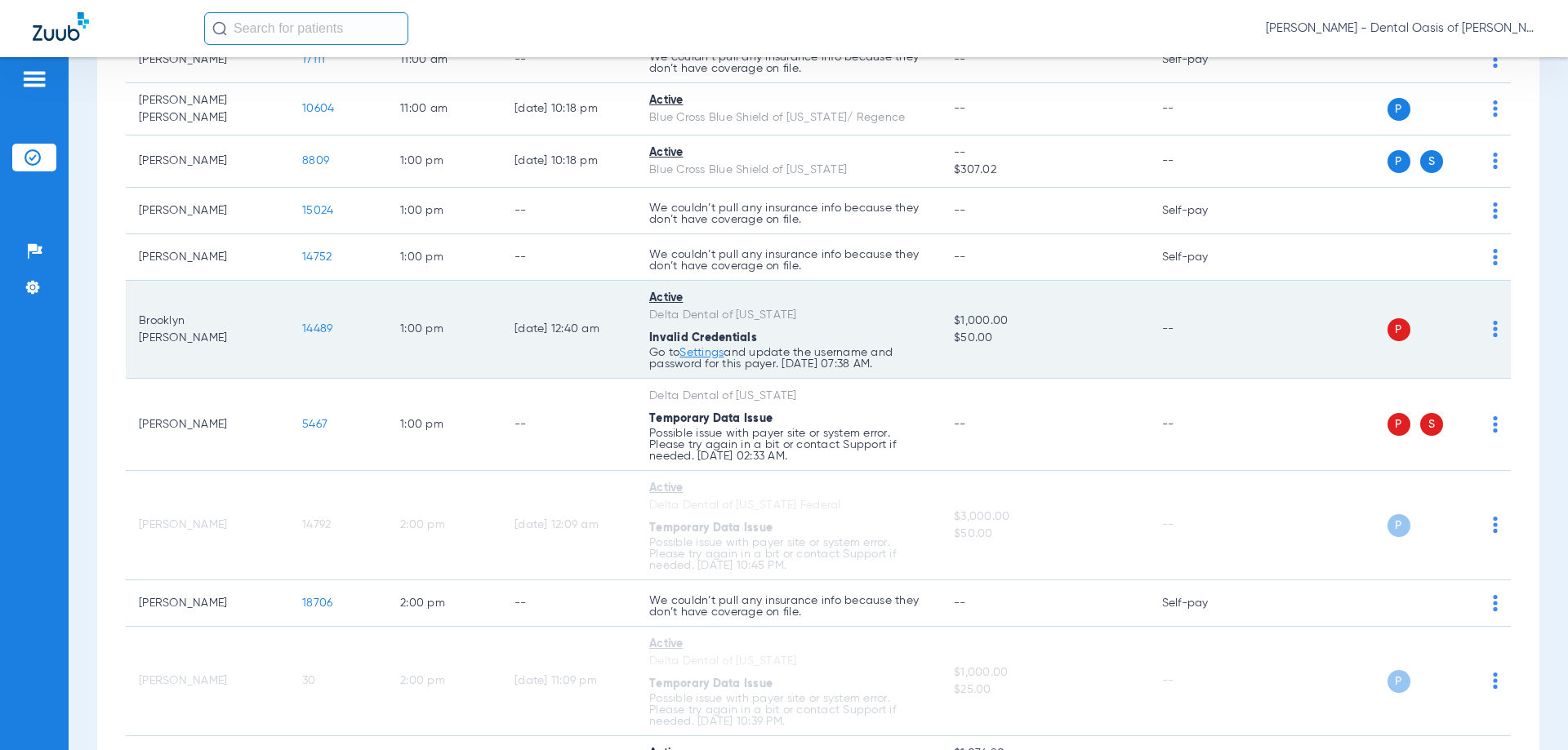
click at [1388, 328] on span "P" at bounding box center [1399, 330] width 23 height 23
click at [1493, 330] on img at bounding box center [1495, 328] width 5 height 16
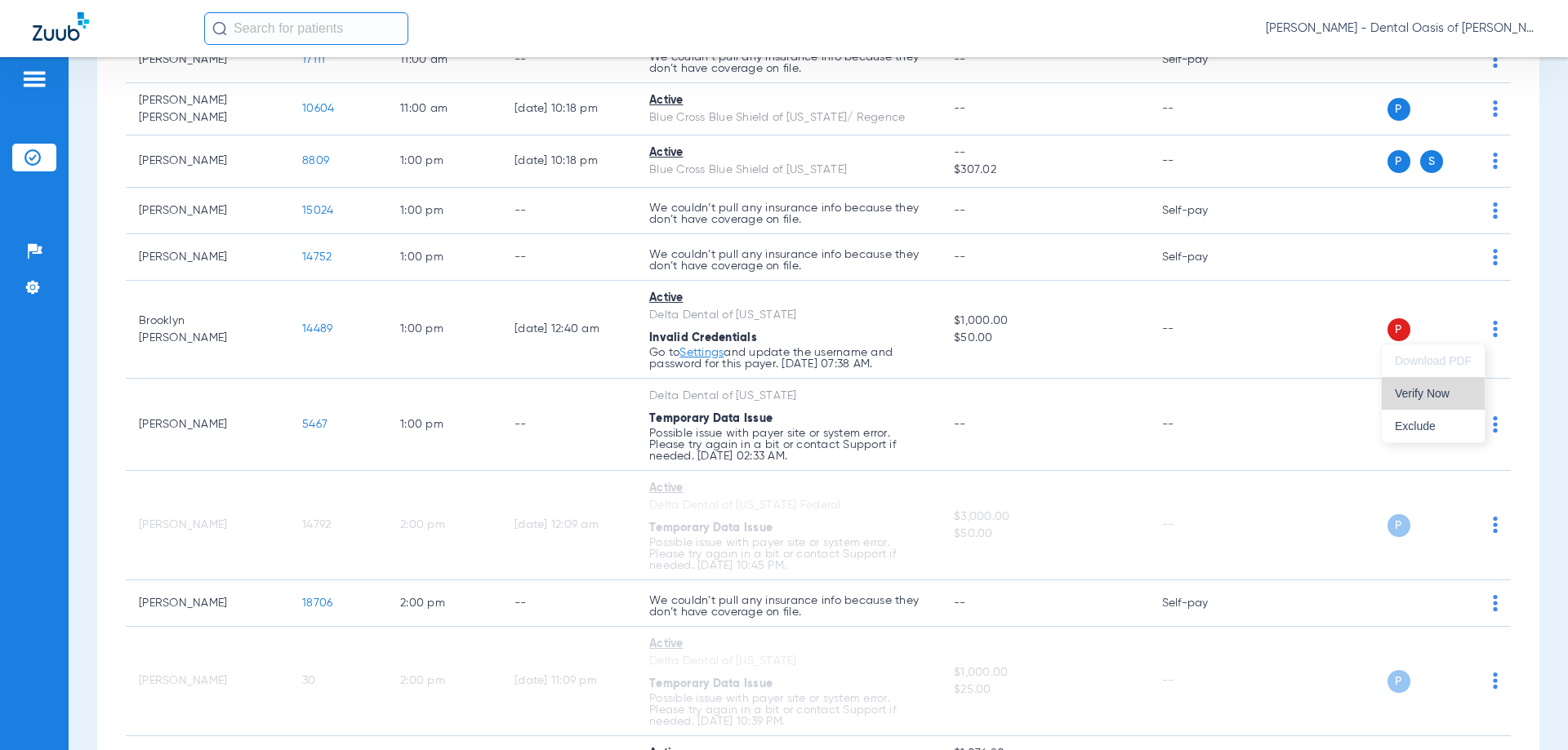
click at [1444, 396] on span "Verify Now" at bounding box center [1433, 393] width 77 height 11
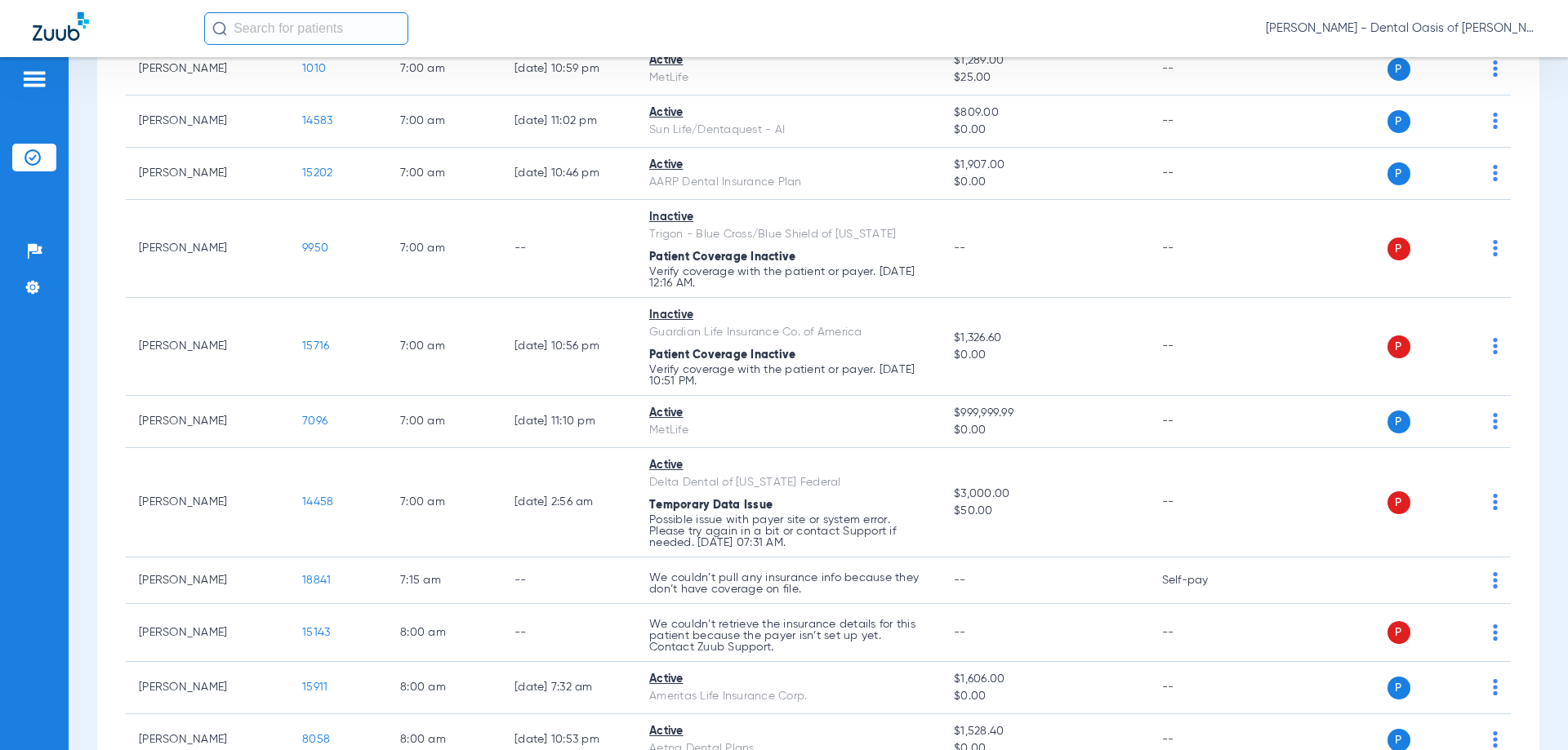
scroll to position [0, 0]
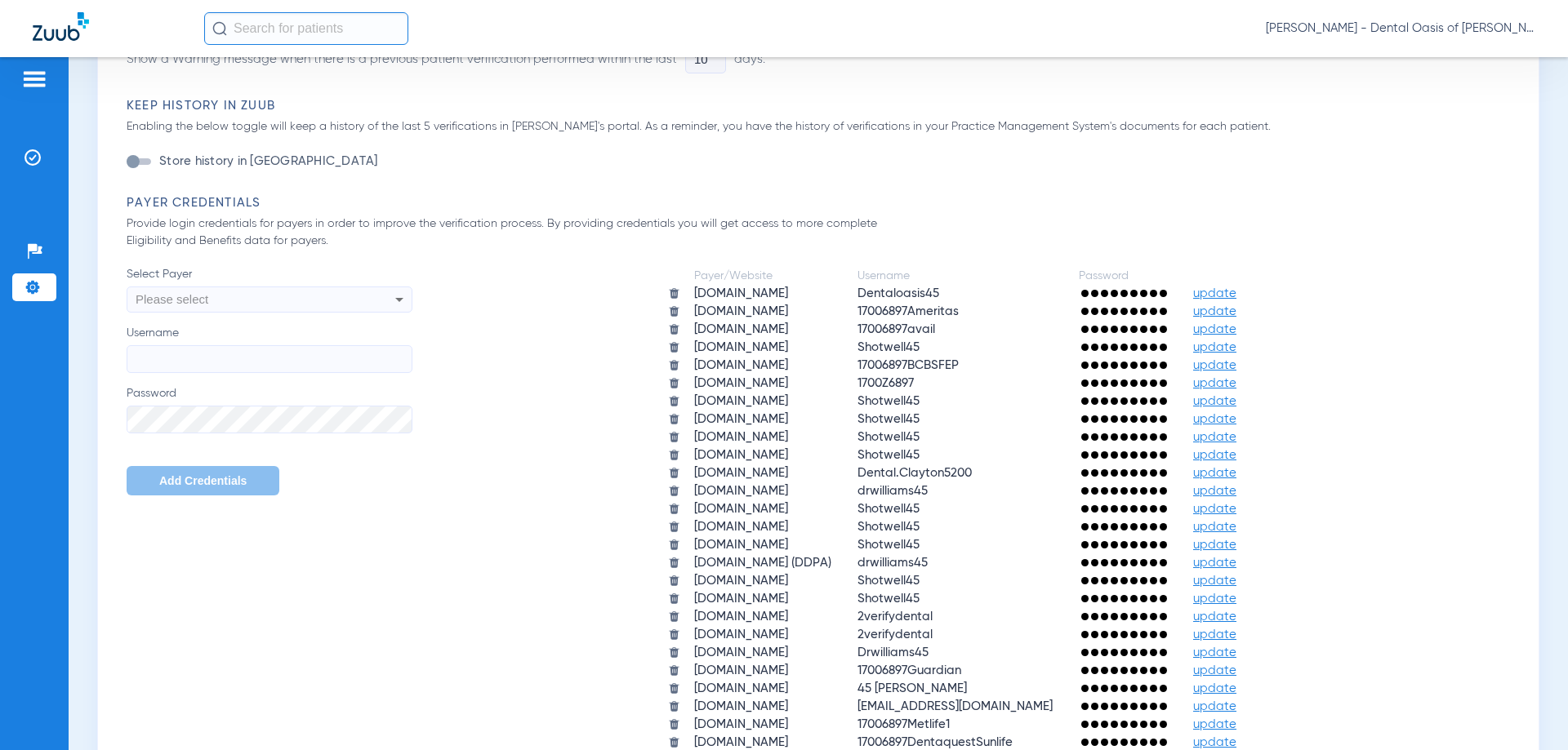
scroll to position [653, 0]
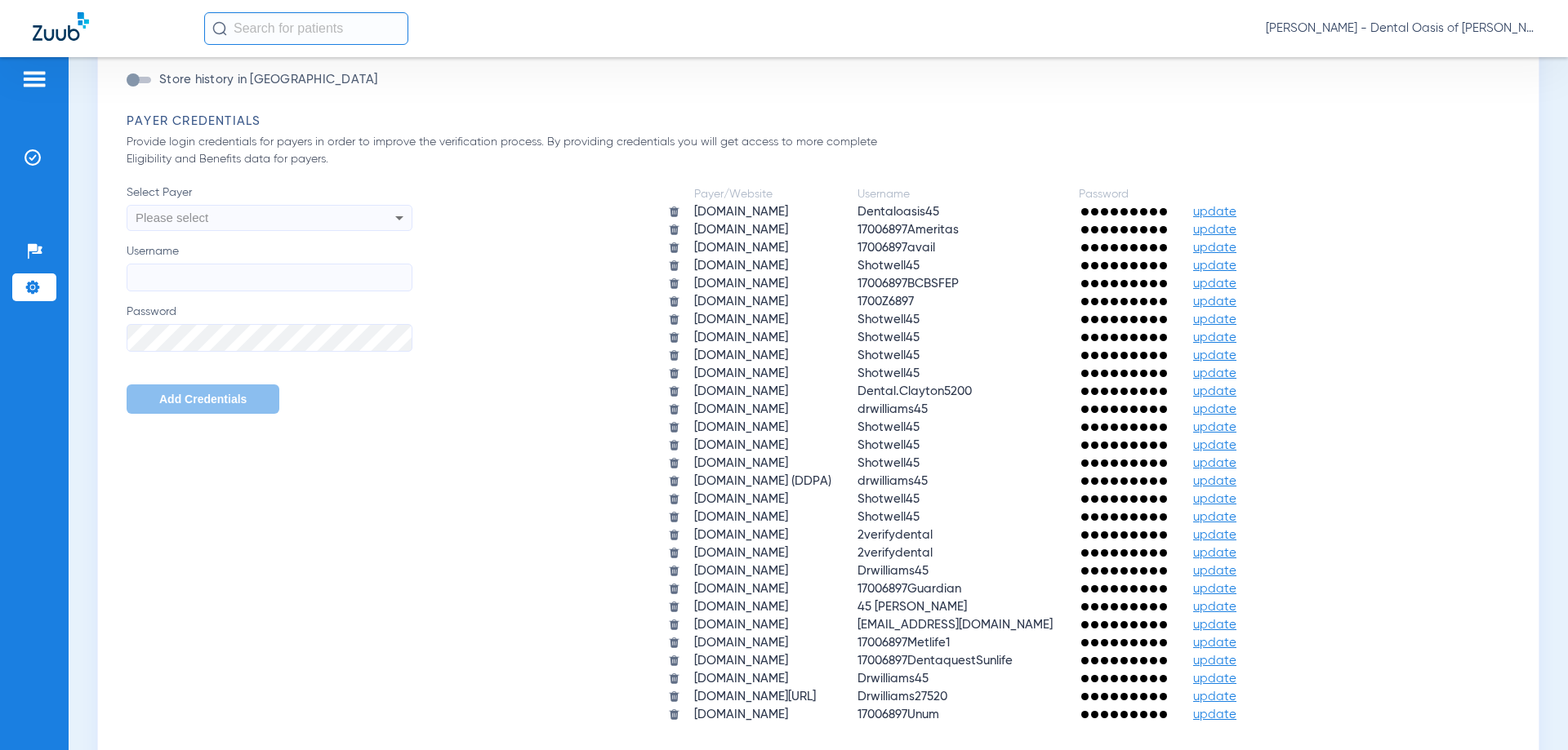
click at [1236, 374] on span "update" at bounding box center [1215, 373] width 43 height 12
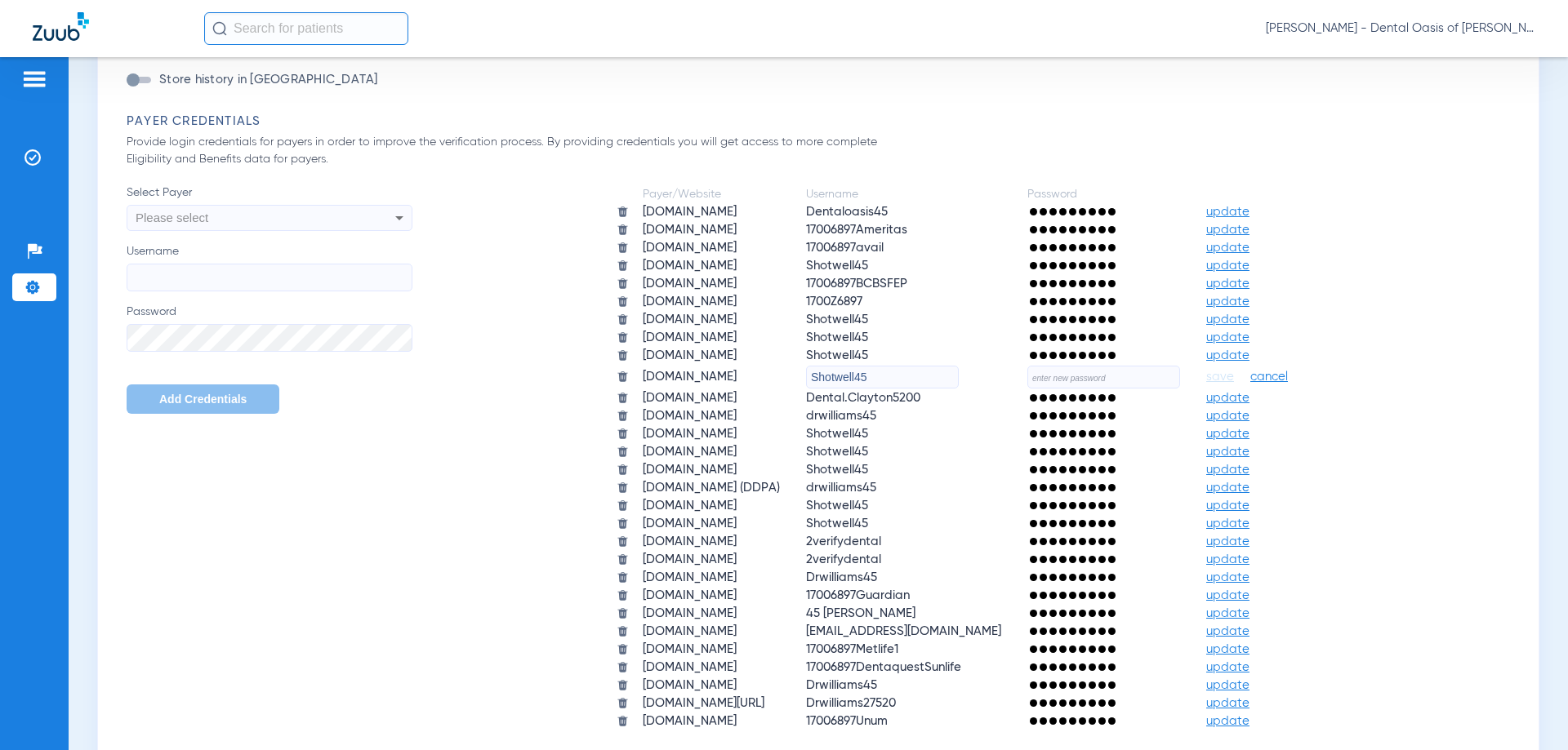
click at [1128, 381] on input "text" at bounding box center [1104, 377] width 152 height 23
type input "Gumbo4545!"
drag, startPoint x: 885, startPoint y: 380, endPoint x: 805, endPoint y: 396, distance: 81.6
click at [805, 396] on tbody "aetna.com Dentaloasis45 update ameritas.com 17006897Ameritas update apps.availi…" at bounding box center [965, 467] width 722 height 526
type input "Oasis4545"
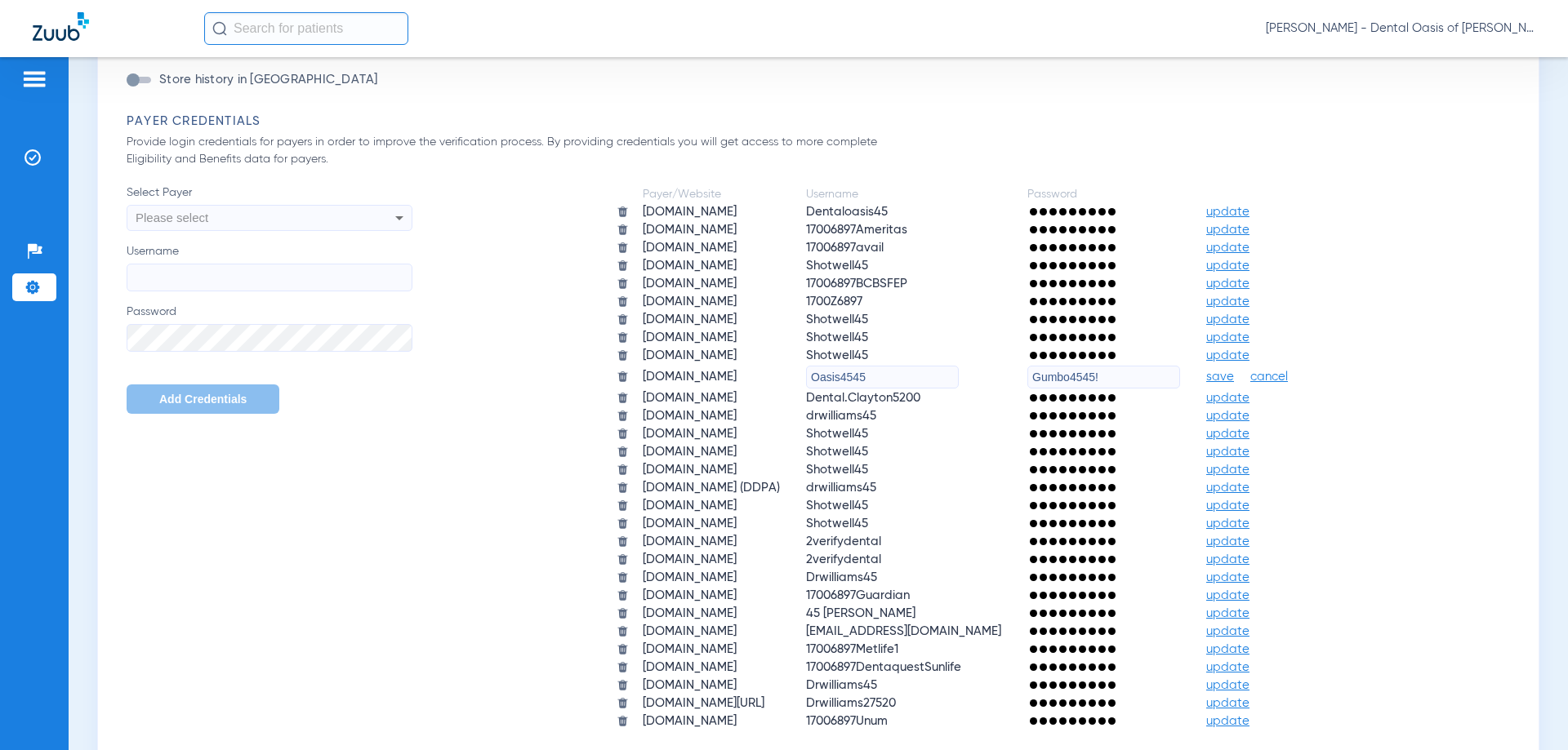
click at [1234, 378] on span "save" at bounding box center [1220, 377] width 28 height 15
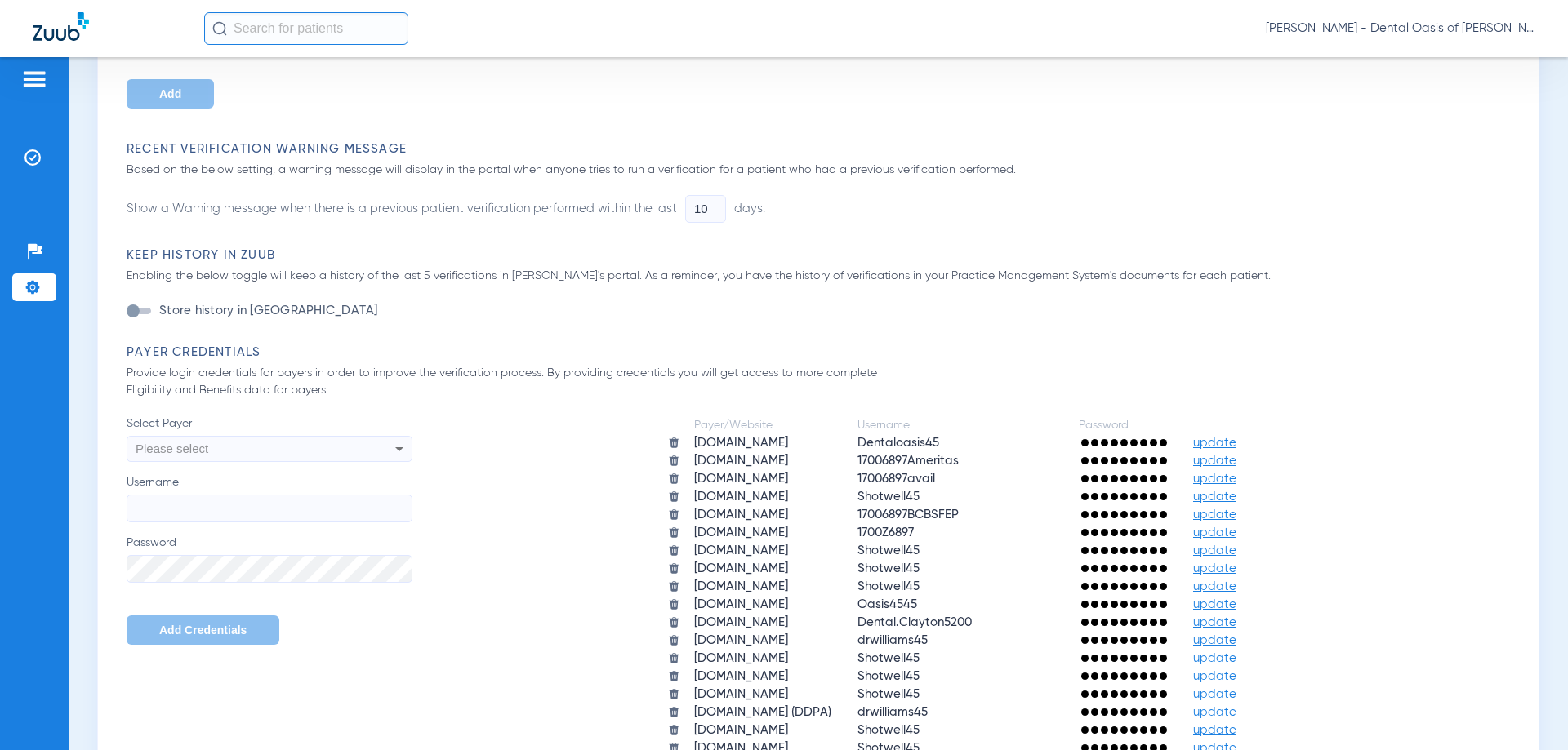
scroll to position [408, 0]
